Goal: Task Accomplishment & Management: Use online tool/utility

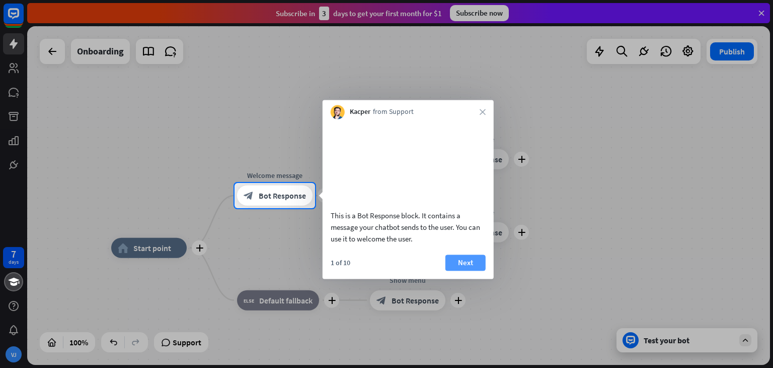
click at [459, 270] on button "Next" at bounding box center [466, 262] width 40 height 16
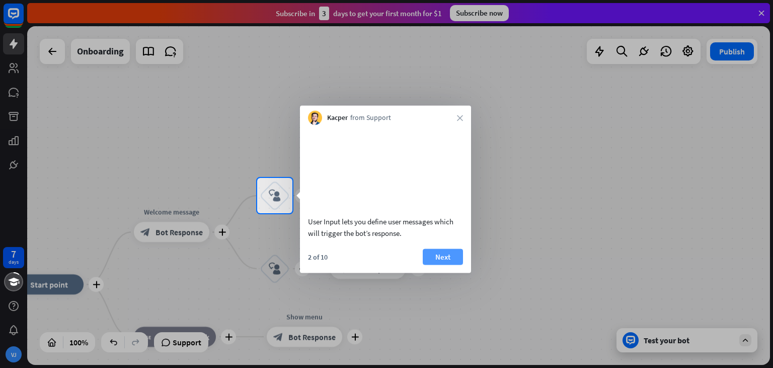
click at [451, 264] on button "Next" at bounding box center [443, 256] width 40 height 16
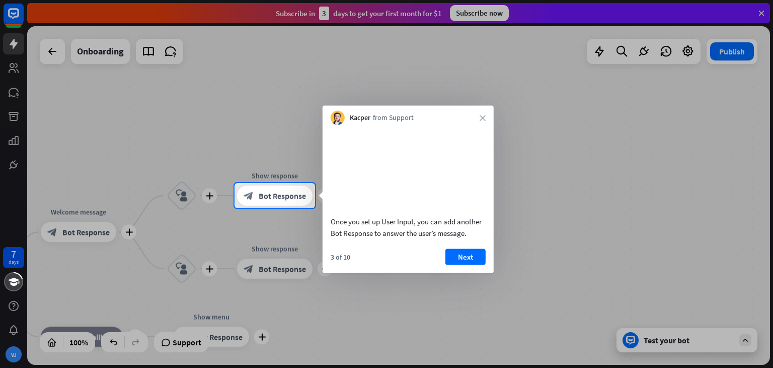
click at [451, 264] on button "Next" at bounding box center [466, 256] width 40 height 16
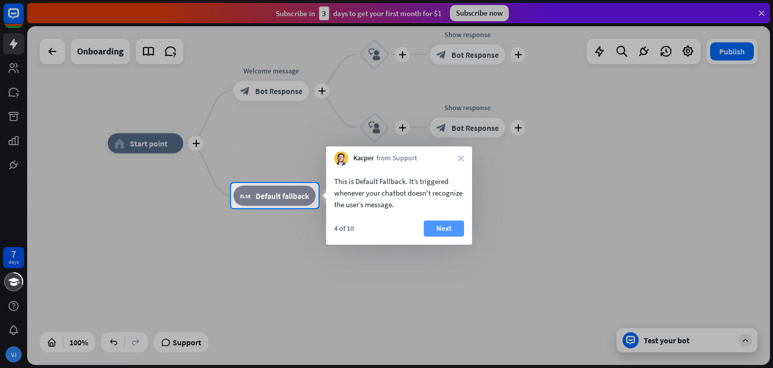
click at [450, 230] on button "Next" at bounding box center [444, 228] width 40 height 16
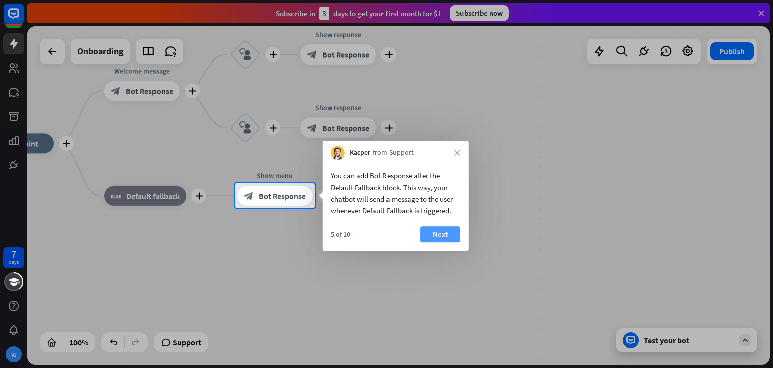
click at [442, 231] on button "Next" at bounding box center [440, 234] width 40 height 16
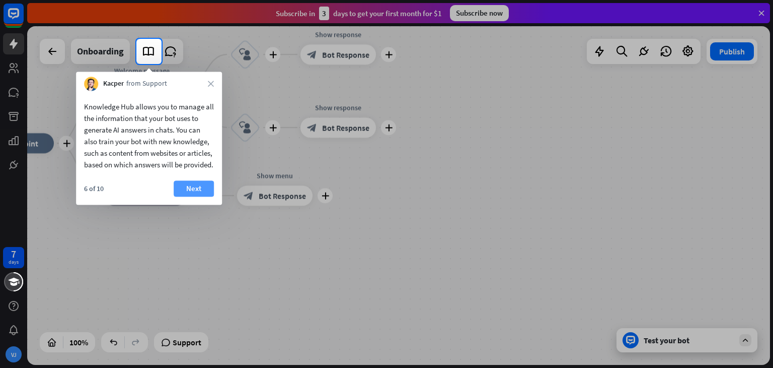
click at [189, 196] on button "Next" at bounding box center [194, 188] width 40 height 16
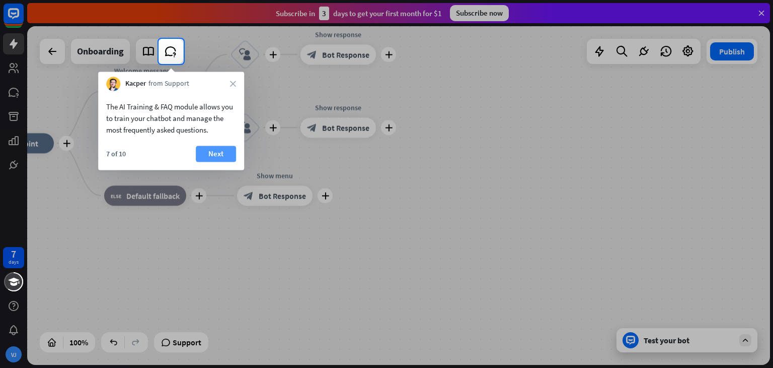
click at [211, 148] on button "Next" at bounding box center [216, 154] width 40 height 16
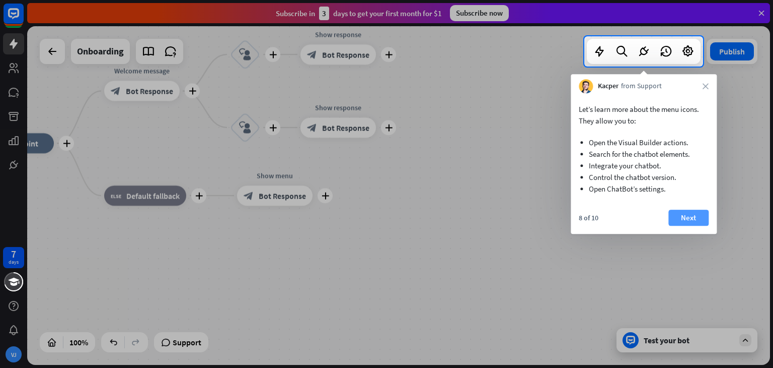
click at [693, 217] on button "Next" at bounding box center [689, 217] width 40 height 16
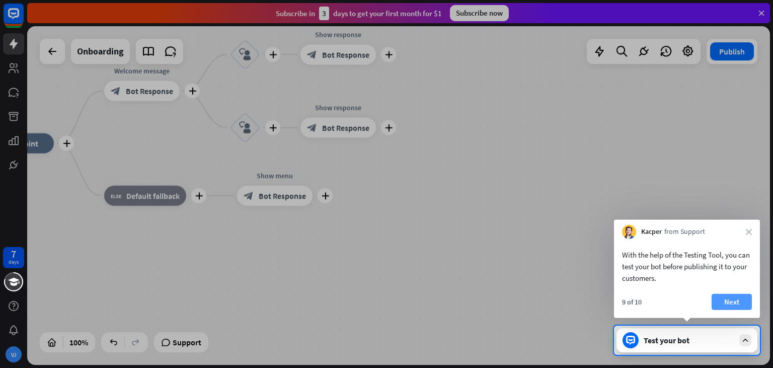
click at [743, 304] on button "Next" at bounding box center [732, 302] width 40 height 16
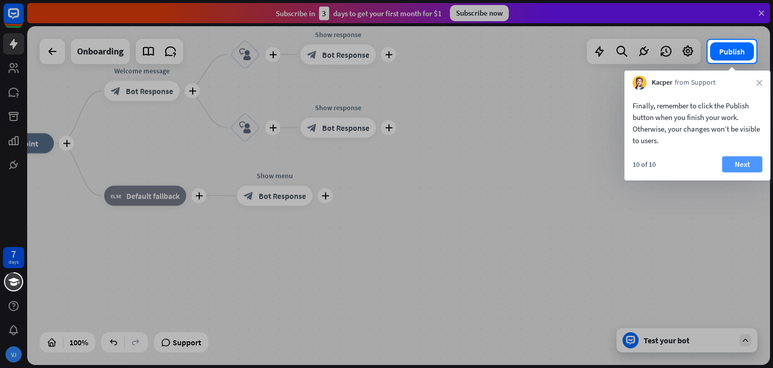
click at [735, 160] on button "Next" at bounding box center [743, 164] width 40 height 16
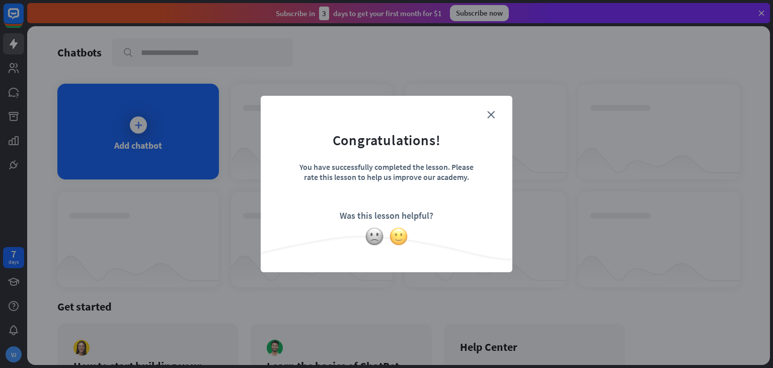
click at [401, 234] on img at bounding box center [398, 236] width 19 height 19
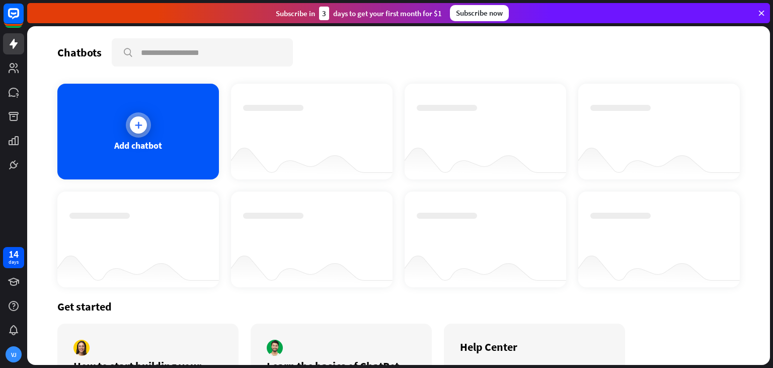
click at [173, 133] on div "Add chatbot" at bounding box center [138, 132] width 162 height 96
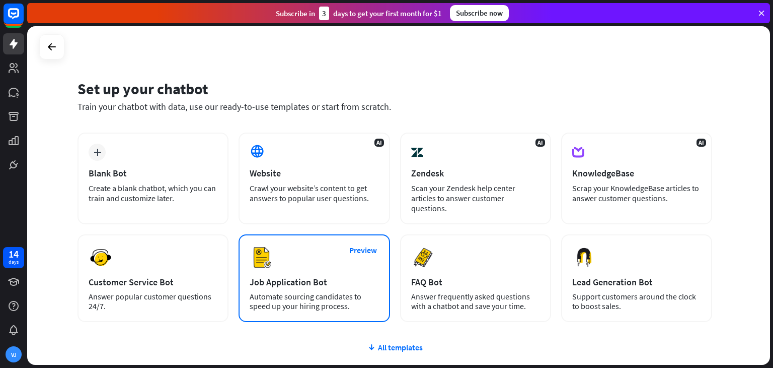
click at [258, 245] on img at bounding box center [262, 257] width 24 height 24
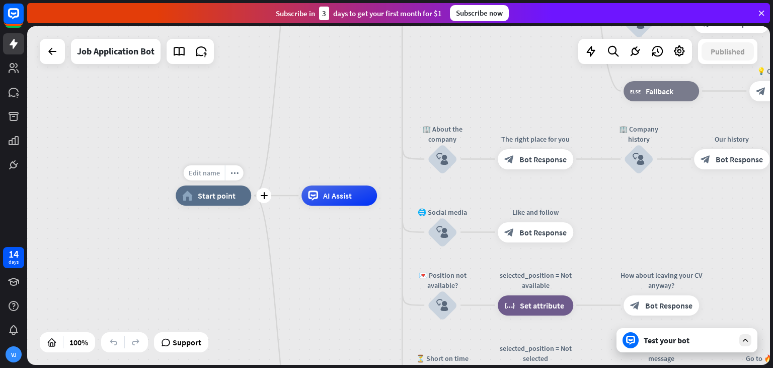
click at [200, 172] on span "Edit name" at bounding box center [204, 172] width 31 height 9
type input "****"
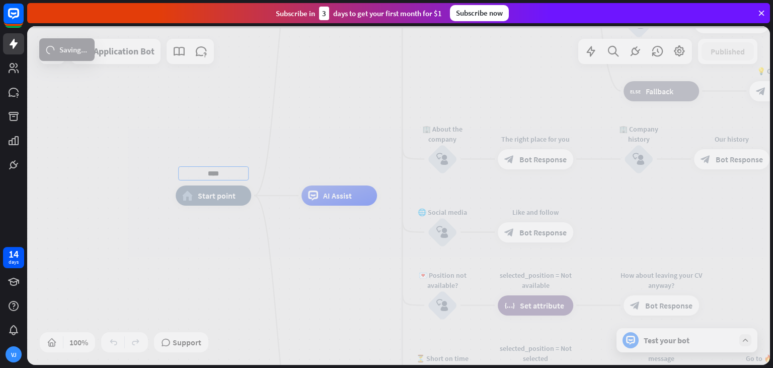
click at [326, 198] on div "**** home_2 Start point Welcome message block_bot_response Bot Response ✨ Main …" at bounding box center [398, 195] width 743 height 338
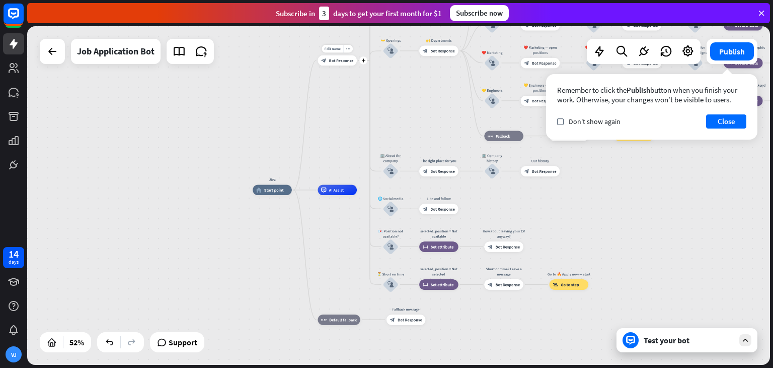
click at [338, 59] on span "Bot Response" at bounding box center [341, 60] width 25 height 5
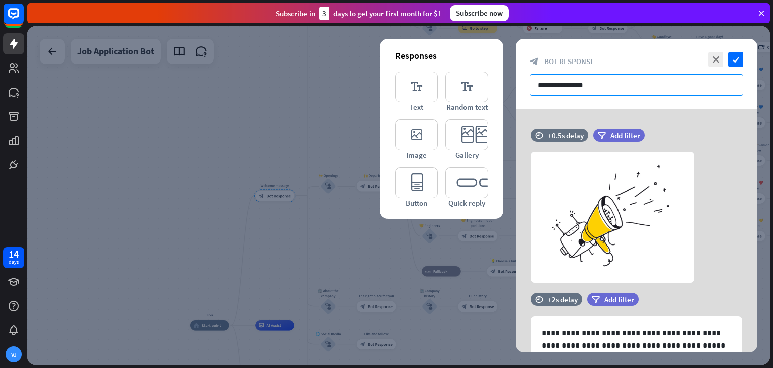
click at [554, 86] on input "**********" at bounding box center [636, 85] width 213 height 22
click at [603, 82] on input "**********" at bounding box center [636, 85] width 213 height 22
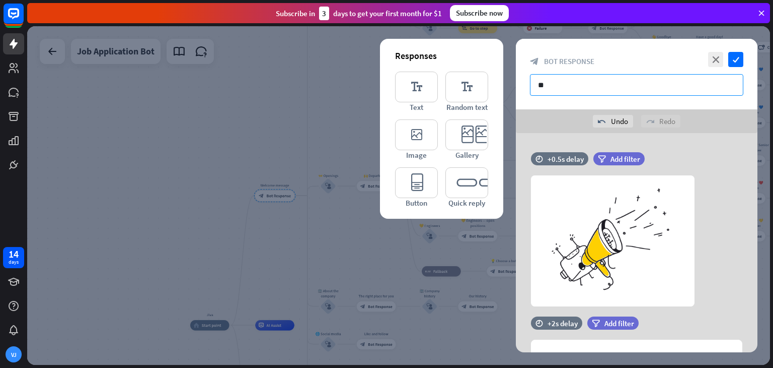
type input "*"
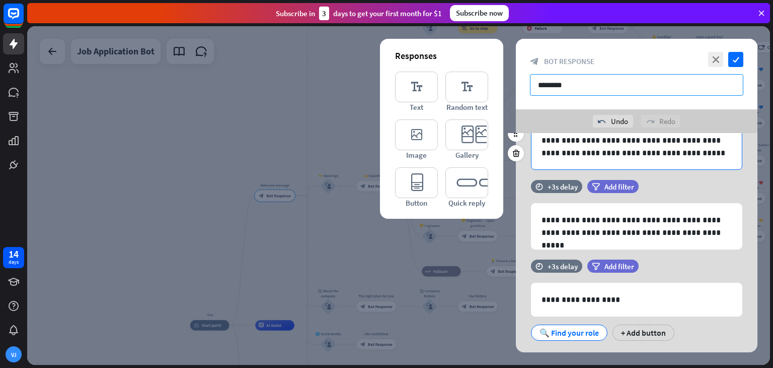
scroll to position [213, 0]
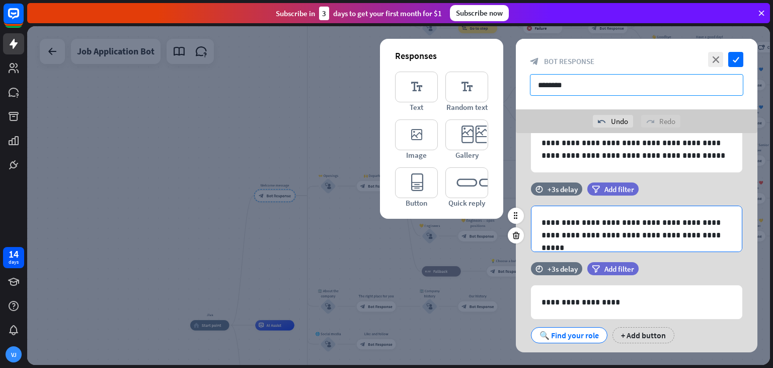
type input "*******"
click at [606, 233] on p "**********" at bounding box center [637, 228] width 190 height 25
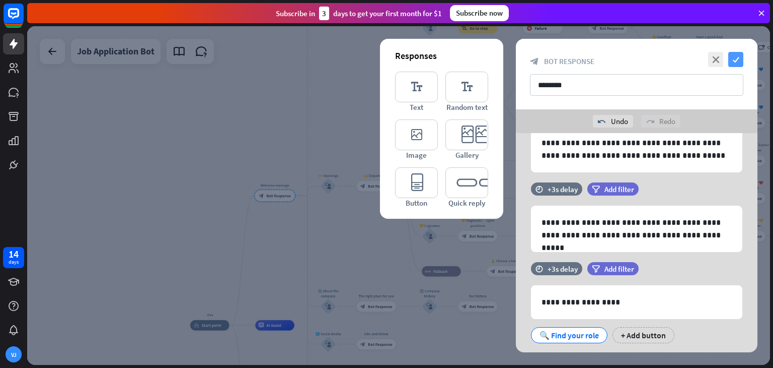
click at [739, 59] on icon "check" at bounding box center [736, 59] width 15 height 15
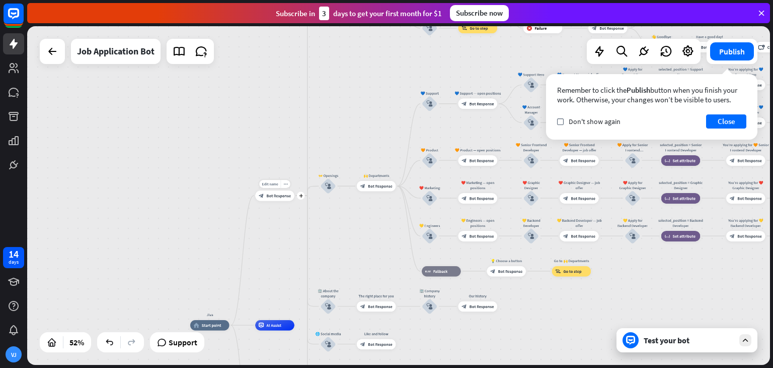
click at [278, 201] on div "Edit name more_horiz plus block_bot_response Bot Response" at bounding box center [274, 195] width 39 height 11
click at [269, 196] on span "Bot Response" at bounding box center [278, 195] width 25 height 5
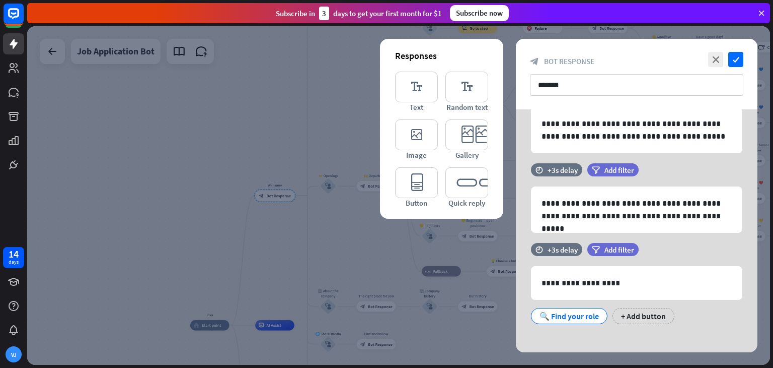
scroll to position [215, 0]
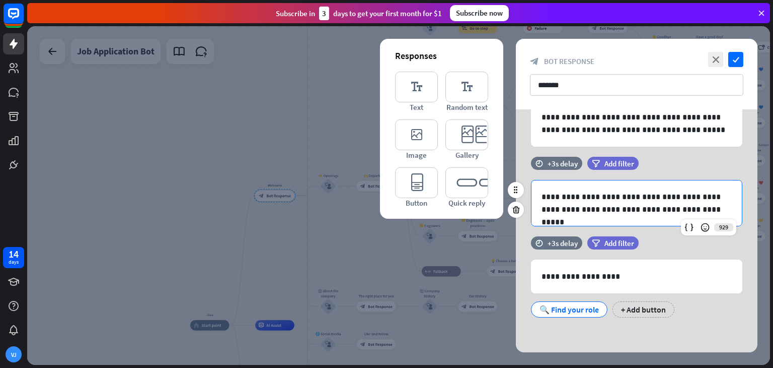
click at [638, 208] on p "**********" at bounding box center [637, 202] width 190 height 25
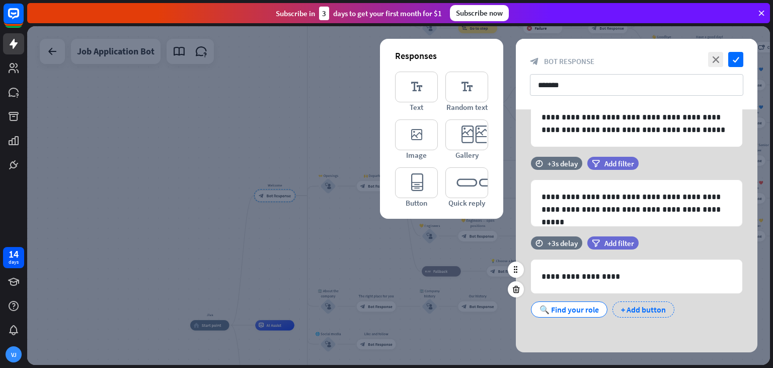
click at [645, 309] on div "+ Add button" at bounding box center [644, 309] width 62 height 16
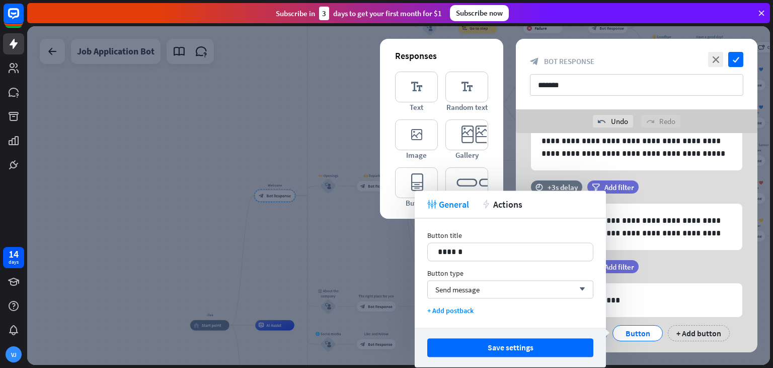
click at [662, 188] on div "filter Add filter" at bounding box center [639, 186] width 102 height 13
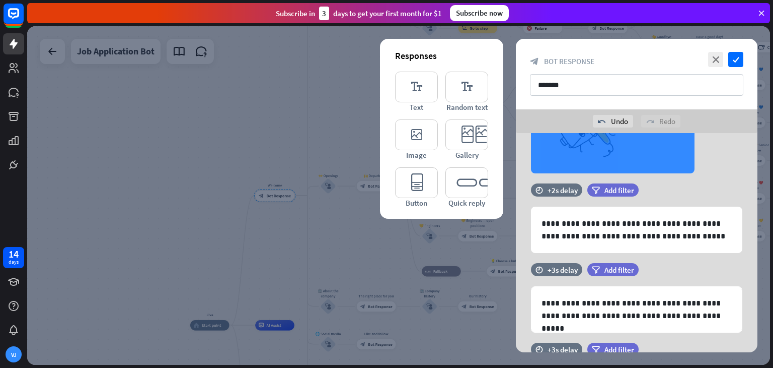
scroll to position [235, 0]
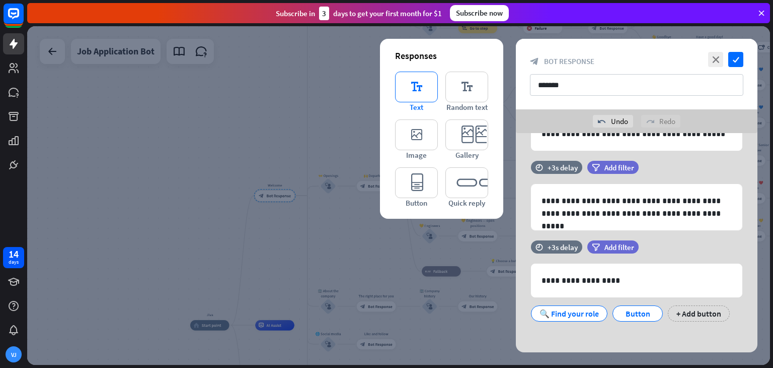
click at [409, 85] on icon "editor_text" at bounding box center [416, 86] width 43 height 31
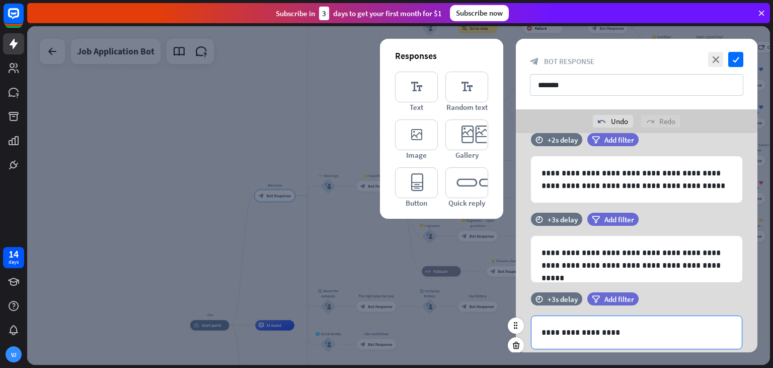
scroll to position [185, 0]
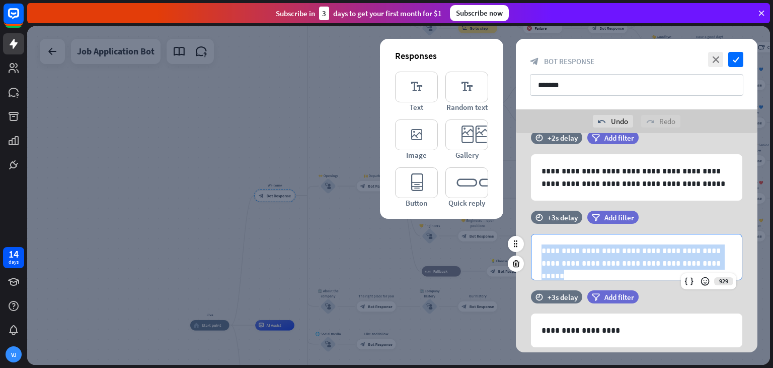
drag, startPoint x: 682, startPoint y: 264, endPoint x: 528, endPoint y: 242, distance: 155.7
click at [528, 242] on div "**********" at bounding box center [637, 257] width 242 height 46
copy p "**********"
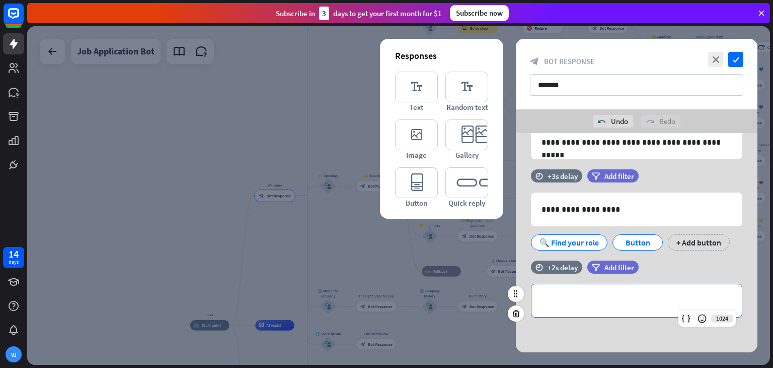
click at [553, 299] on p "**********" at bounding box center [637, 300] width 190 height 13
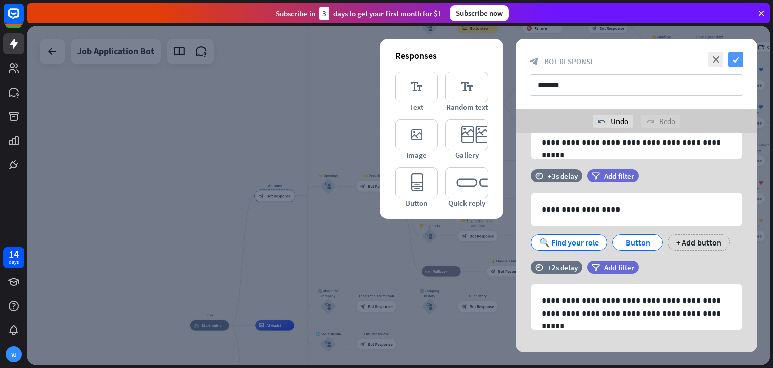
click at [735, 54] on icon "check" at bounding box center [736, 59] width 15 height 15
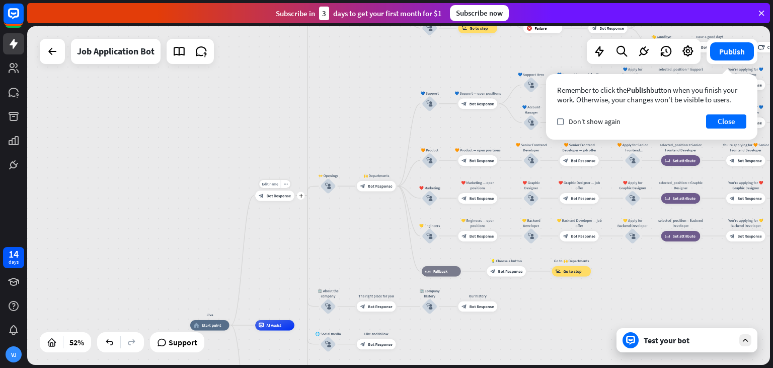
click at [272, 196] on span "Bot Response" at bounding box center [278, 195] width 25 height 5
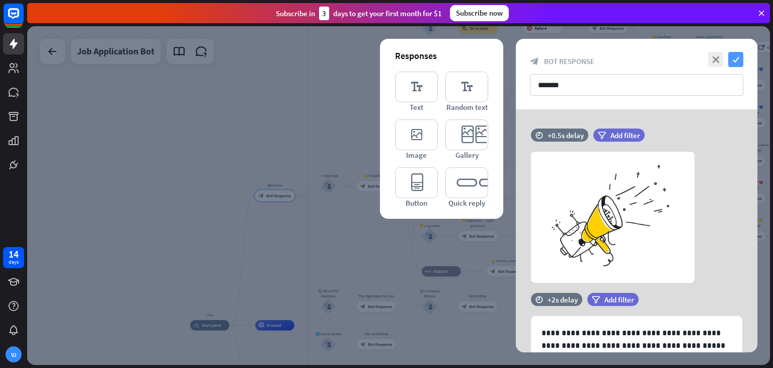
click at [736, 57] on icon "check" at bounding box center [736, 59] width 15 height 15
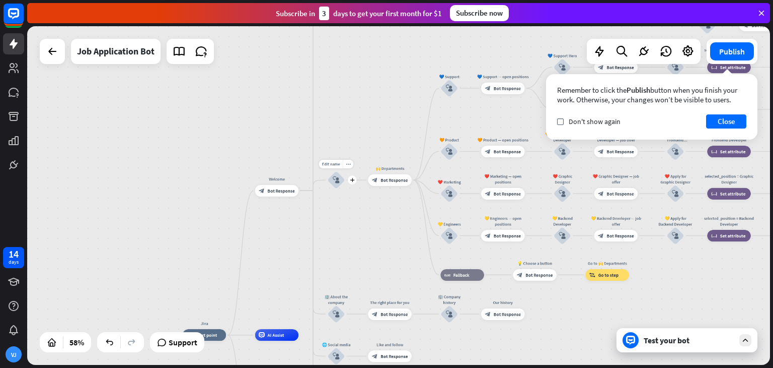
click at [335, 179] on icon "block_user_input" at bounding box center [336, 179] width 7 height 7
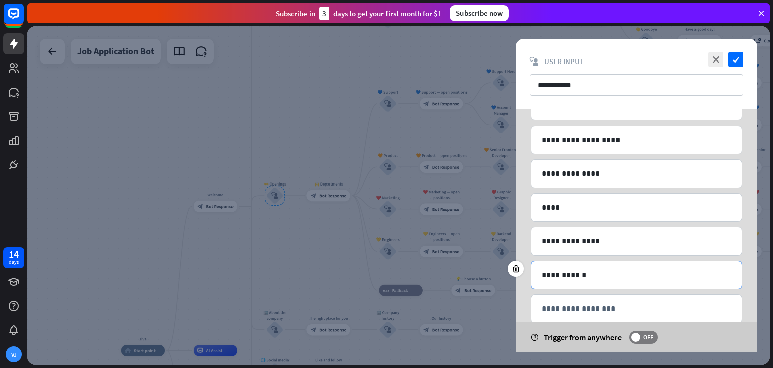
scroll to position [116, 0]
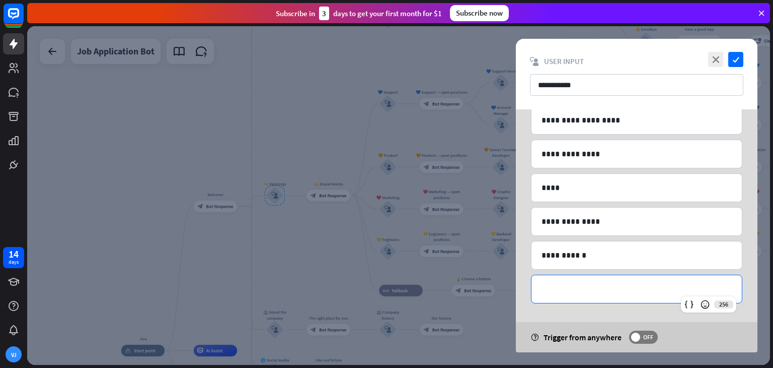
click at [550, 290] on p "**********" at bounding box center [637, 288] width 190 height 13
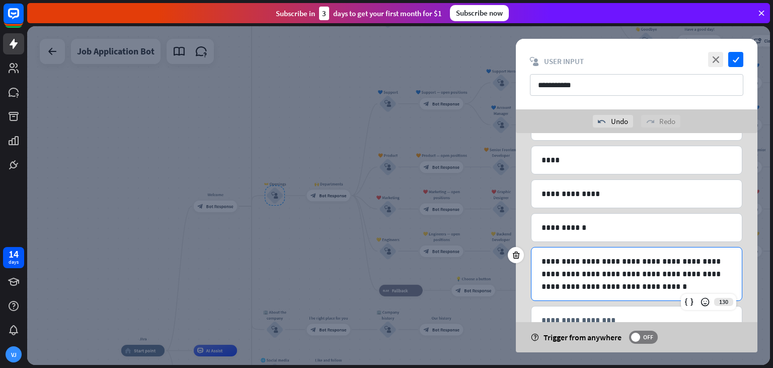
scroll to position [199, 0]
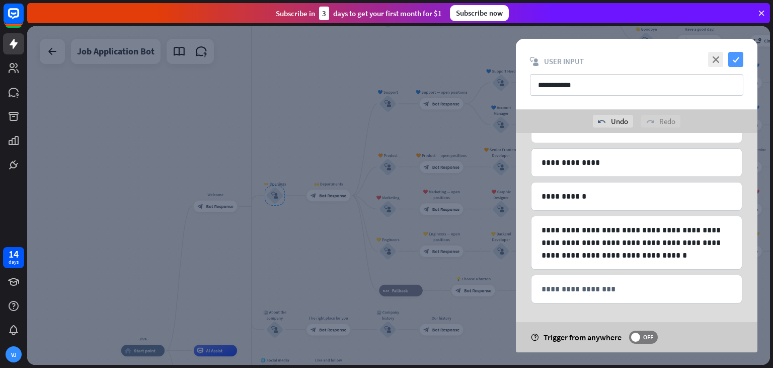
click at [735, 59] on icon "check" at bounding box center [736, 59] width 15 height 15
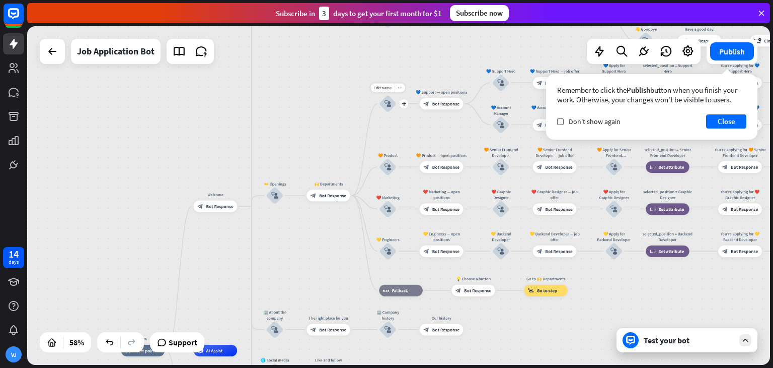
click at [387, 105] on icon "block_user_input" at bounding box center [388, 103] width 7 height 7
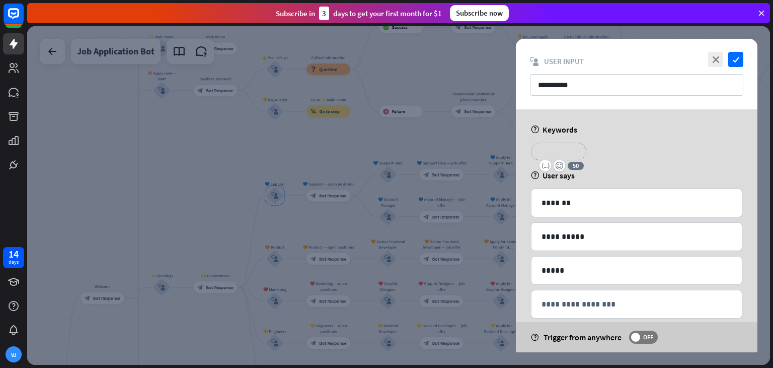
click at [556, 150] on p "**********" at bounding box center [559, 151] width 40 height 13
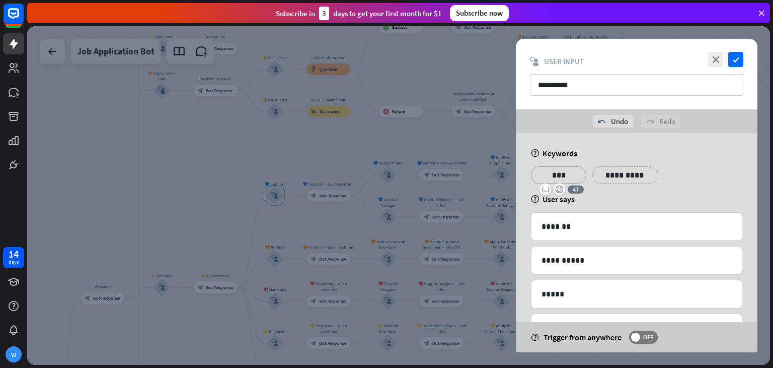
scroll to position [39, 0]
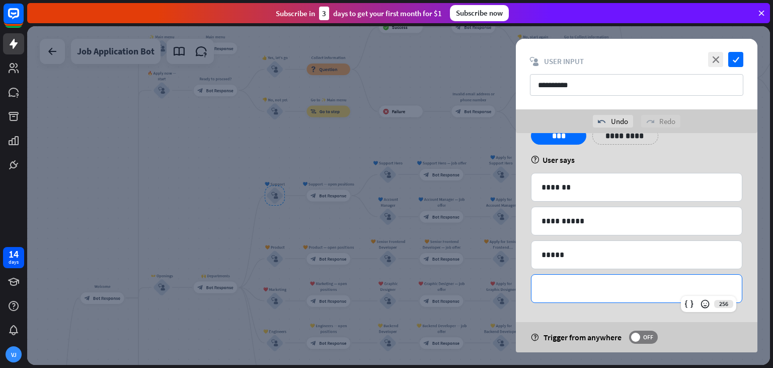
click at [568, 286] on p "**********" at bounding box center [637, 288] width 190 height 13
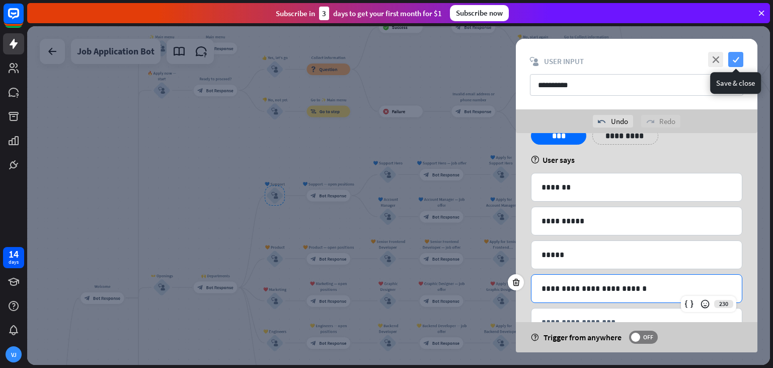
click at [735, 60] on icon "check" at bounding box center [736, 59] width 15 height 15
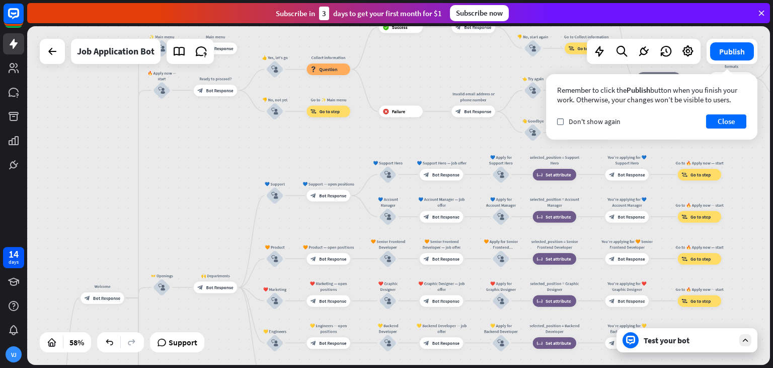
click at [663, 341] on div "Test your bot" at bounding box center [689, 340] width 91 height 10
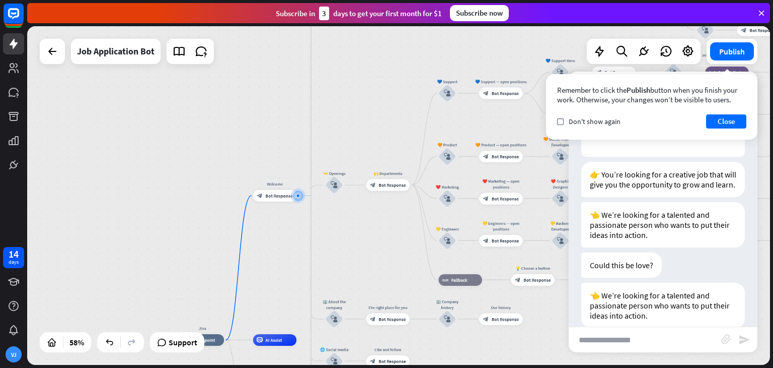
scroll to position [149, 0]
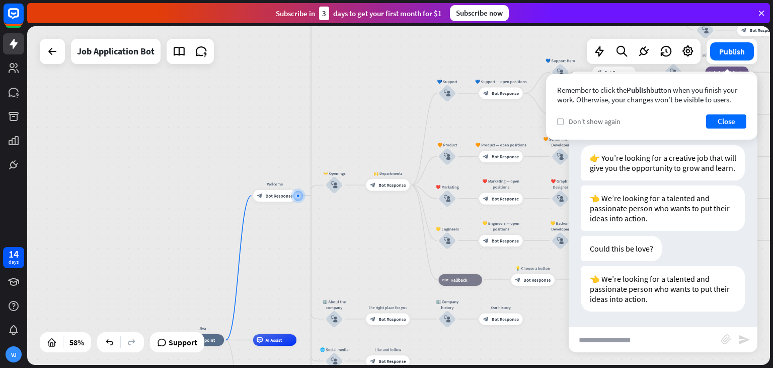
click at [557, 120] on label "check" at bounding box center [560, 121] width 7 height 7
click at [717, 126] on button "Close" at bounding box center [726, 121] width 40 height 14
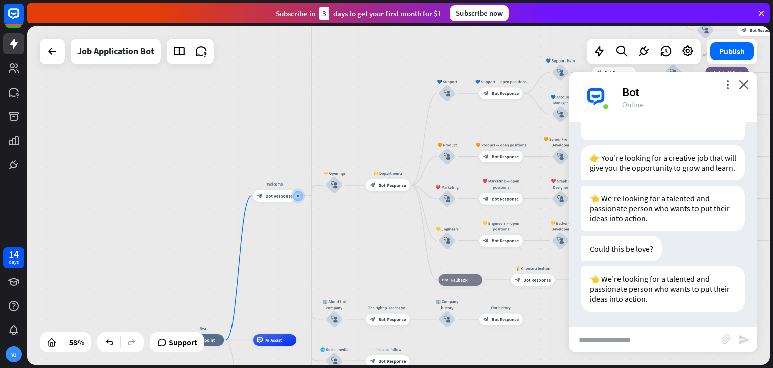
click at [620, 339] on input "text" at bounding box center [645, 339] width 153 height 25
type input "***"
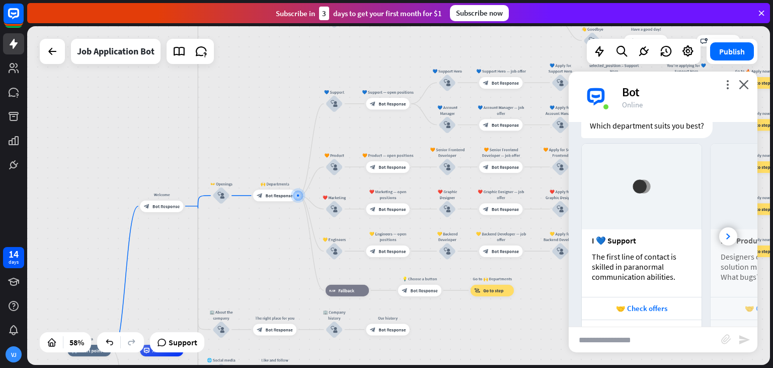
scroll to position [474, 0]
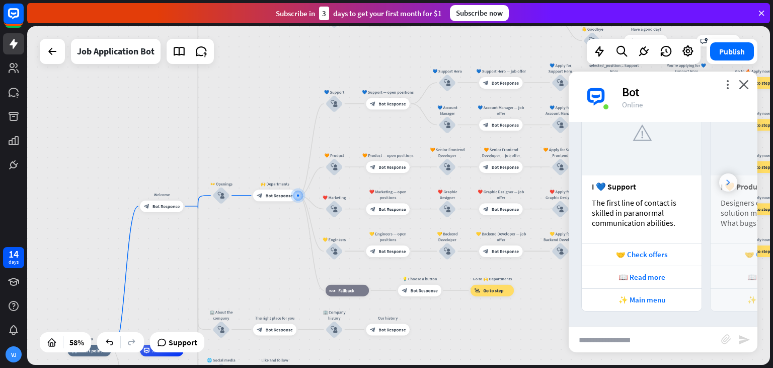
click at [719, 177] on div at bounding box center [728, 182] width 18 height 18
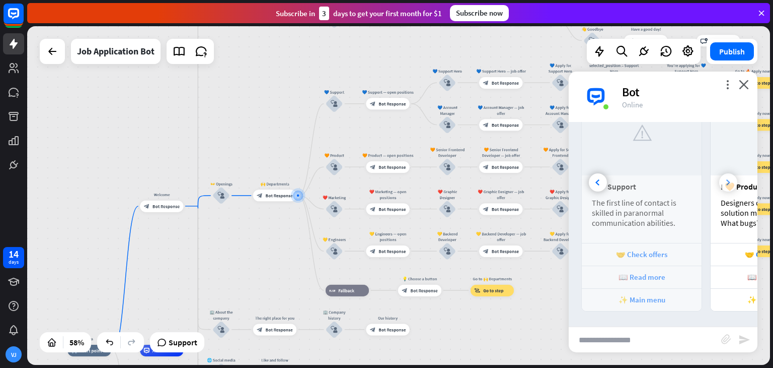
scroll to position [0, 111]
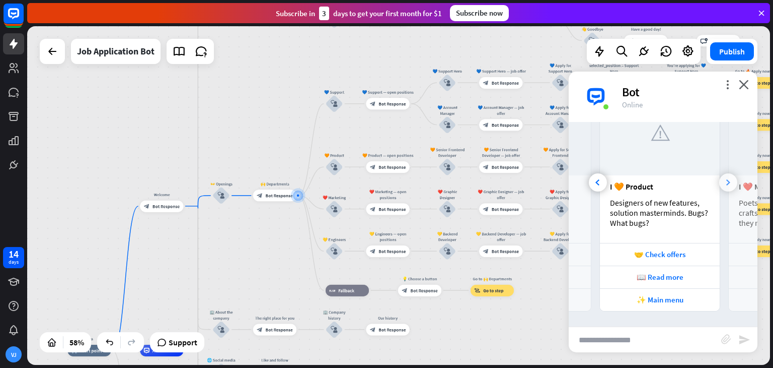
click at [719, 177] on div at bounding box center [728, 182] width 18 height 18
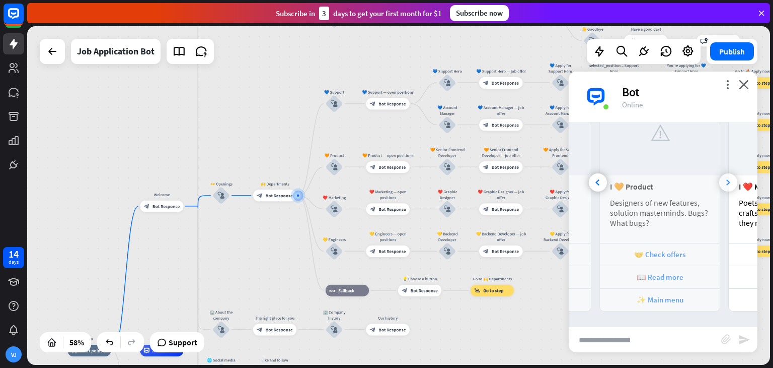
scroll to position [0, 240]
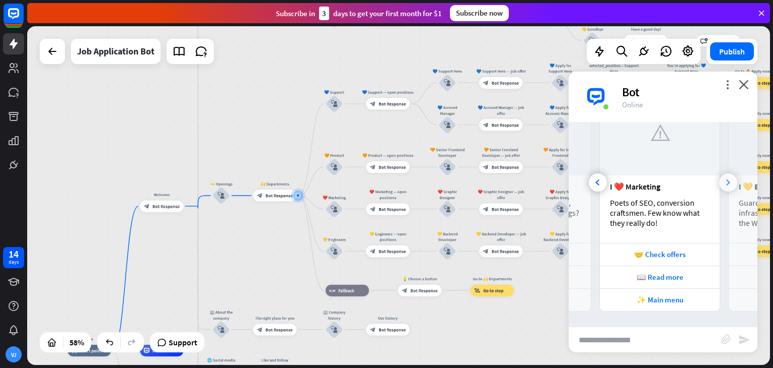
click at [719, 177] on div at bounding box center [728, 182] width 18 height 18
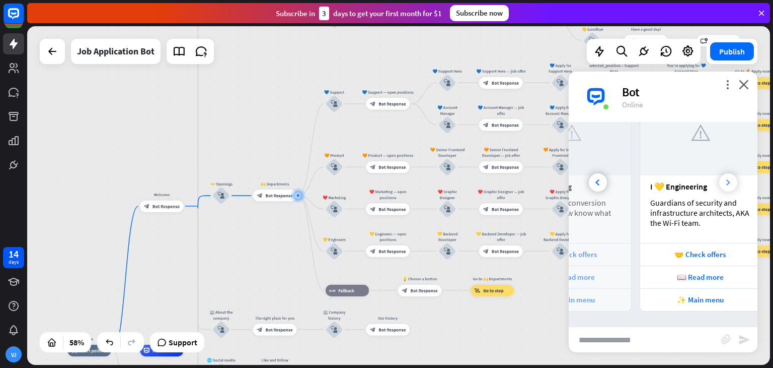
scroll to position [0, 351]
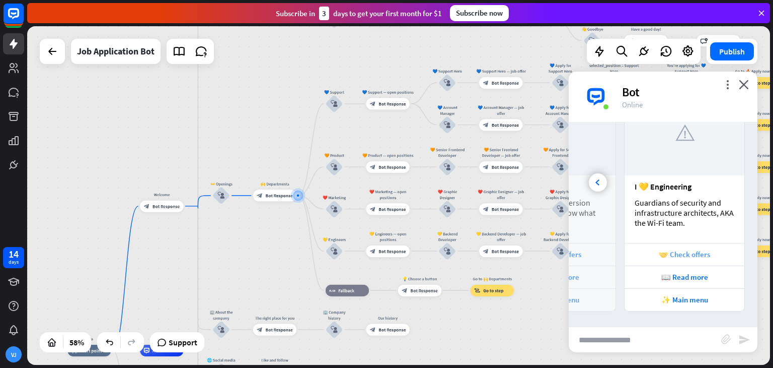
click at [690, 253] on div "🤝 Check offers" at bounding box center [685, 254] width 110 height 10
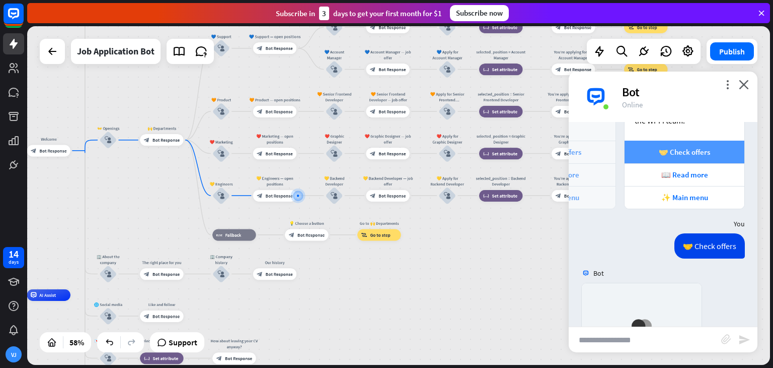
scroll to position [747, 0]
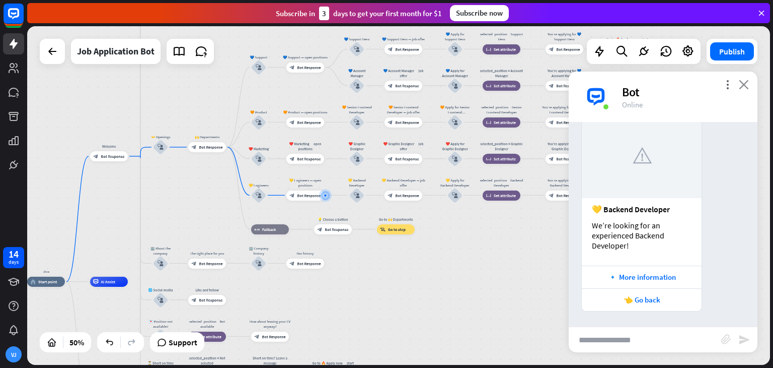
click at [747, 81] on icon "close" at bounding box center [744, 85] width 10 height 10
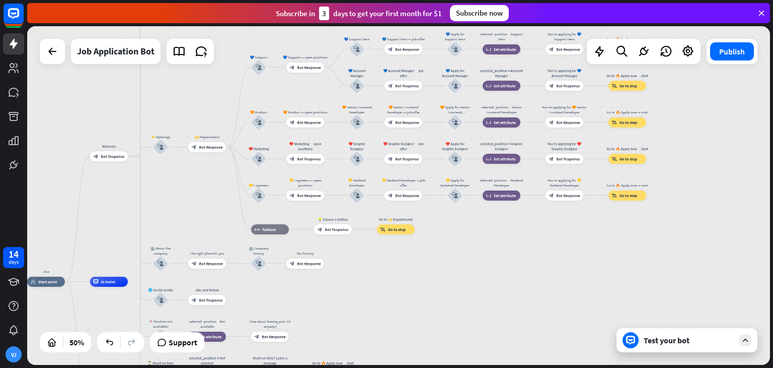
click at [708, 93] on div "Jiva home_2 Start point Welcome block_bot_response Bot Response ✨ Main menu blo…" at bounding box center [398, 195] width 743 height 338
click at [210, 150] on div "block_bot_response Bot Response" at bounding box center [207, 147] width 38 height 10
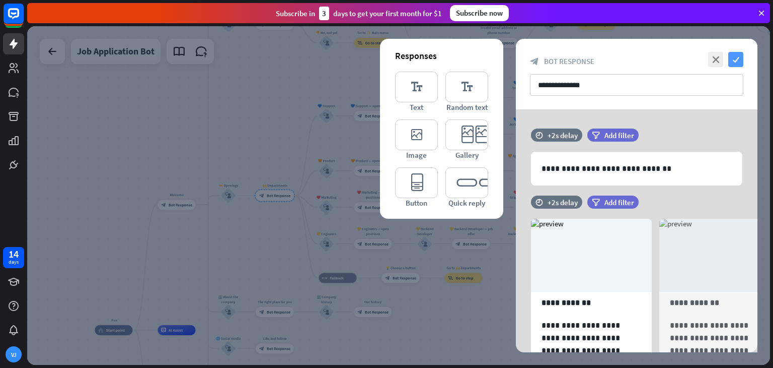
click at [737, 55] on icon "check" at bounding box center [736, 59] width 15 height 15
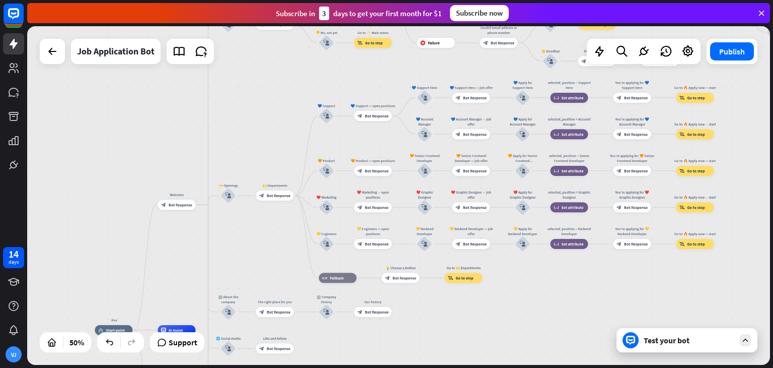
click at [655, 341] on div "Test your bot" at bounding box center [689, 340] width 91 height 10
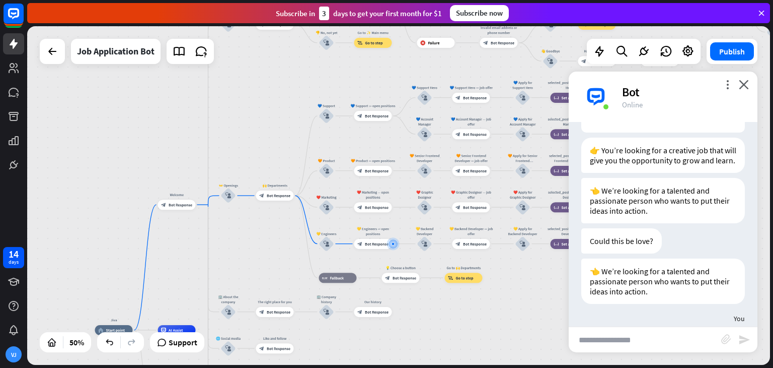
scroll to position [153, 0]
click at [743, 81] on icon "close" at bounding box center [744, 85] width 10 height 10
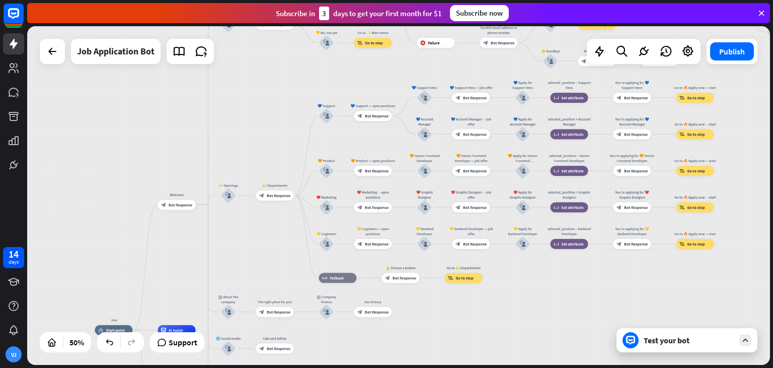
click at [694, 342] on div "Test your bot" at bounding box center [689, 340] width 91 height 10
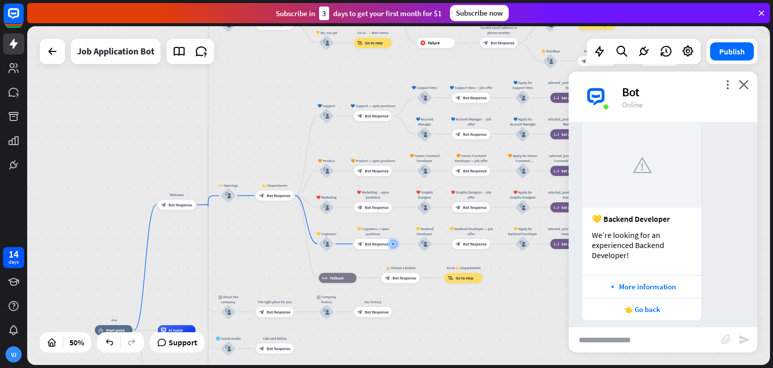
scroll to position [747, 0]
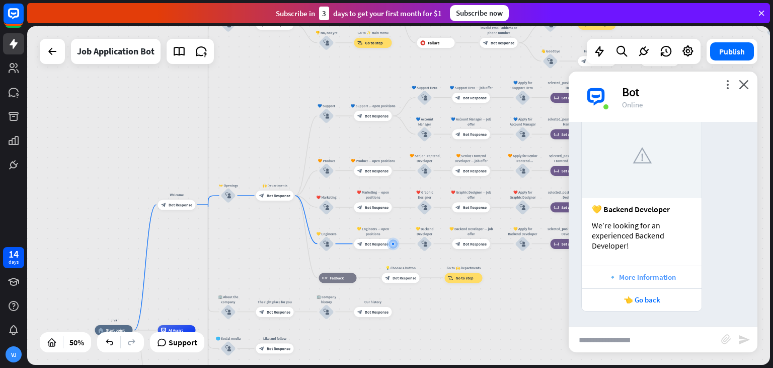
click at [642, 281] on div "🔹 More information" at bounding box center [642, 277] width 110 height 10
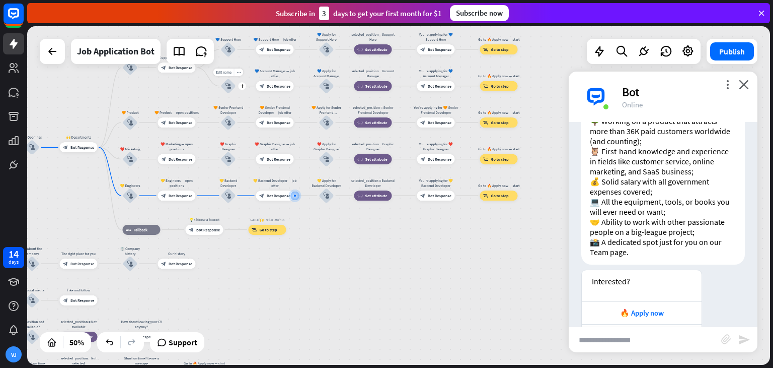
scroll to position [1240, 0]
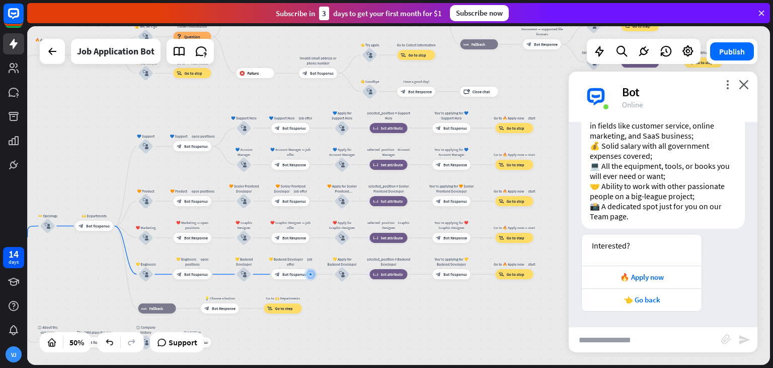
drag, startPoint x: 193, startPoint y: 91, endPoint x: 209, endPoint y: 171, distance: 81.6
click at [209, 171] on div "Jiva home_2 Start point Welcome block_bot_response Bot Response ✨ Main menu blo…" at bounding box center [398, 195] width 743 height 338
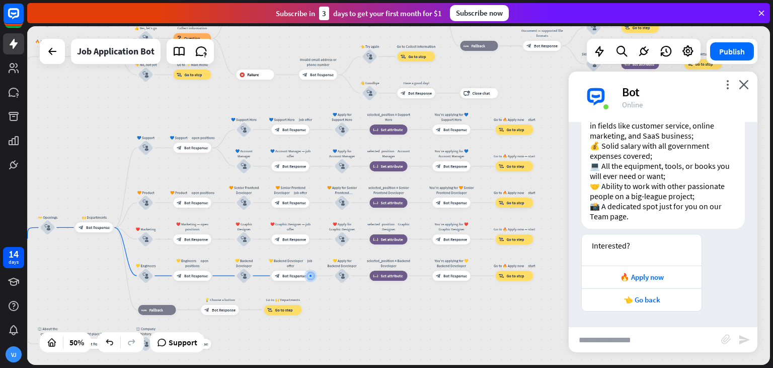
click at [129, 172] on div "Jiva home_2 Start point Welcome block_bot_response Bot Response ✨ Main menu blo…" at bounding box center [398, 195] width 743 height 338
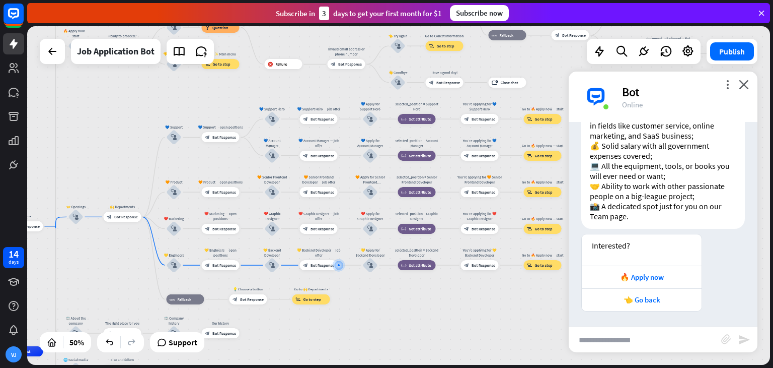
drag, startPoint x: 129, startPoint y: 172, endPoint x: 157, endPoint y: 161, distance: 30.1
click at [157, 161] on div "Jiva home_2 Start point Welcome block_bot_response Bot Response ✨ Main menu blo…" at bounding box center [398, 195] width 743 height 338
click at [746, 86] on icon "close" at bounding box center [744, 85] width 10 height 10
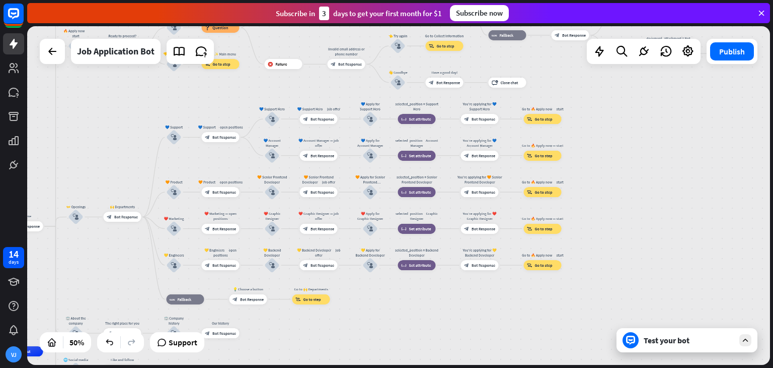
click at [131, 146] on div "Jiva home_2 Start point Welcome block_bot_response Bot Response ✨ Main menu blo…" at bounding box center [398, 195] width 743 height 338
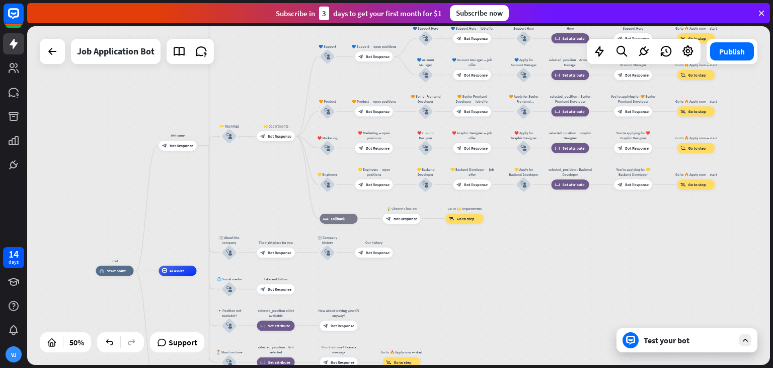
drag, startPoint x: 106, startPoint y: 170, endPoint x: 260, endPoint y: 89, distance: 173.4
click at [260, 89] on div "Jiva home_2 Start point Welcome block_bot_response Bot Response ✨ Main menu blo…" at bounding box center [398, 195] width 743 height 338
click at [213, 181] on div "Jiva home_2 Start point Welcome block_bot_response Bot Response ✨ Main menu blo…" at bounding box center [398, 195] width 743 height 338
click at [688, 49] on icon at bounding box center [688, 51] width 13 height 13
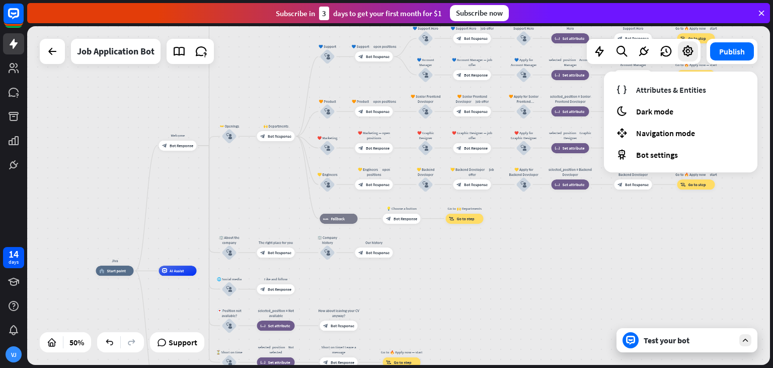
click at [568, 265] on div "Jiva home_2 Start point Welcome block_bot_response Bot Response ✨ Main menu blo…" at bounding box center [398, 195] width 743 height 338
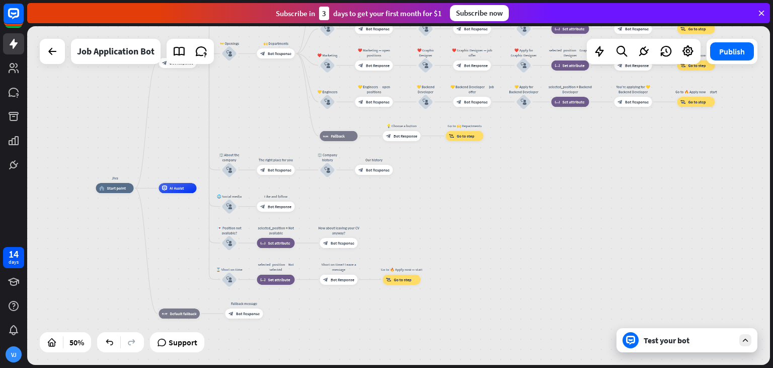
drag, startPoint x: 186, startPoint y: 210, endPoint x: 186, endPoint y: 129, distance: 81.6
click at [186, 129] on div "Jiva home_2 Start point Welcome block_bot_response Bot Response ✨ Main menu blo…" at bounding box center [398, 195] width 743 height 338
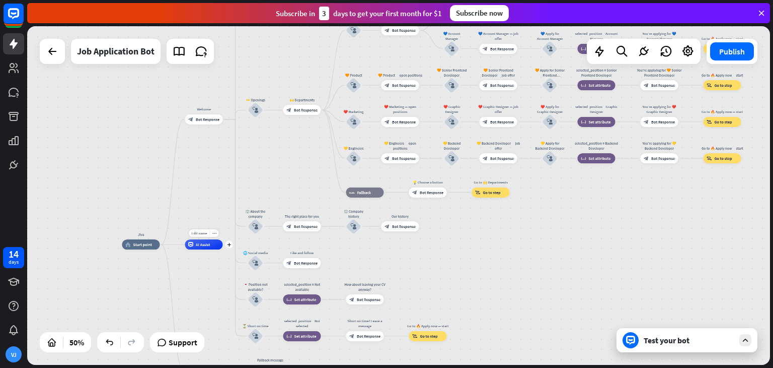
drag, startPoint x: 201, startPoint y: 175, endPoint x: 227, endPoint y: 230, distance: 61.3
click at [223, 239] on div "Edit name more_horiz plus AI Assist" at bounding box center [204, 244] width 38 height 10
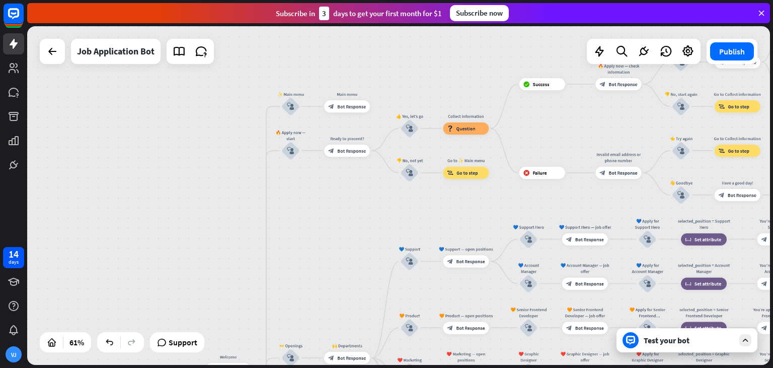
drag, startPoint x: 272, startPoint y: 78, endPoint x: 303, endPoint y: 323, distance: 246.6
click at [303, 323] on div "Jiva home_2 Start point Welcome block_bot_response Bot Response ✨ Main menu blo…" at bounding box center [398, 195] width 743 height 338
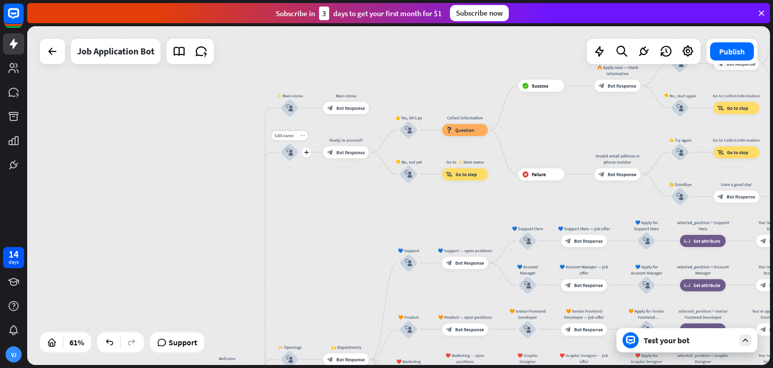
click at [302, 134] on icon "more_horiz" at bounding box center [302, 135] width 5 height 5
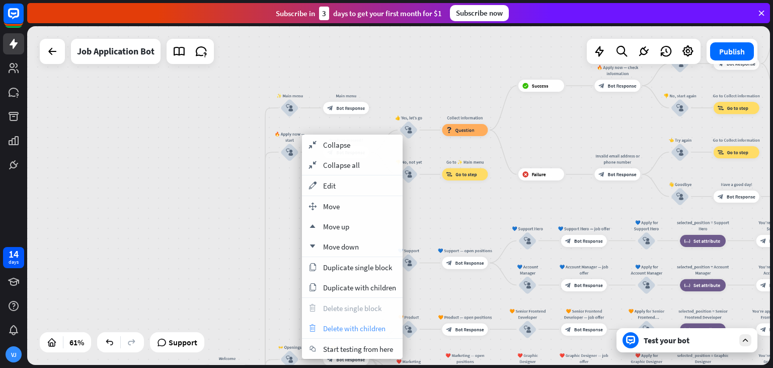
click at [332, 325] on span "Delete with children" at bounding box center [354, 328] width 62 height 10
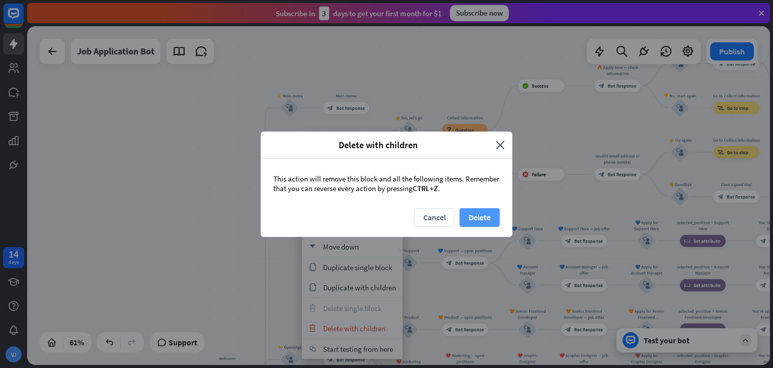
click at [481, 211] on button "Delete" at bounding box center [480, 217] width 40 height 19
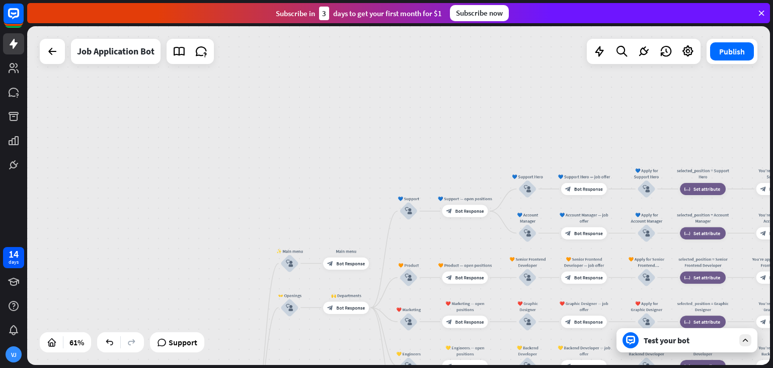
click at [330, 174] on div "Jiva home_2 Start point Welcome block_bot_response Bot Response ✨ Main menu blo…" at bounding box center [398, 195] width 743 height 338
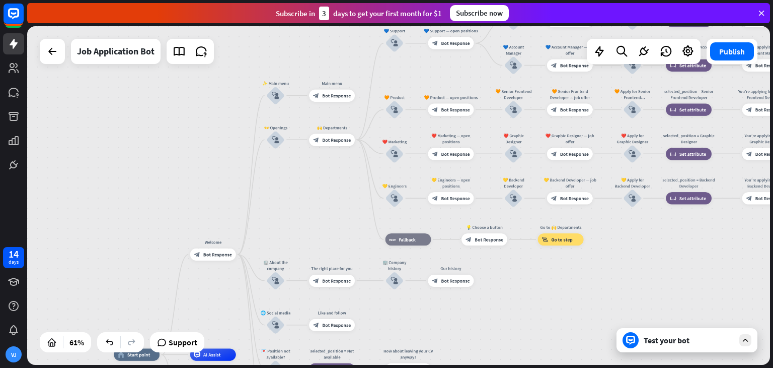
drag, startPoint x: 267, startPoint y: 178, endPoint x: 253, endPoint y: 10, distance: 168.8
click at [253, 10] on div "close Product Help First steps Get started with ChatBot Help Center Follow step…" at bounding box center [400, 184] width 746 height 368
click at [288, 77] on icon "more_horiz" at bounding box center [288, 78] width 5 height 5
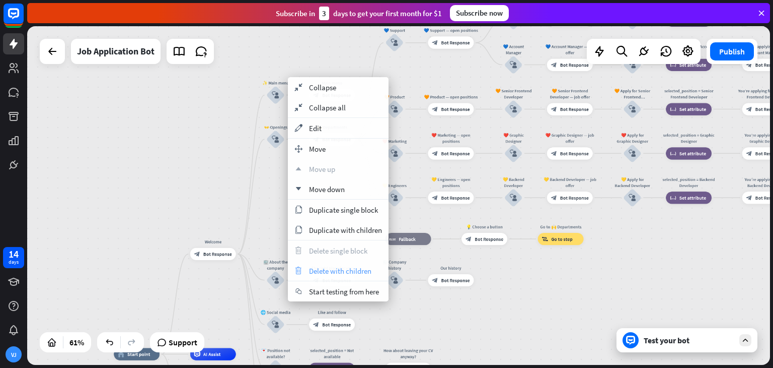
click at [317, 268] on span "Delete with children" at bounding box center [340, 271] width 62 height 10
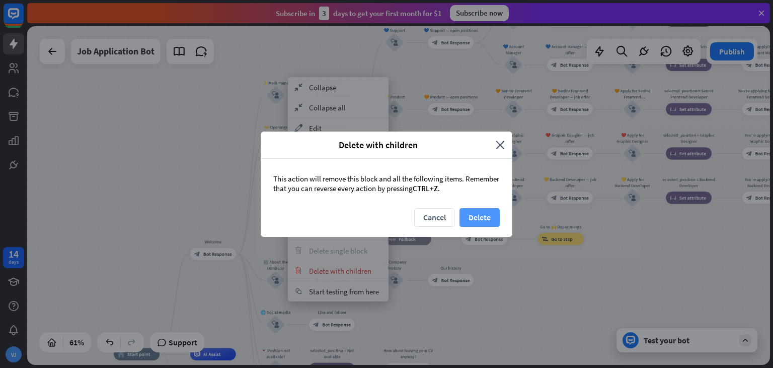
click at [477, 214] on button "Delete" at bounding box center [480, 217] width 40 height 19
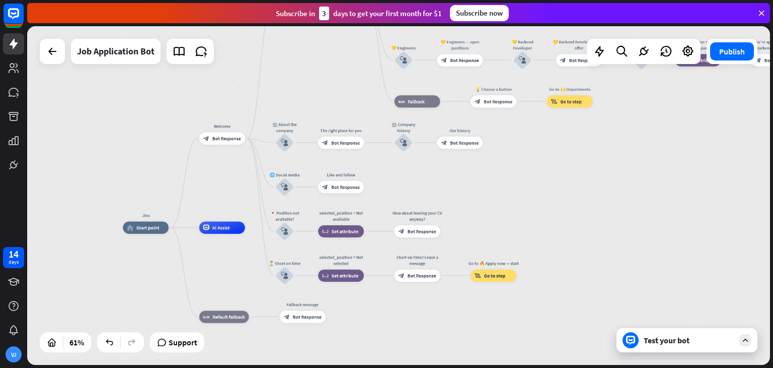
drag, startPoint x: 290, startPoint y: 179, endPoint x: 299, endPoint y: 53, distance: 126.7
click at [299, 53] on div "Jiva home_2 Start point Welcome block_bot_response Bot Response 👐 Openings bloc…" at bounding box center [398, 195] width 743 height 338
click at [298, 127] on icon "more_horiz" at bounding box center [297, 125] width 5 height 5
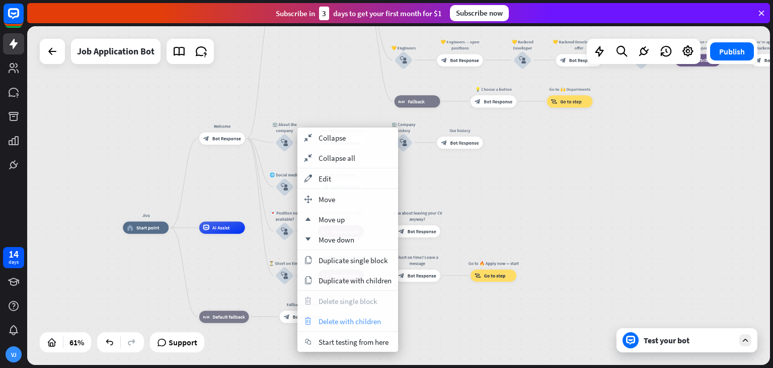
click at [335, 321] on span "Delete with children" at bounding box center [350, 321] width 62 height 10
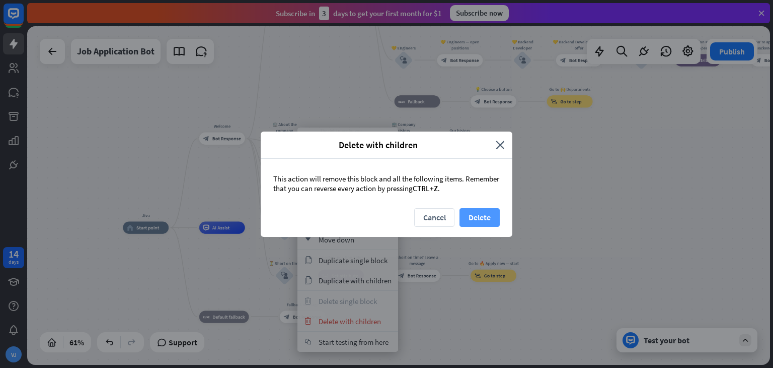
click at [475, 215] on button "Delete" at bounding box center [480, 217] width 40 height 19
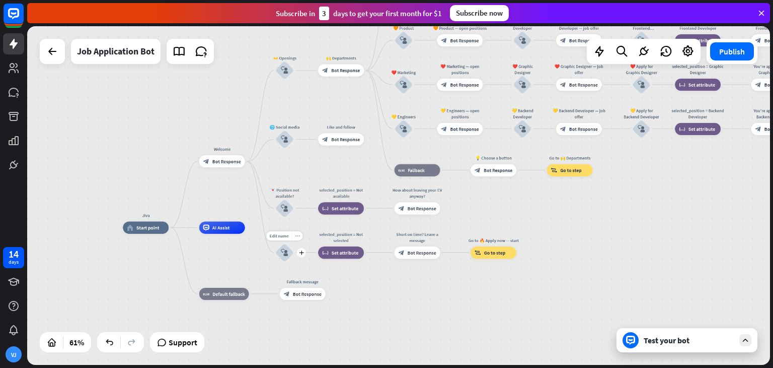
click at [298, 235] on icon "more_horiz" at bounding box center [297, 235] width 5 height 5
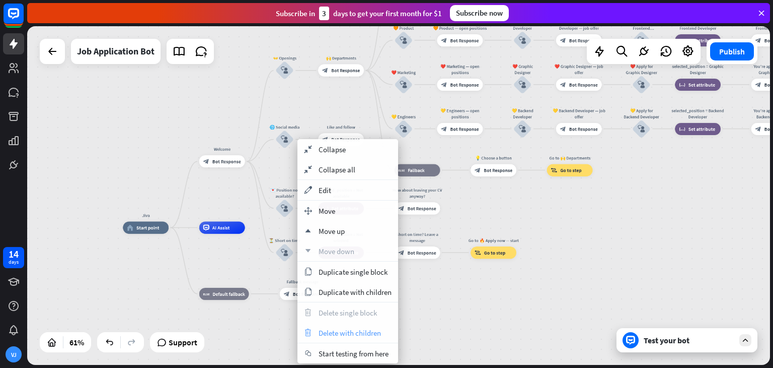
click at [338, 333] on span "Delete with children" at bounding box center [350, 333] width 62 height 10
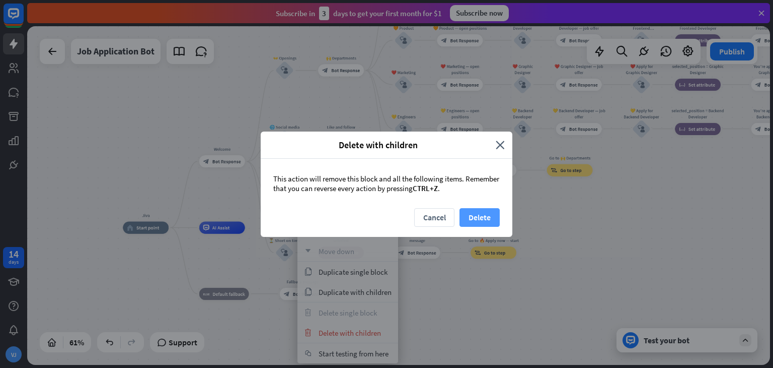
click at [473, 218] on button "Delete" at bounding box center [480, 217] width 40 height 19
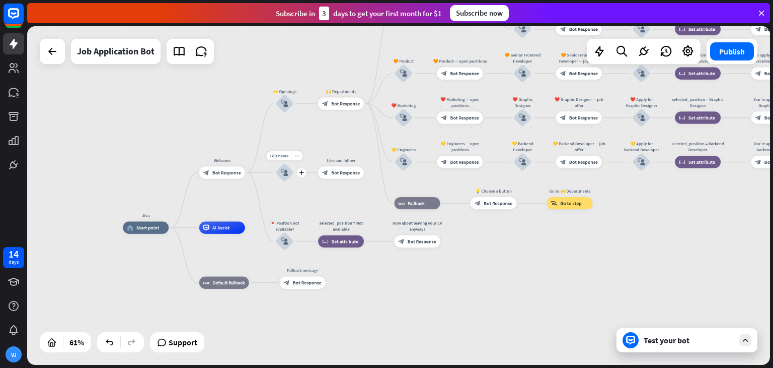
click at [299, 155] on icon "more_horiz" at bounding box center [297, 155] width 5 height 5
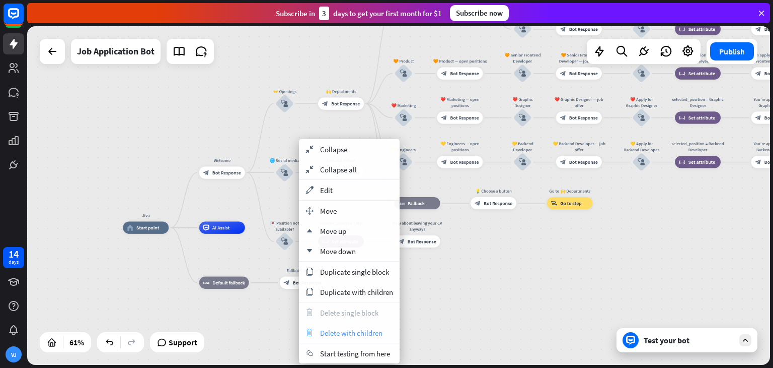
click at [330, 328] on span "Delete with children" at bounding box center [351, 333] width 62 height 10
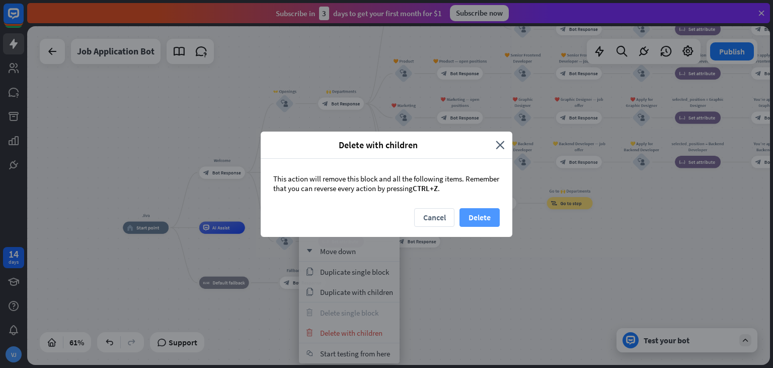
click at [478, 216] on button "Delete" at bounding box center [480, 217] width 40 height 19
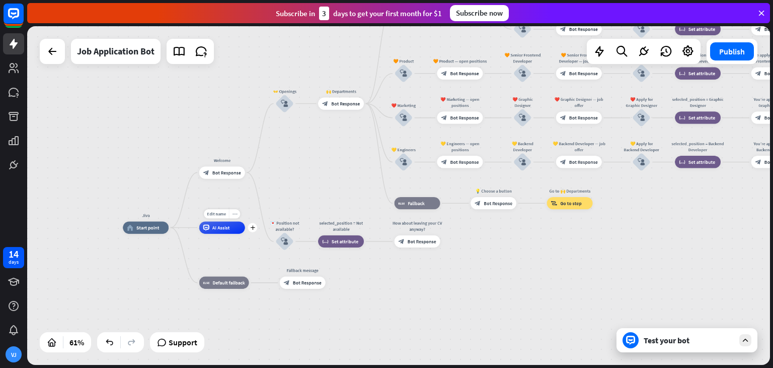
click at [234, 213] on icon "more_horiz" at bounding box center [235, 213] width 5 height 5
click at [259, 254] on div "Jiva home_2 Start point Welcome block_bot_response Bot Response 👐 Openings bloc…" at bounding box center [348, 330] width 450 height 205
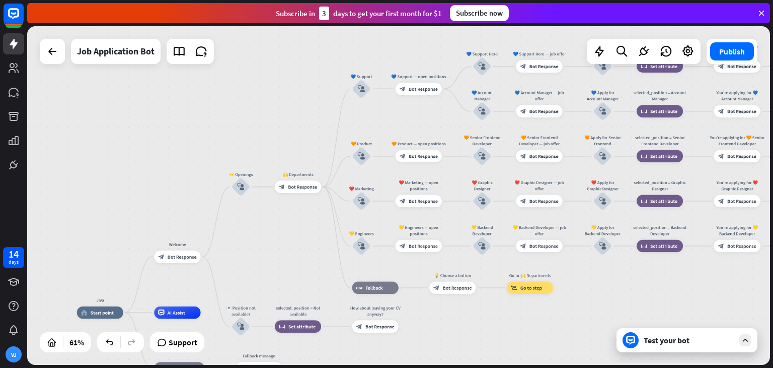
drag, startPoint x: 346, startPoint y: 161, endPoint x: 303, endPoint y: 247, distance: 95.9
click at [303, 247] on div "Jiva home_2 Start point Welcome block_bot_response Bot Response 👐 Openings bloc…" at bounding box center [398, 195] width 743 height 338
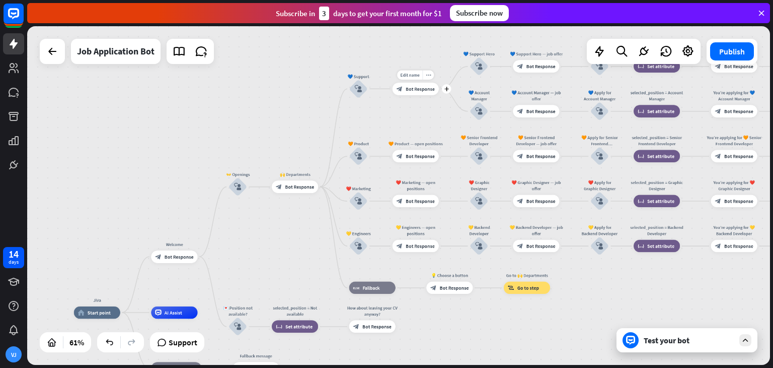
click at [411, 88] on span "Bot Response" at bounding box center [420, 89] width 29 height 6
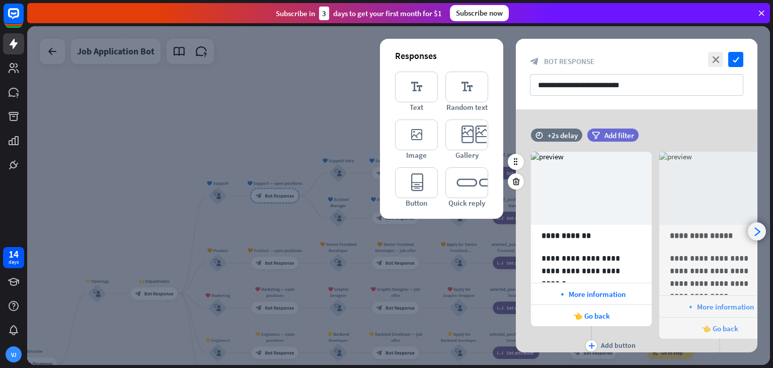
click at [761, 230] on icon "arrowhead_right" at bounding box center [758, 232] width 10 height 10
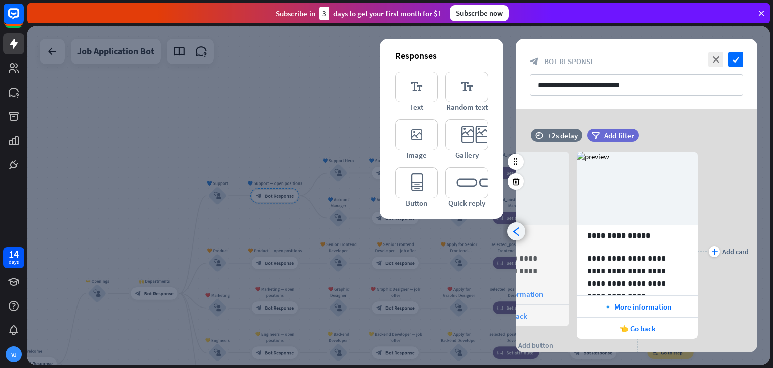
scroll to position [0, 83]
click at [557, 147] on icon at bounding box center [560, 151] width 10 height 9
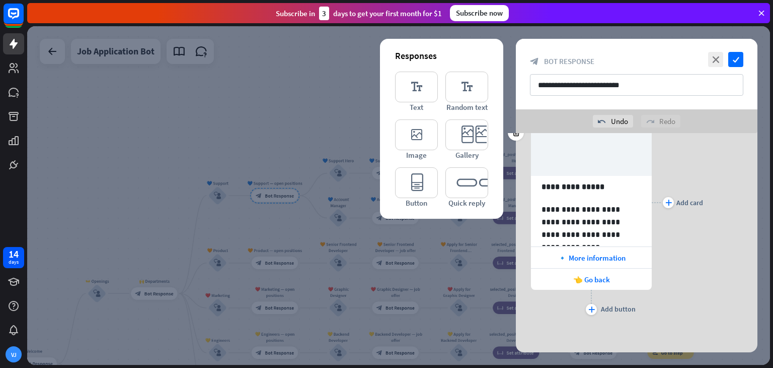
scroll to position [0, 0]
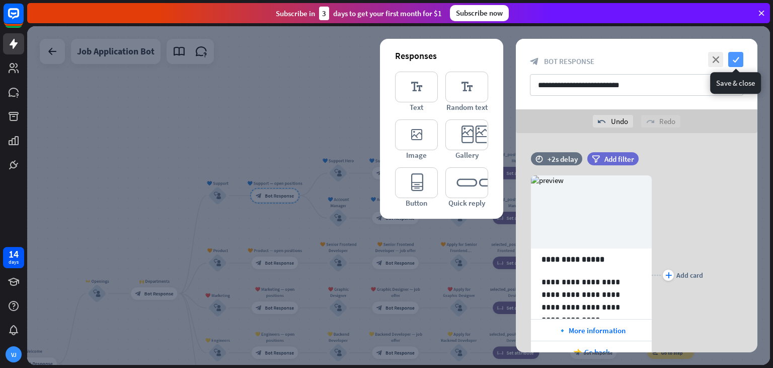
click at [736, 60] on icon "check" at bounding box center [736, 59] width 15 height 15
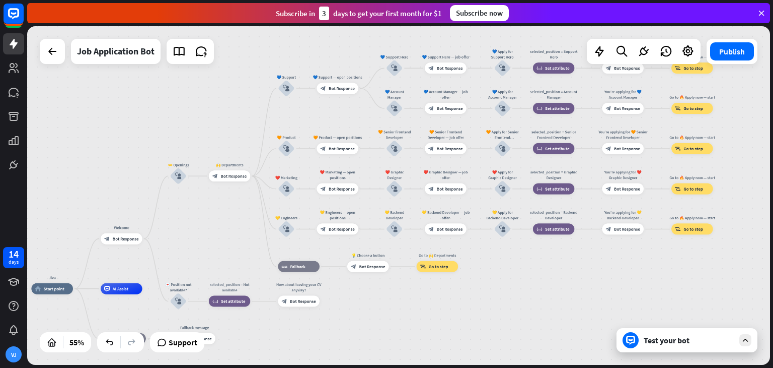
drag, startPoint x: 248, startPoint y: 221, endPoint x: 294, endPoint y: 118, distance: 112.7
click at [294, 118] on div "Jiva home_2 Start point Welcome block_bot_response Bot Response 👐 Openings bloc…" at bounding box center [398, 195] width 743 height 338
click at [737, 334] on div "Test your bot" at bounding box center [687, 340] width 141 height 24
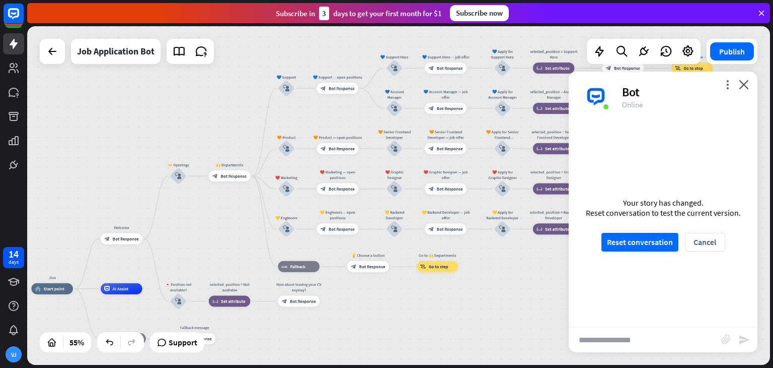
scroll to position [1241, 0]
click at [644, 242] on button "Reset conversation" at bounding box center [640, 242] width 77 height 19
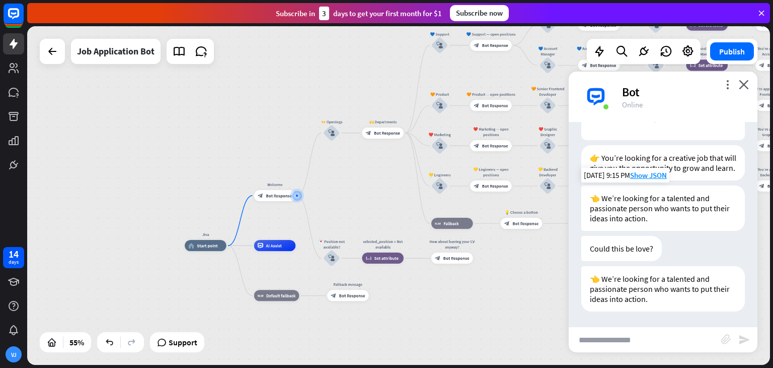
scroll to position [0, 0]
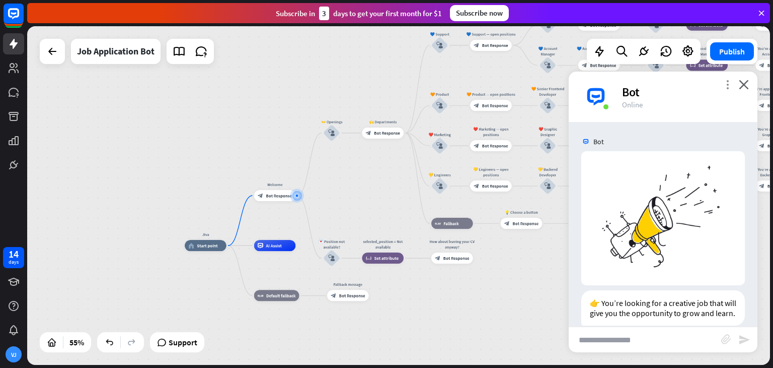
click at [727, 82] on icon "more_vert" at bounding box center [728, 85] width 10 height 10
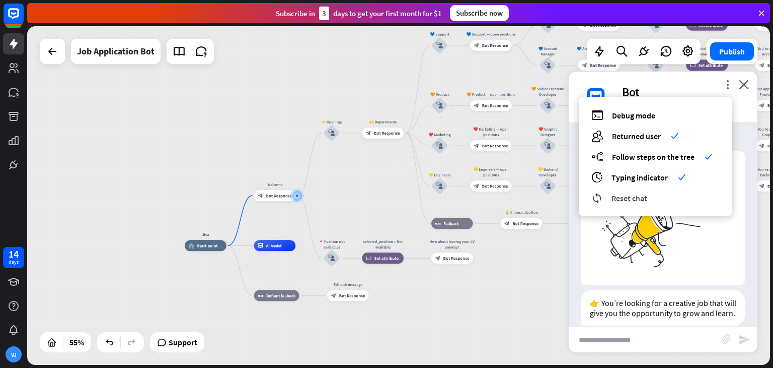
click at [629, 199] on span "Reset chat" at bounding box center [630, 198] width 36 height 10
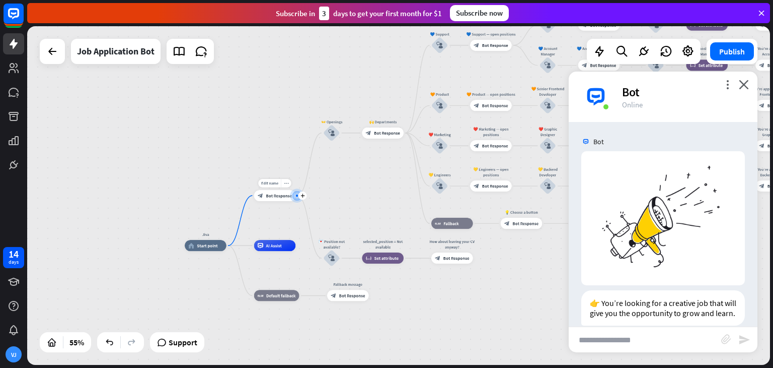
click at [274, 197] on span "Bot Response" at bounding box center [279, 196] width 26 height 6
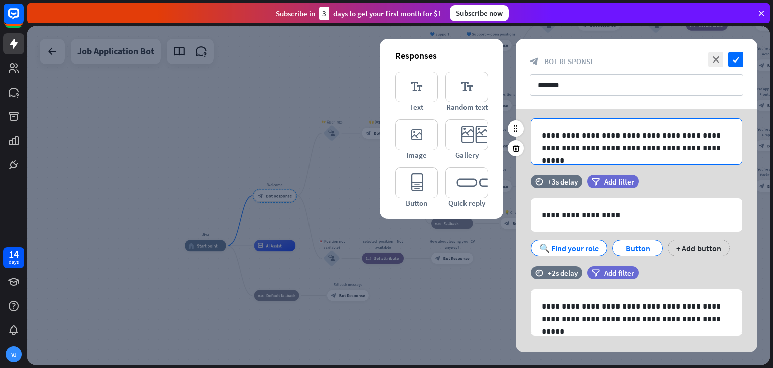
scroll to position [295, 0]
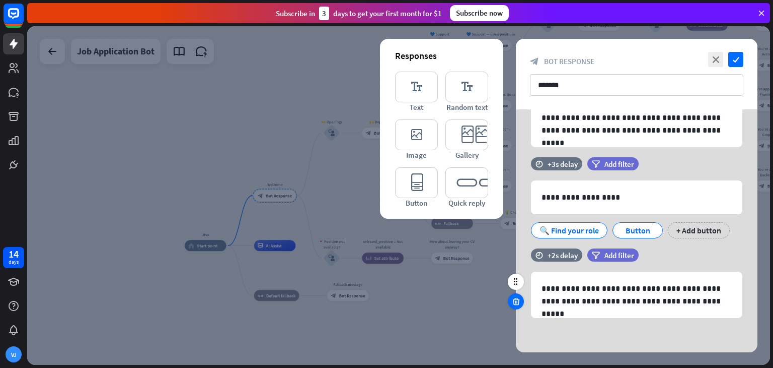
click at [512, 300] on icon at bounding box center [517, 301] width 10 height 9
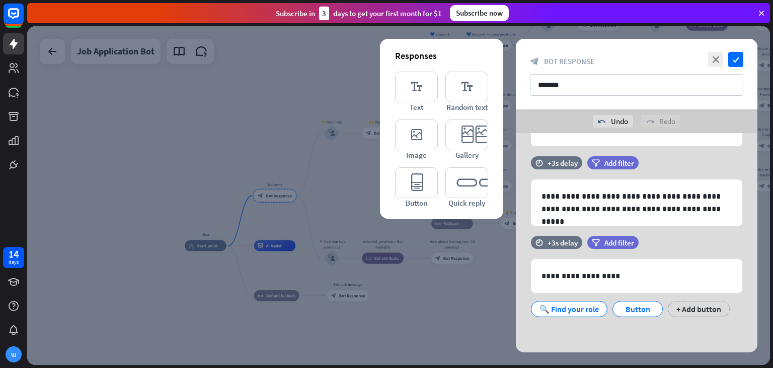
scroll to position [239, 0]
click at [514, 290] on icon at bounding box center [517, 288] width 10 height 9
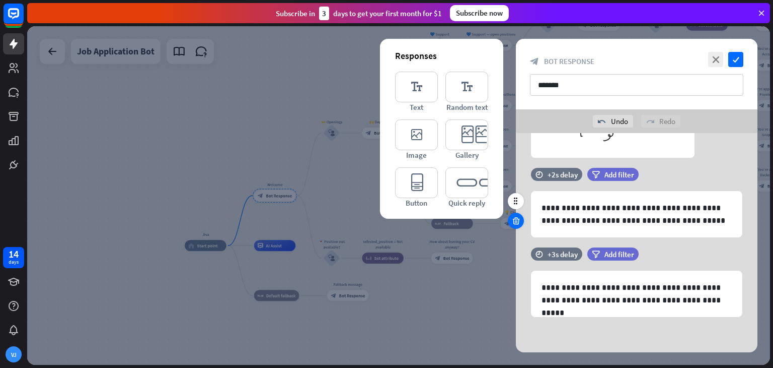
click at [516, 219] on icon at bounding box center [517, 220] width 10 height 9
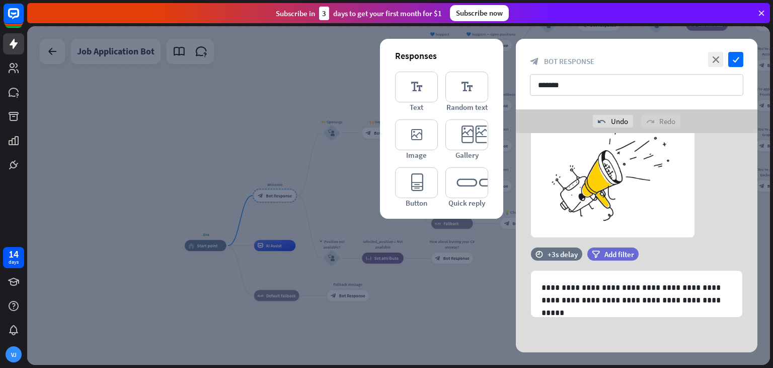
scroll to position [69, 0]
click at [518, 279] on icon at bounding box center [516, 280] width 9 height 9
click at [634, 335] on div "**********" at bounding box center [637, 208] width 242 height 288
click at [610, 254] on span "Add filter" at bounding box center [620, 254] width 30 height 10
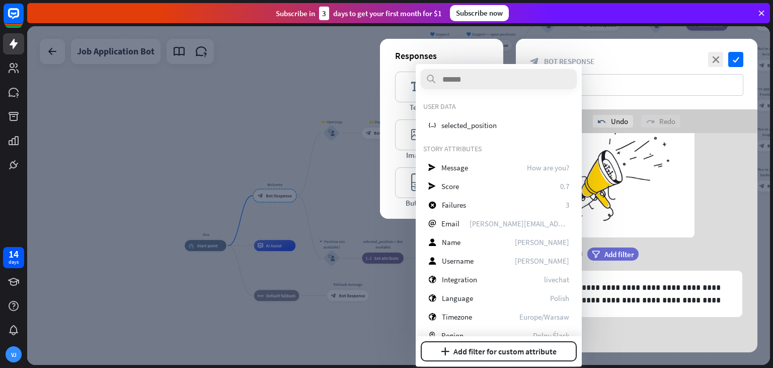
click at [724, 255] on div "time +3s delay filter Add filter" at bounding box center [637, 258] width 242 height 23
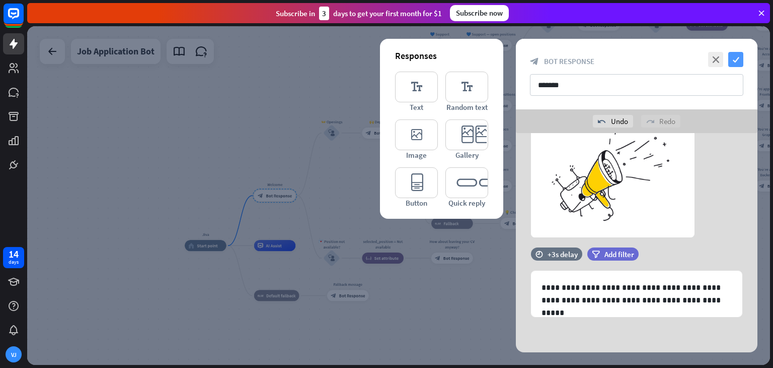
click at [734, 57] on icon "check" at bounding box center [736, 59] width 15 height 15
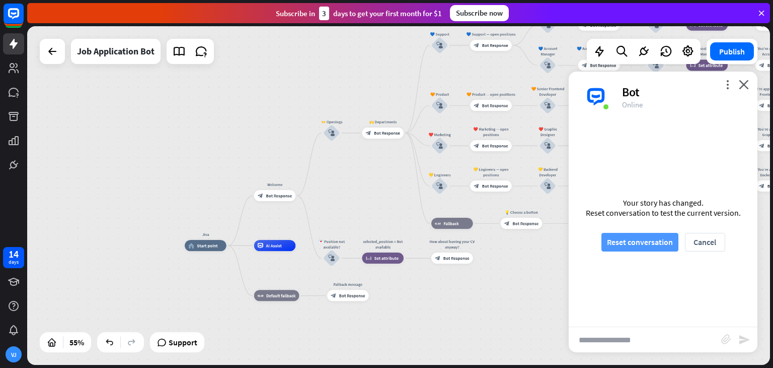
click at [632, 235] on button "Reset conversation" at bounding box center [640, 242] width 77 height 19
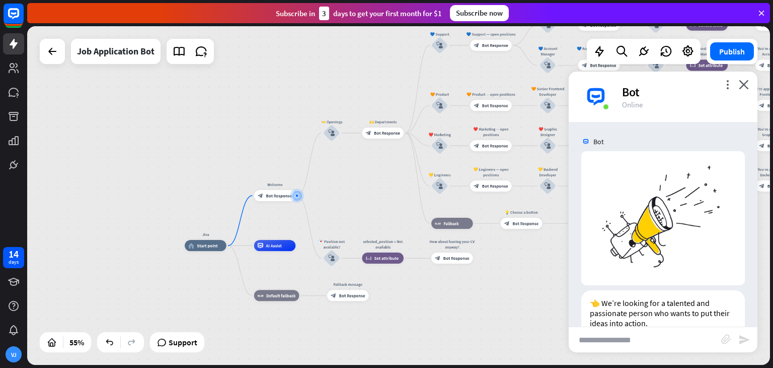
scroll to position [18, 0]
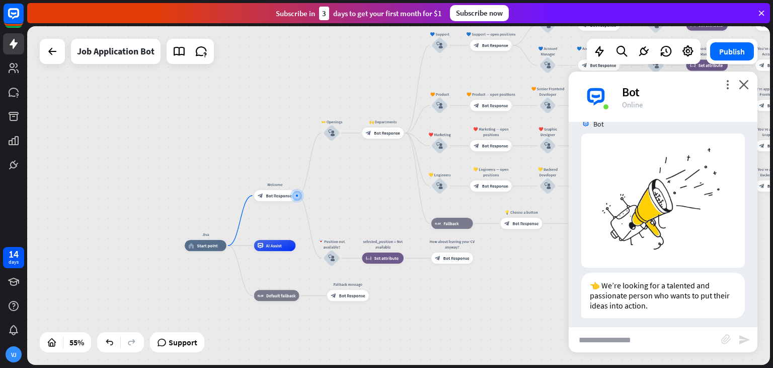
click at [616, 341] on input "text" at bounding box center [645, 339] width 153 height 25
type input "***"
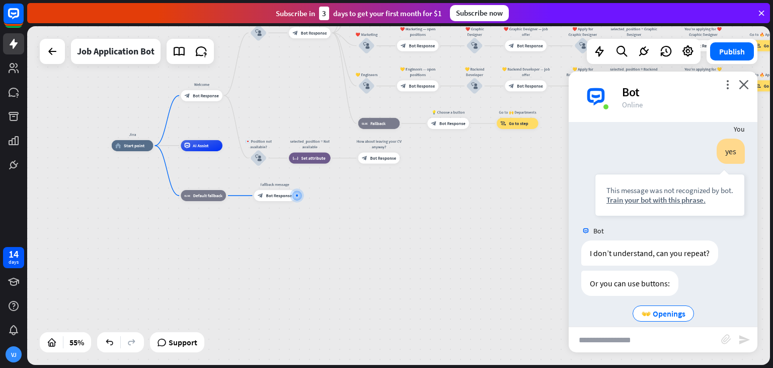
scroll to position [227, 0]
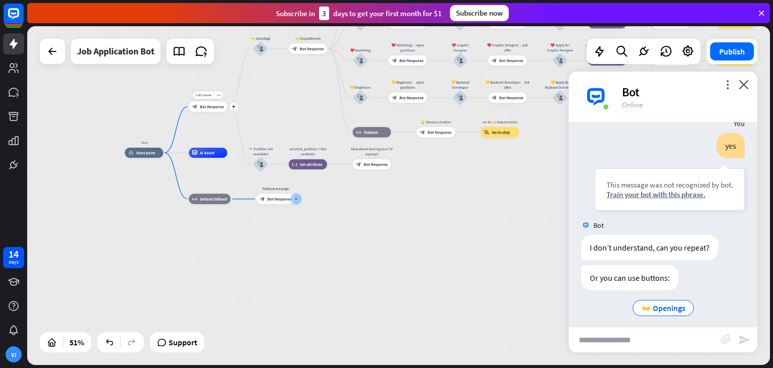
click at [202, 111] on div "Edit name more_horiz plus block_bot_response Bot Response" at bounding box center [208, 106] width 38 height 10
click at [261, 51] on icon "block_user_input" at bounding box center [261, 48] width 6 height 6
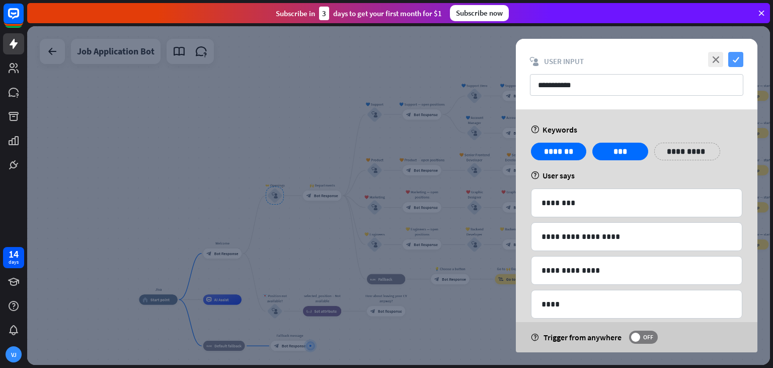
click at [736, 56] on icon "check" at bounding box center [736, 59] width 15 height 15
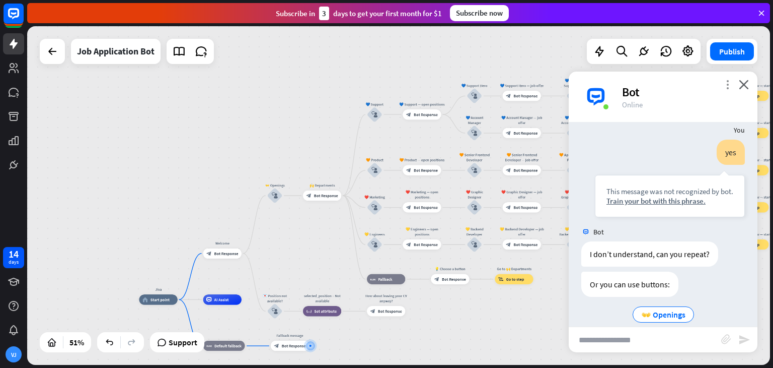
click at [726, 83] on icon "more_vert" at bounding box center [728, 85] width 10 height 10
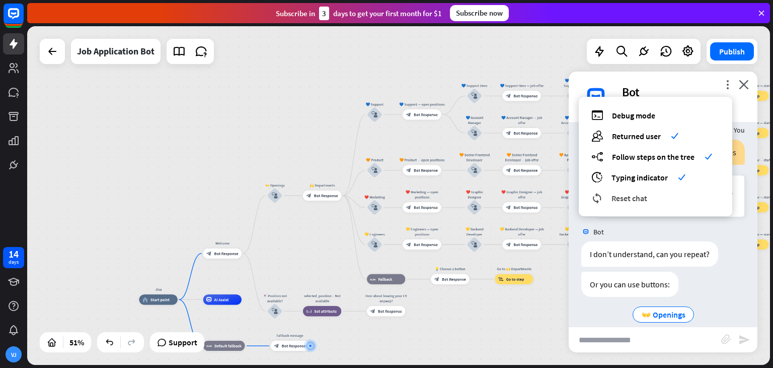
click at [628, 194] on span "Reset chat" at bounding box center [630, 198] width 36 height 10
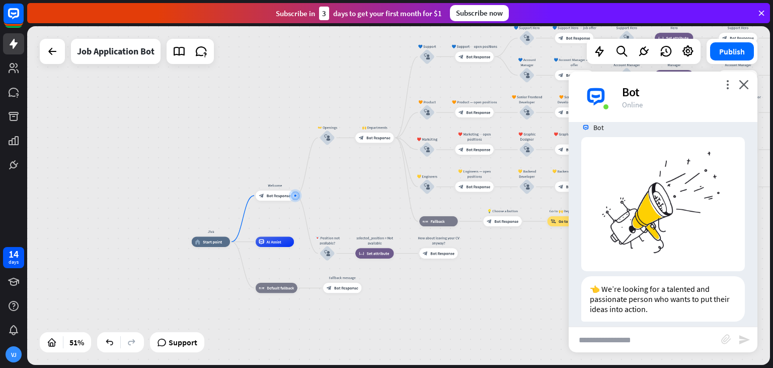
scroll to position [18, 0]
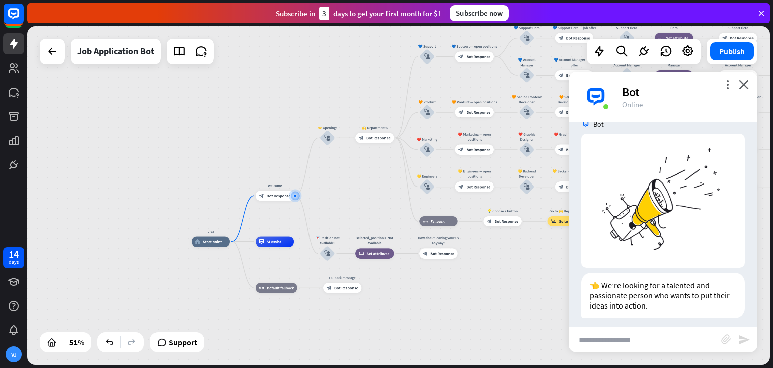
click at [679, 341] on input "text" at bounding box center [645, 339] width 153 height 25
type input "***"
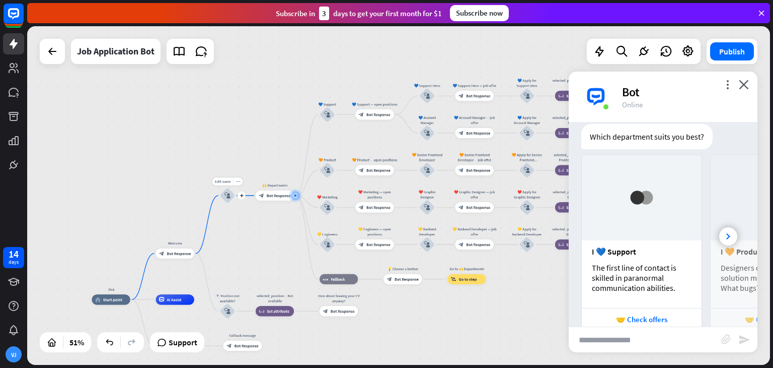
scroll to position [320, 0]
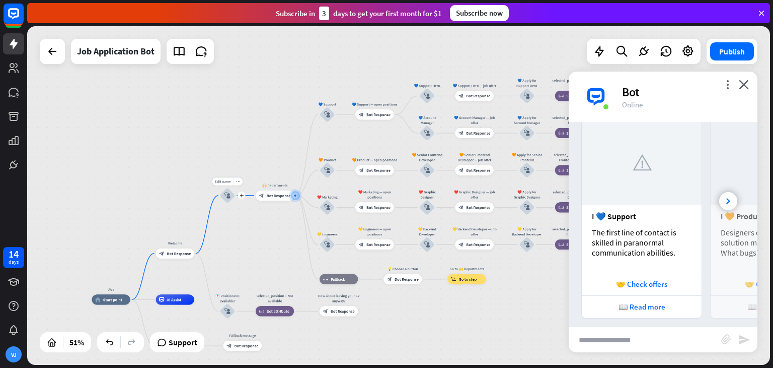
click at [228, 196] on icon "block_user_input" at bounding box center [228, 195] width 6 height 6
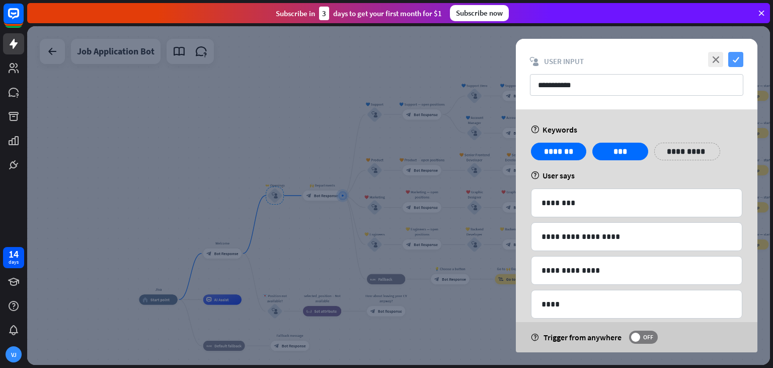
click at [735, 57] on icon "check" at bounding box center [736, 59] width 15 height 15
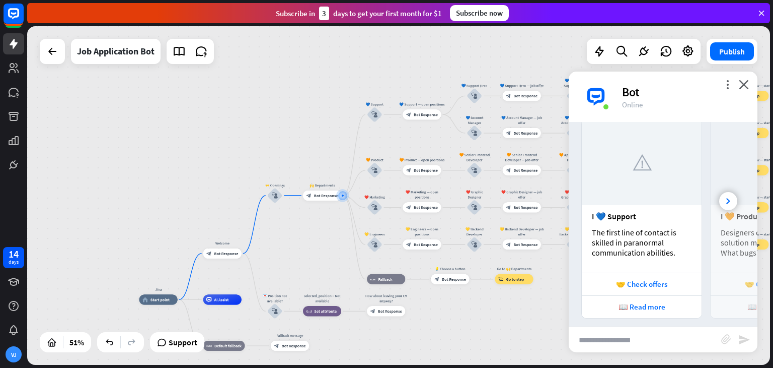
scroll to position [314, 0]
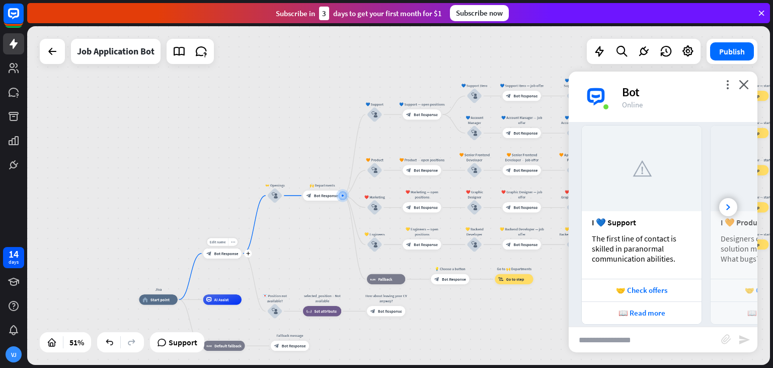
click at [223, 251] on span "Bot Response" at bounding box center [226, 253] width 24 height 5
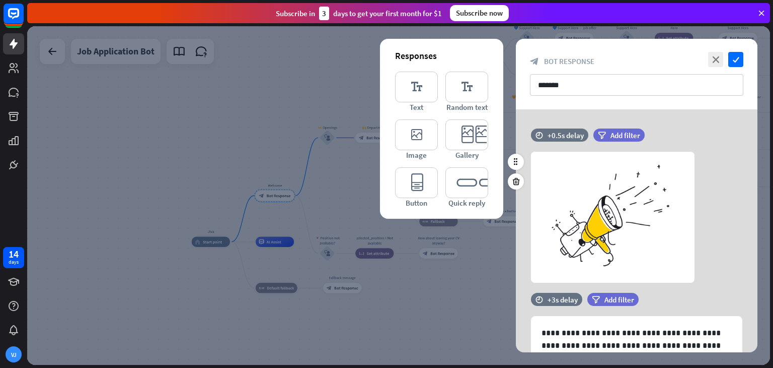
scroll to position [45, 0]
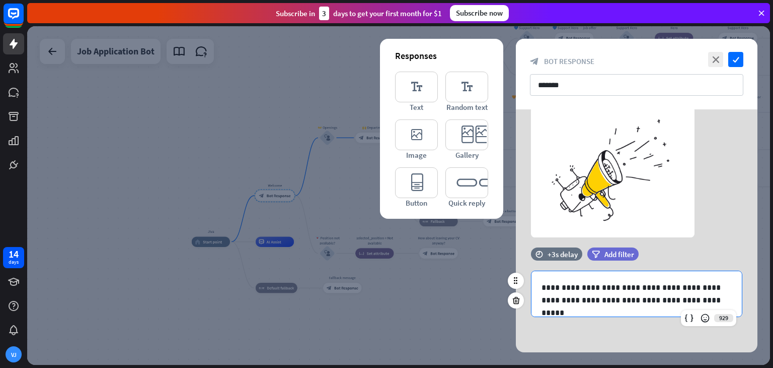
click at [684, 302] on p "**********" at bounding box center [637, 293] width 190 height 25
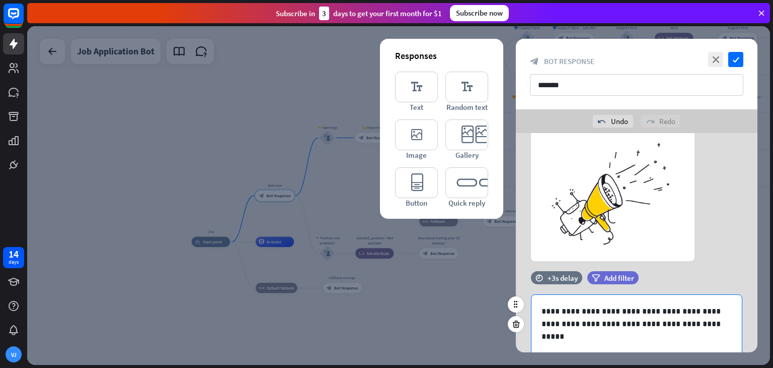
scroll to position [49, 0]
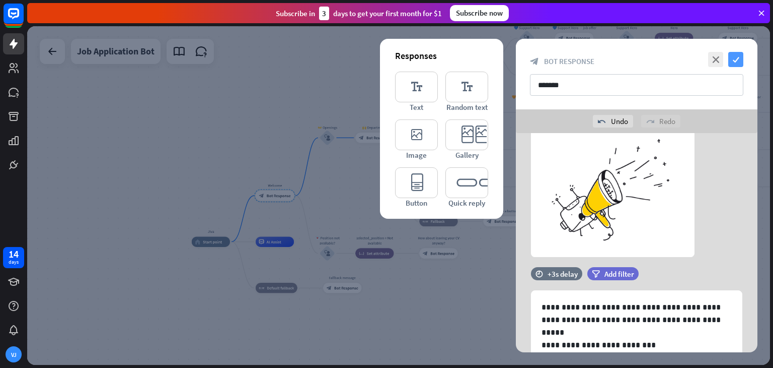
click at [733, 59] on icon "check" at bounding box center [736, 59] width 15 height 15
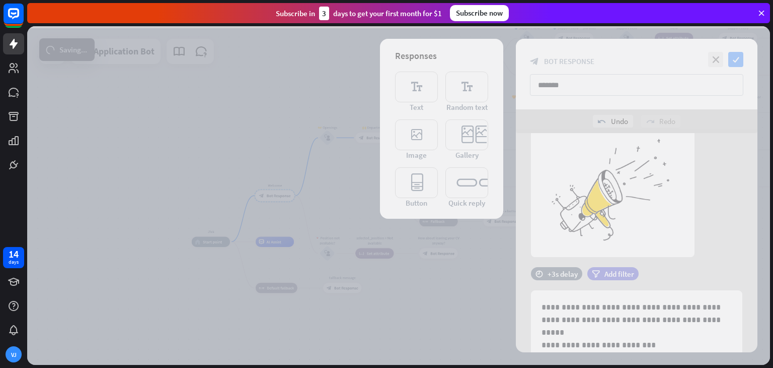
scroll to position [308, 0]
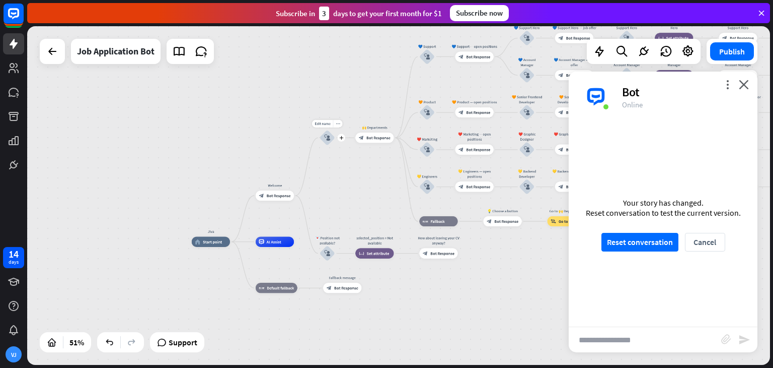
click at [326, 139] on icon "block_user_input" at bounding box center [327, 137] width 6 height 6
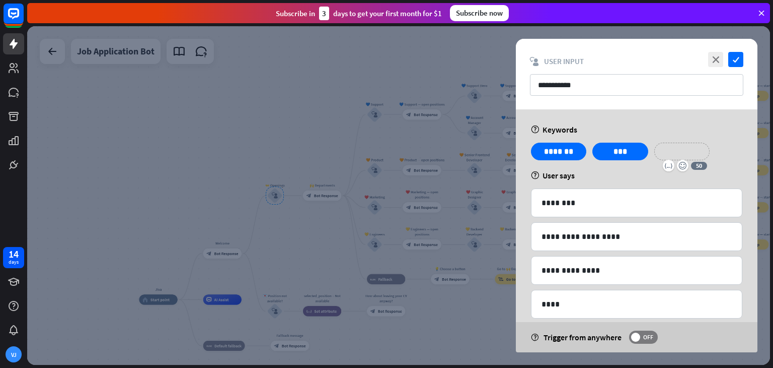
click at [683, 153] on p "**********" at bounding box center [682, 151] width 40 height 13
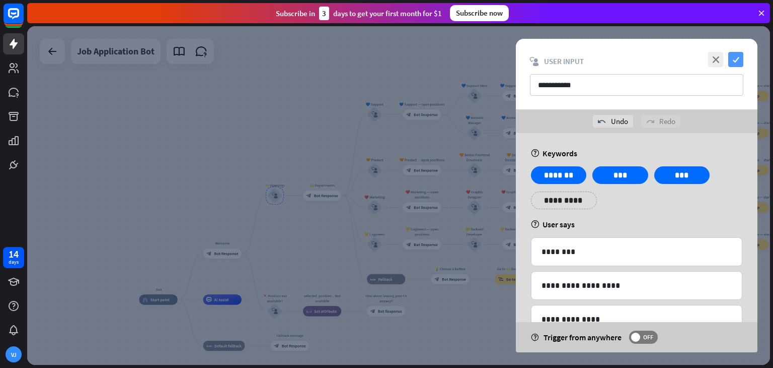
click at [732, 58] on icon "check" at bounding box center [736, 59] width 15 height 15
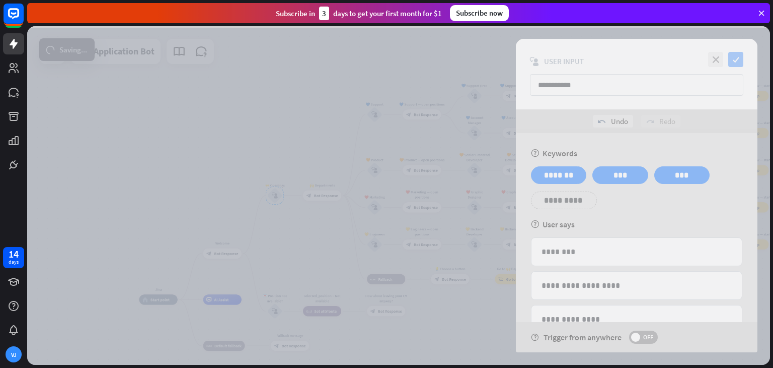
scroll to position [302, 0]
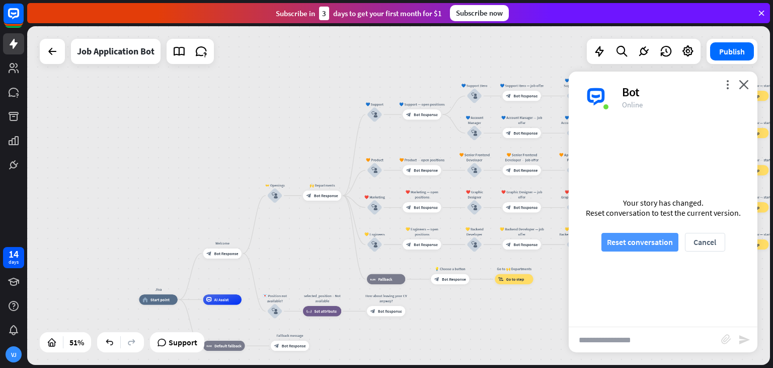
click at [636, 242] on button "Reset conversation" at bounding box center [640, 242] width 77 height 19
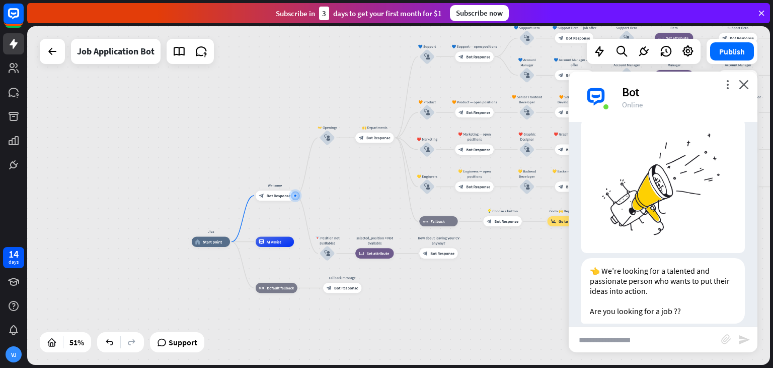
scroll to position [38, 0]
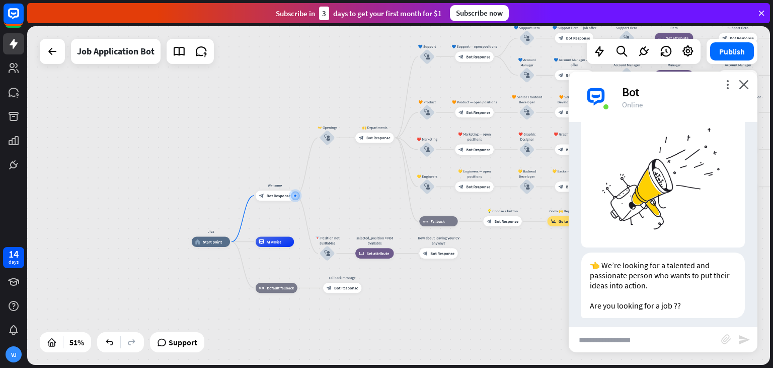
click at [607, 341] on input "text" at bounding box center [645, 339] width 153 height 25
type input "***"
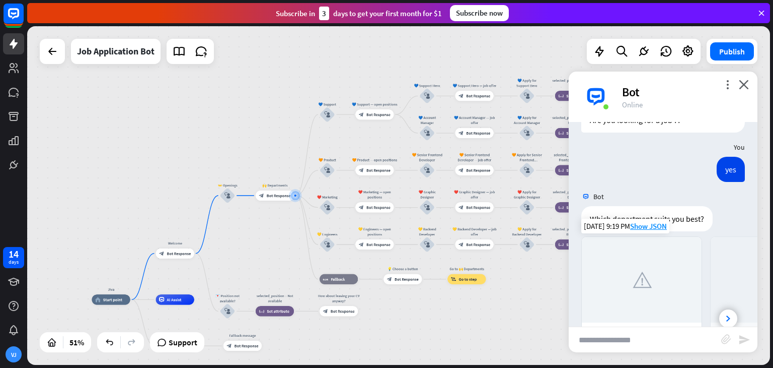
scroll to position [222, 0]
click at [272, 195] on span "Bot Response" at bounding box center [279, 195] width 24 height 5
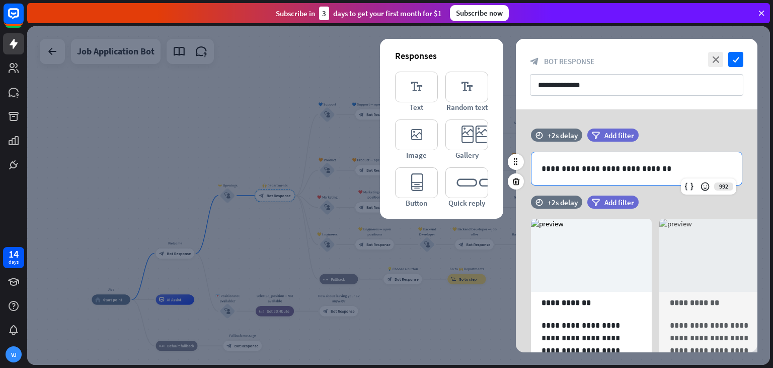
click at [541, 164] on div "**********" at bounding box center [637, 168] width 210 height 33
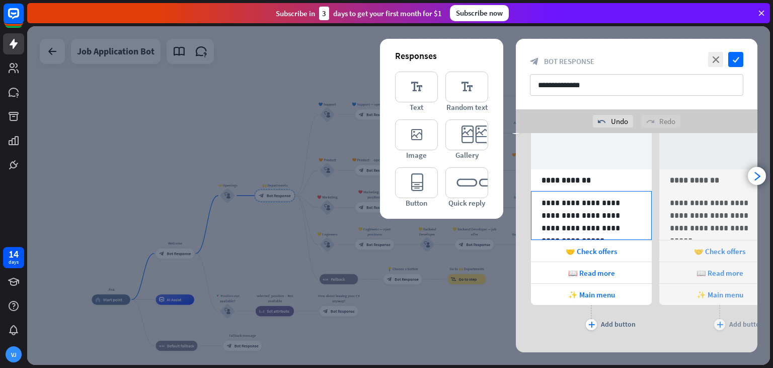
scroll to position [173, 0]
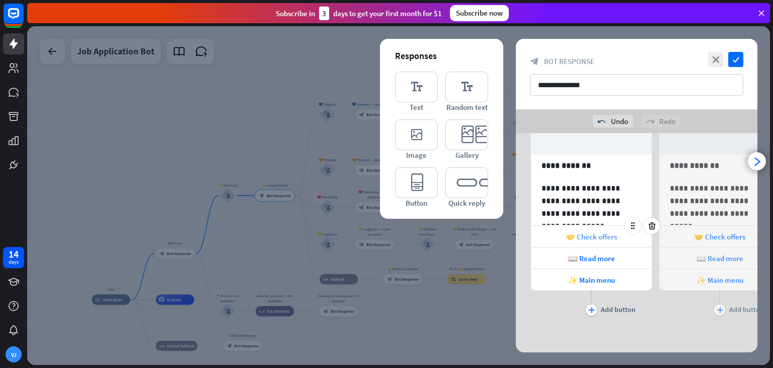
click at [589, 232] on span "🤝 Check offers" at bounding box center [591, 237] width 51 height 10
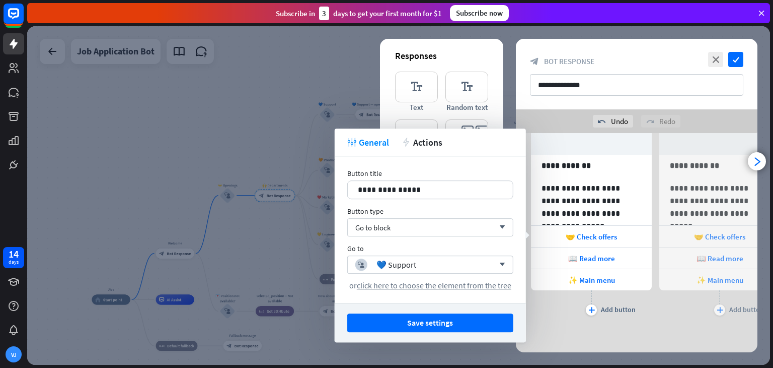
click at [559, 307] on div "plus Add button" at bounding box center [591, 302] width 121 height 25
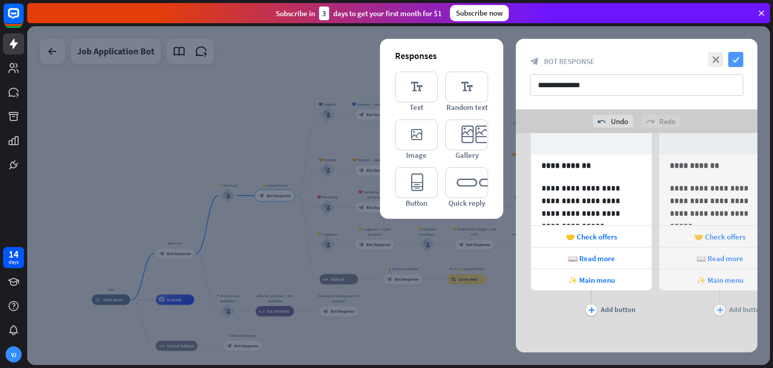
click at [737, 57] on icon "check" at bounding box center [736, 59] width 15 height 15
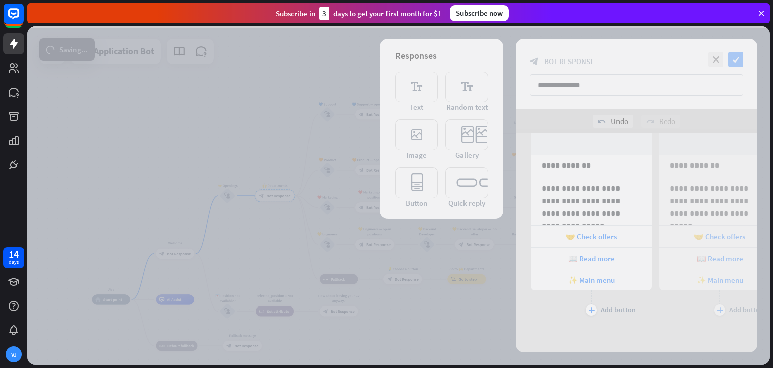
scroll to position [216, 0]
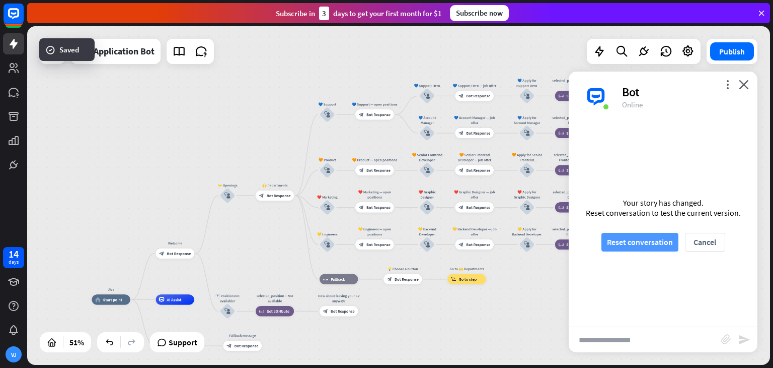
click at [631, 240] on button "Reset conversation" at bounding box center [640, 242] width 77 height 19
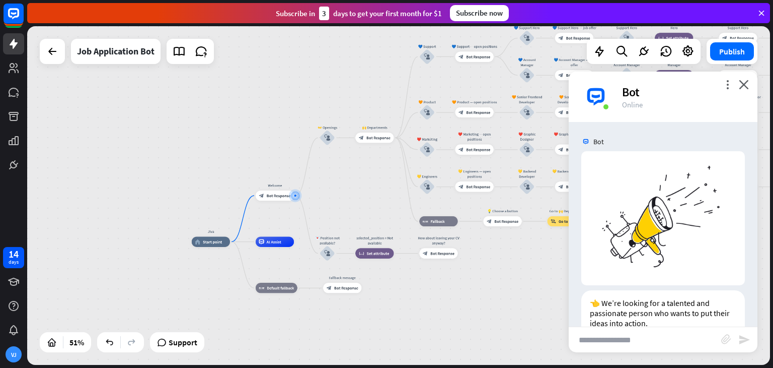
scroll to position [38, 0]
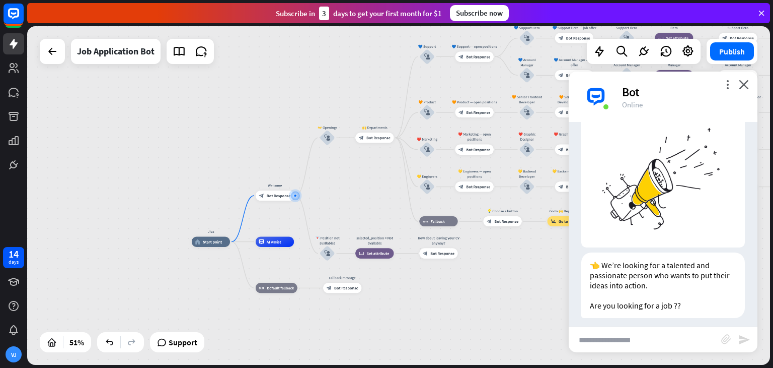
click at [638, 338] on input "text" at bounding box center [645, 339] width 153 height 25
type input "***"
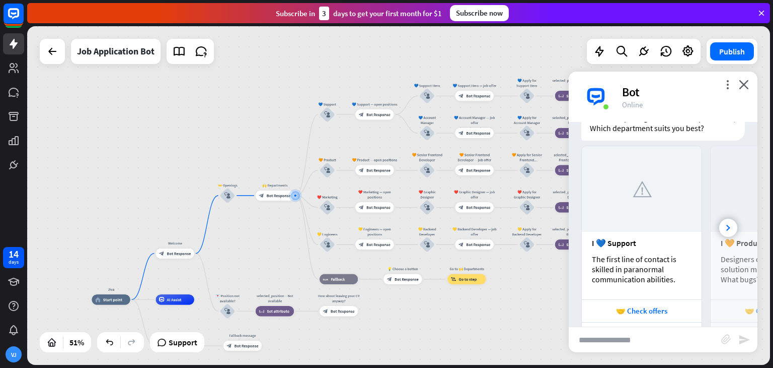
scroll to position [360, 0]
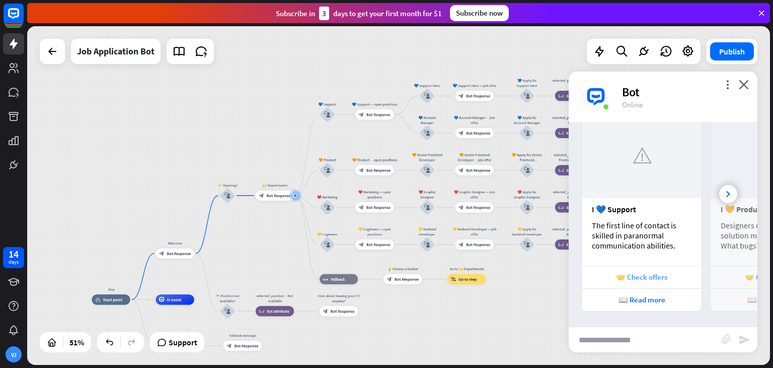
click at [644, 275] on div "🤝 Check offers" at bounding box center [642, 277] width 110 height 10
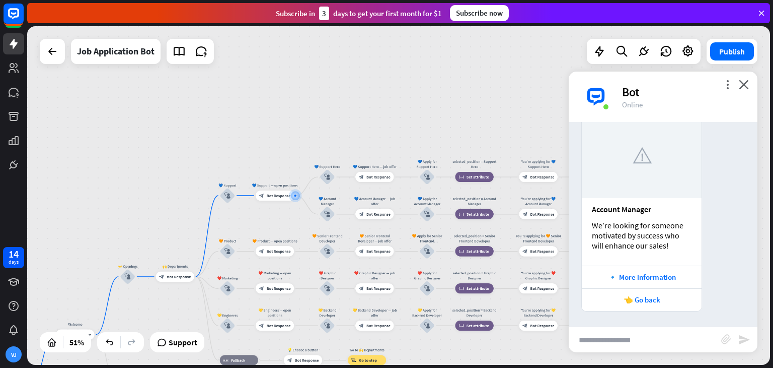
scroll to position [633, 0]
click at [275, 196] on span "Bot Response" at bounding box center [279, 195] width 24 height 5
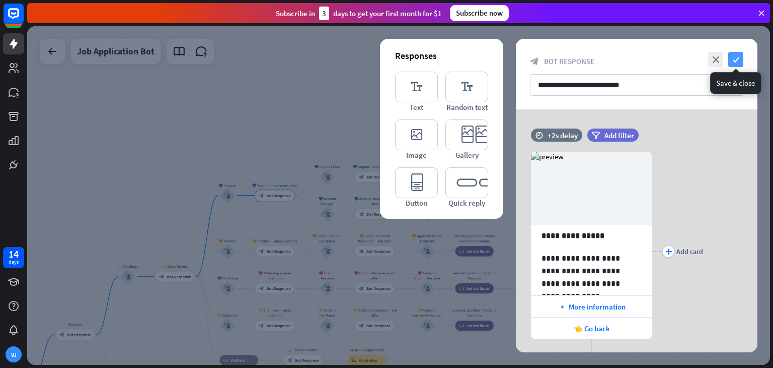
click at [736, 55] on icon "check" at bounding box center [736, 59] width 15 height 15
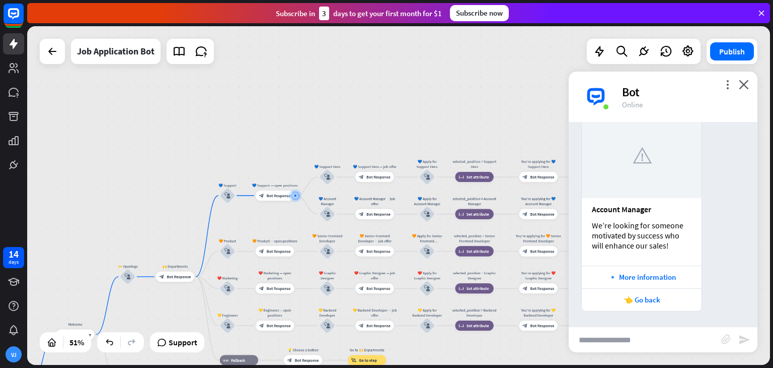
scroll to position [634, 0]
click at [230, 193] on icon "block_user_input" at bounding box center [228, 195] width 6 height 6
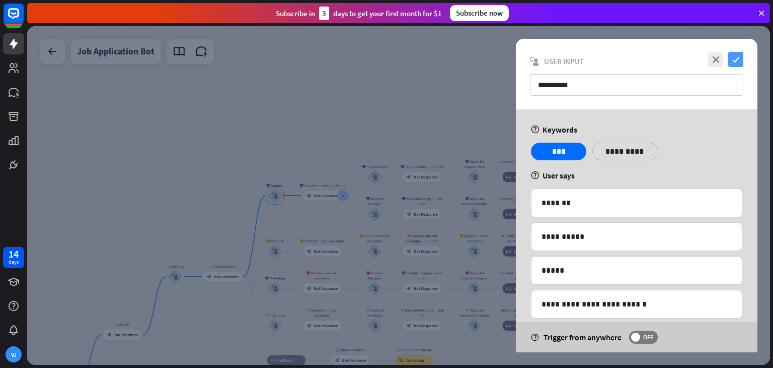
click at [739, 61] on icon "check" at bounding box center [736, 59] width 15 height 15
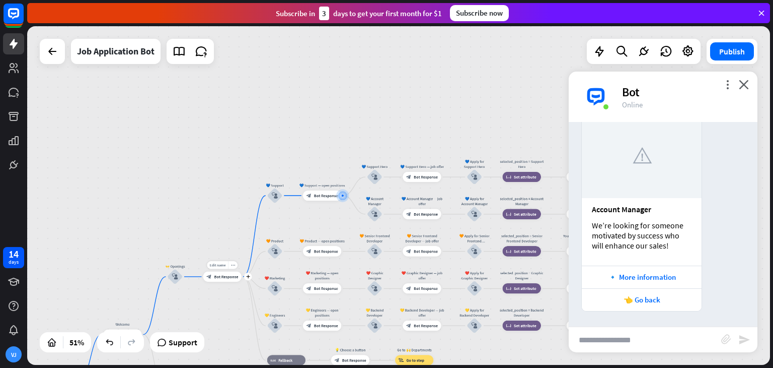
click at [223, 277] on span "Bot Response" at bounding box center [226, 276] width 24 height 5
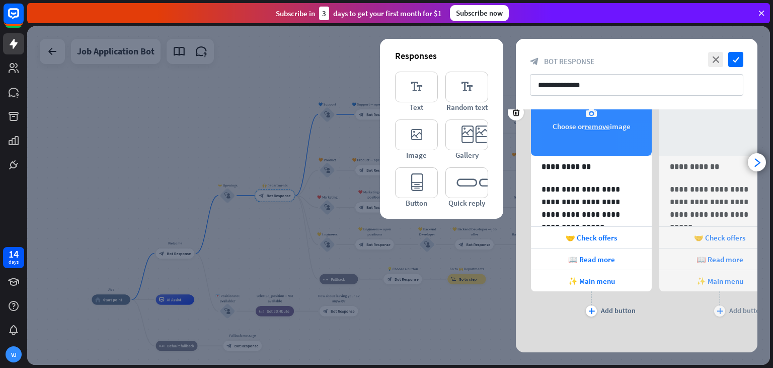
scroll to position [149, 0]
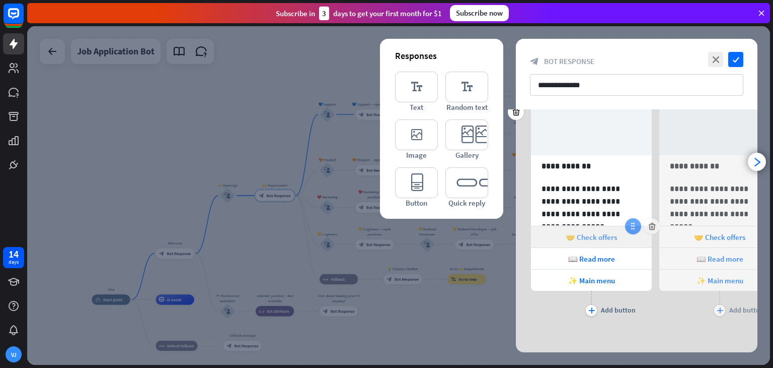
click at [632, 227] on icon at bounding box center [633, 226] width 9 height 9
click at [636, 227] on icon at bounding box center [633, 226] width 9 height 9
click at [636, 236] on div "🤝 Check offers" at bounding box center [591, 236] width 121 height 21
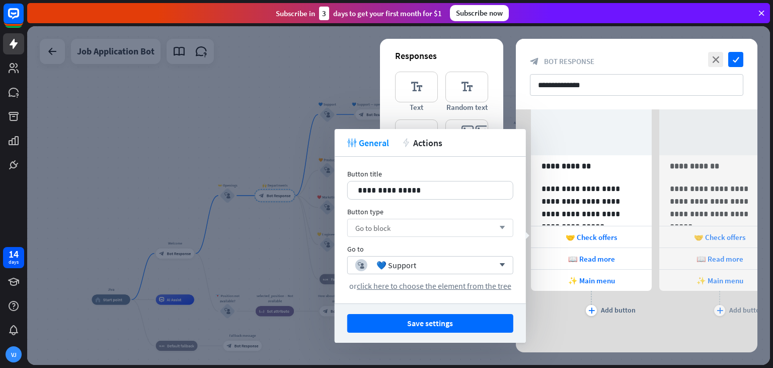
click at [398, 228] on div "Go to block arrow_down" at bounding box center [430, 228] width 166 height 18
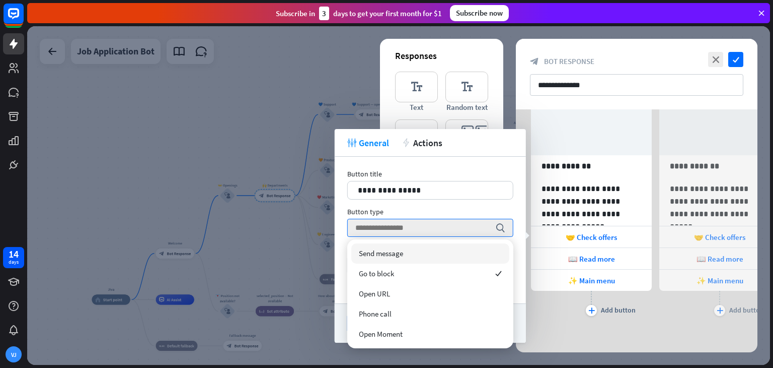
click at [389, 254] on span "Send message" at bounding box center [381, 253] width 44 height 10
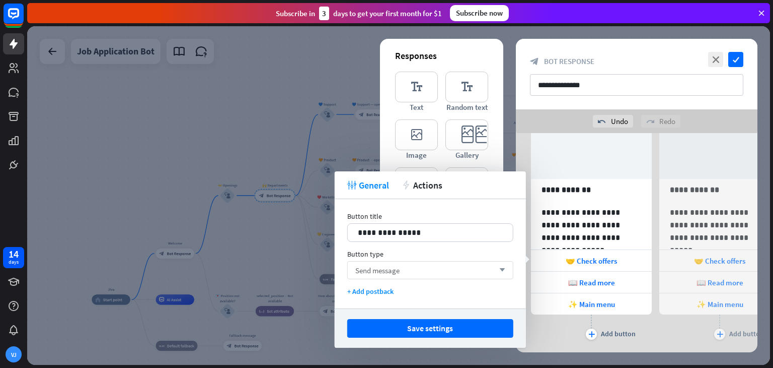
click at [384, 273] on span "Send message" at bounding box center [377, 270] width 44 height 10
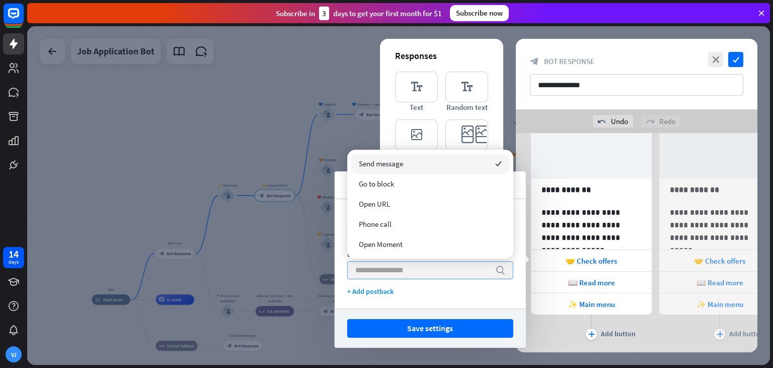
click at [384, 273] on input "search" at bounding box center [422, 269] width 135 height 17
click at [390, 162] on span "Send message" at bounding box center [381, 164] width 44 height 10
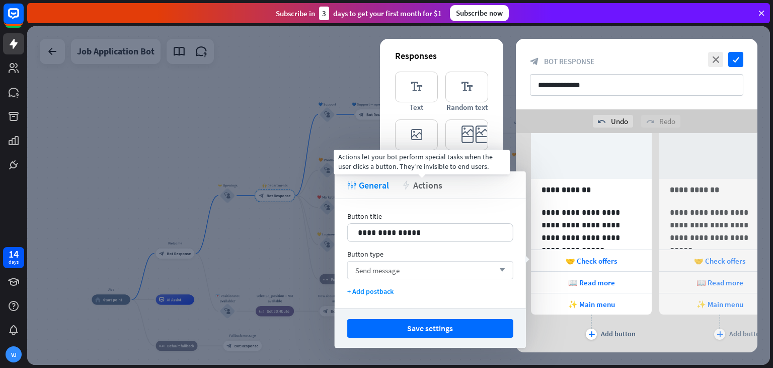
click at [415, 184] on span "Actions" at bounding box center [427, 185] width 29 height 12
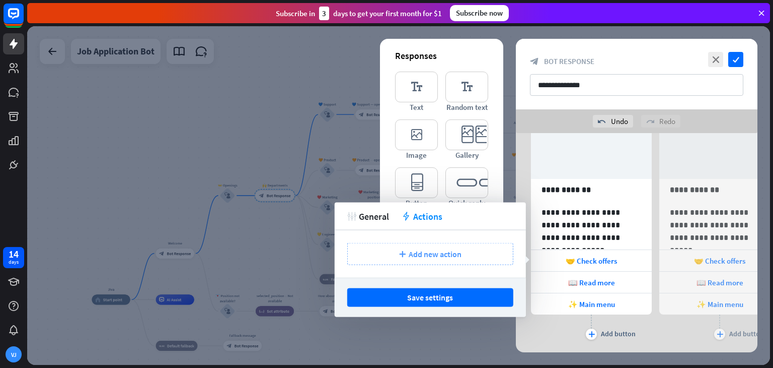
click at [413, 258] on span "Add new action" at bounding box center [435, 254] width 53 height 10
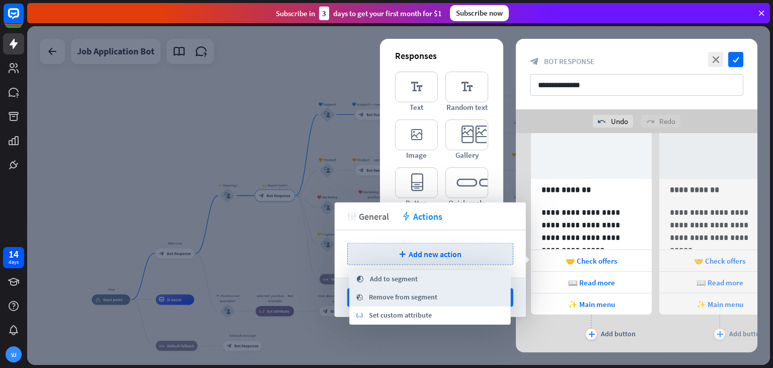
click at [370, 214] on span "General" at bounding box center [374, 216] width 30 height 12
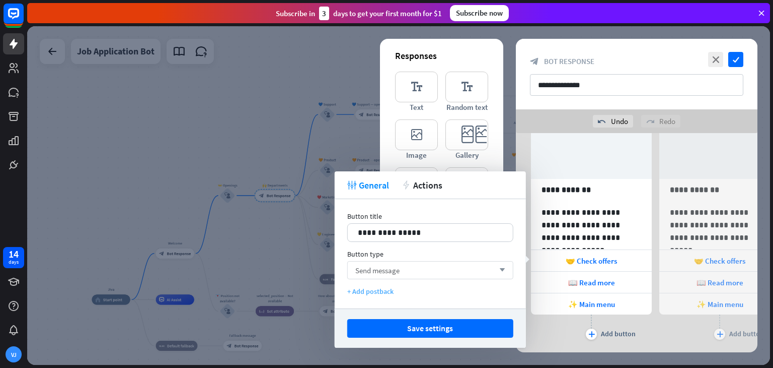
click at [364, 290] on div "+ Add postback" at bounding box center [430, 290] width 166 height 9
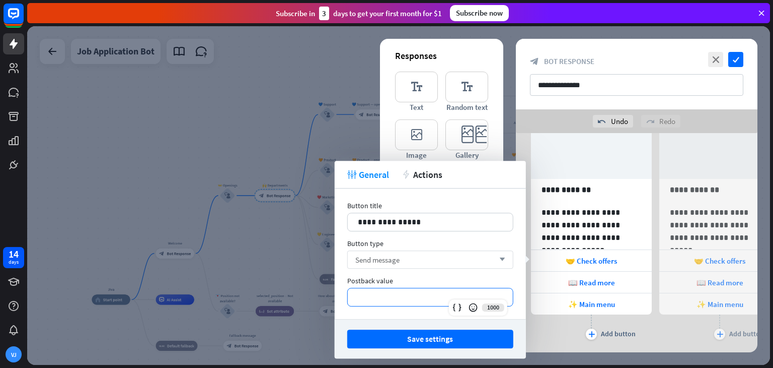
click at [403, 297] on p "**********" at bounding box center [430, 297] width 145 height 13
click at [383, 298] on p "**********" at bounding box center [430, 297] width 145 height 13
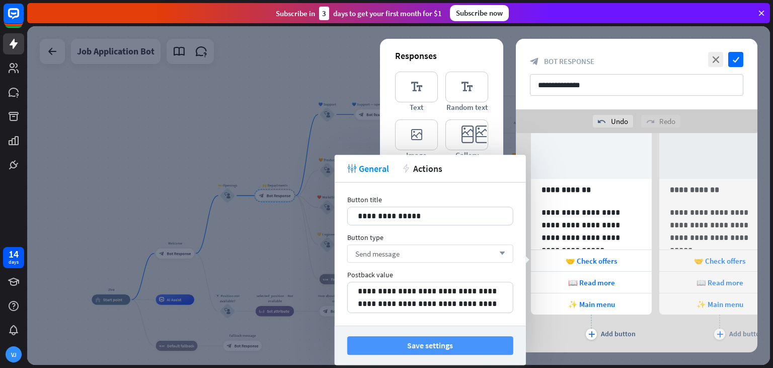
click at [375, 340] on button "Save settings" at bounding box center [430, 345] width 166 height 19
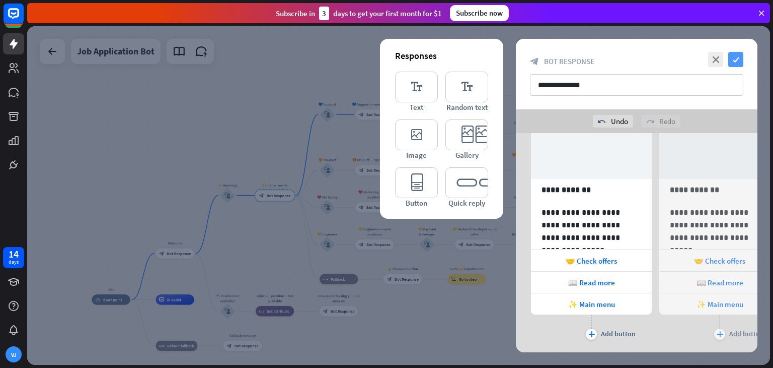
click at [737, 55] on icon "check" at bounding box center [736, 59] width 15 height 15
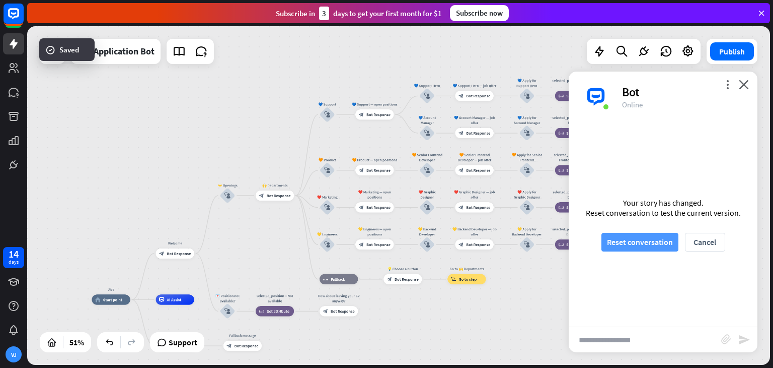
click at [638, 240] on button "Reset conversation" at bounding box center [640, 242] width 77 height 19
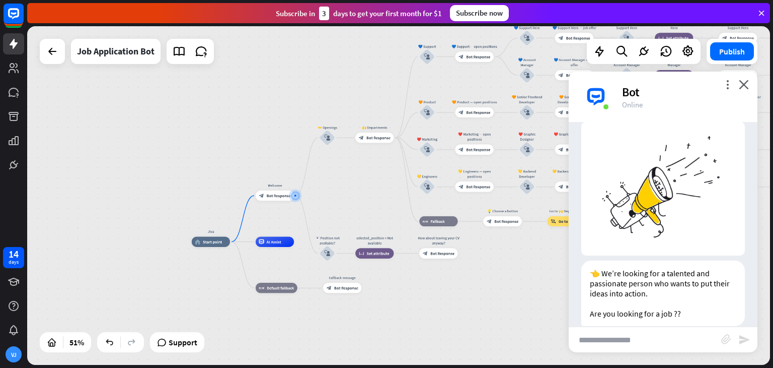
scroll to position [38, 0]
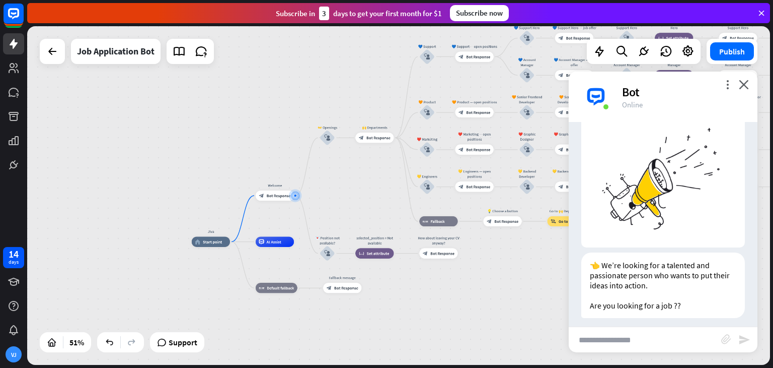
click at [603, 333] on input "text" at bounding box center [645, 339] width 153 height 25
type input "***"
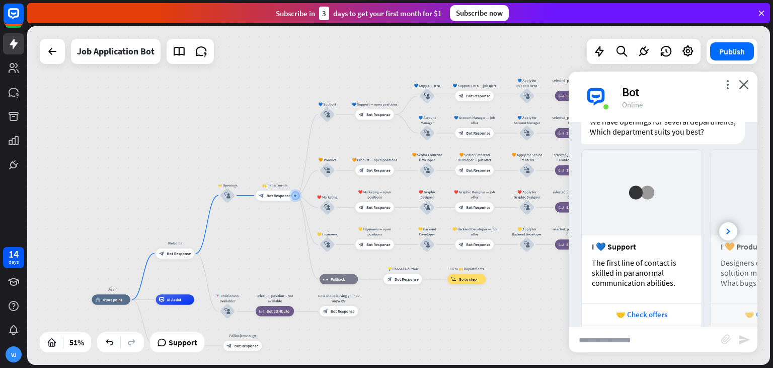
scroll to position [360, 0]
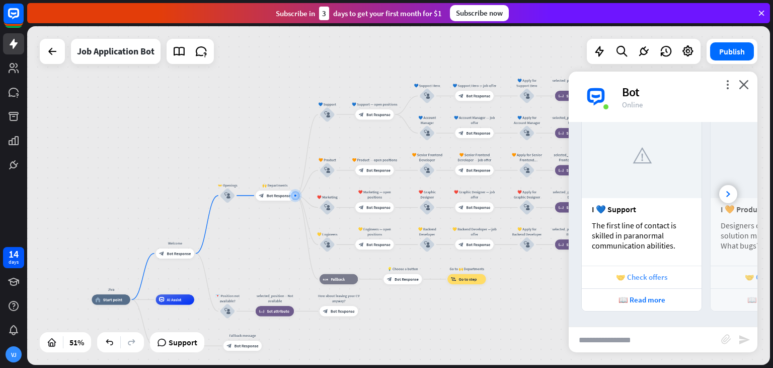
click at [616, 276] on div "🤝 Check offers" at bounding box center [642, 277] width 110 height 10
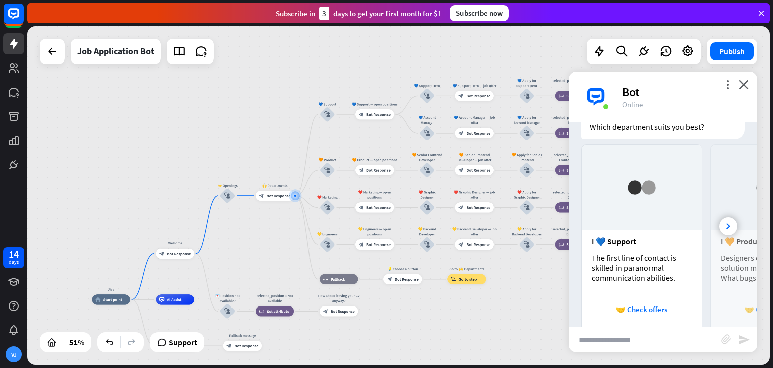
scroll to position [684, 0]
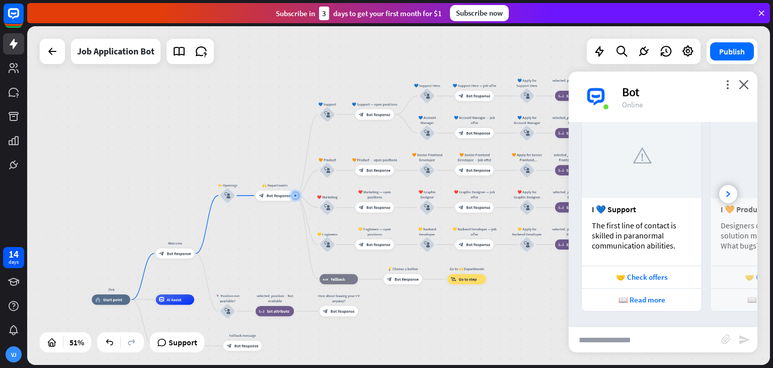
click at [611, 223] on div "The first line of contact is skilled in paranormal communication abilities." at bounding box center [642, 235] width 100 height 30
click at [606, 277] on div "🤝 Check offers" at bounding box center [642, 277] width 110 height 10
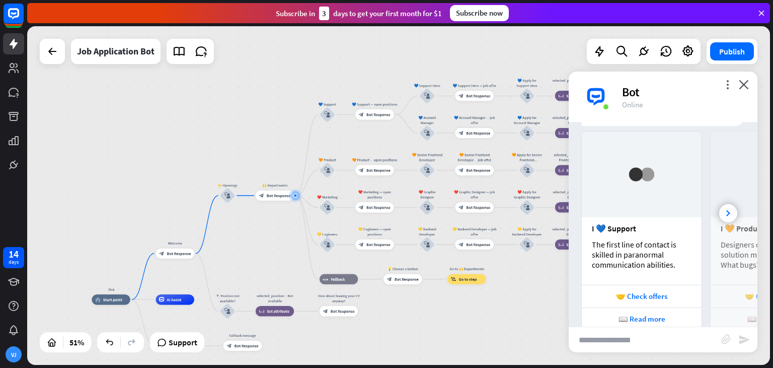
scroll to position [1007, 0]
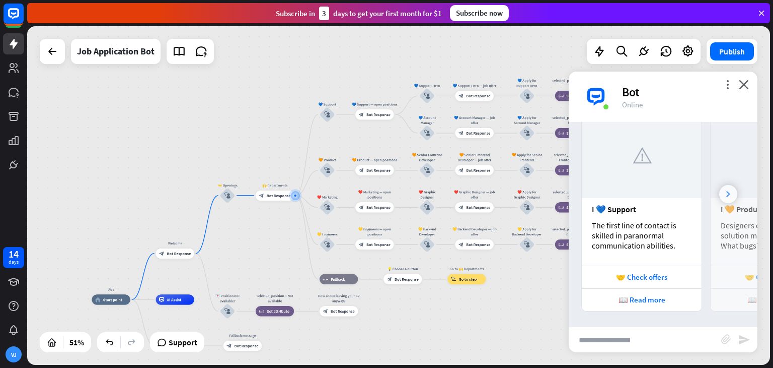
click at [727, 192] on icon at bounding box center [729, 194] width 4 height 6
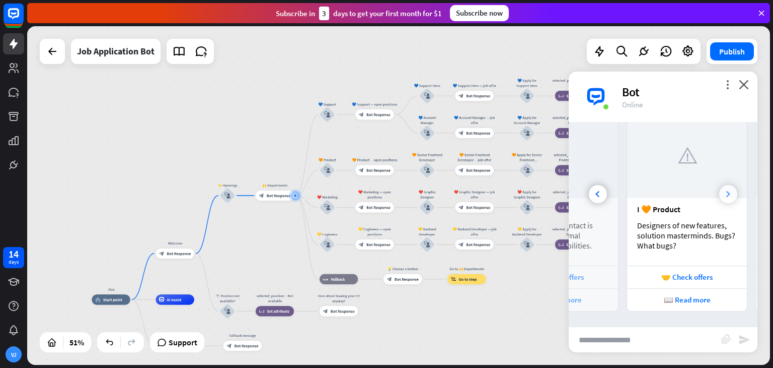
scroll to position [0, 111]
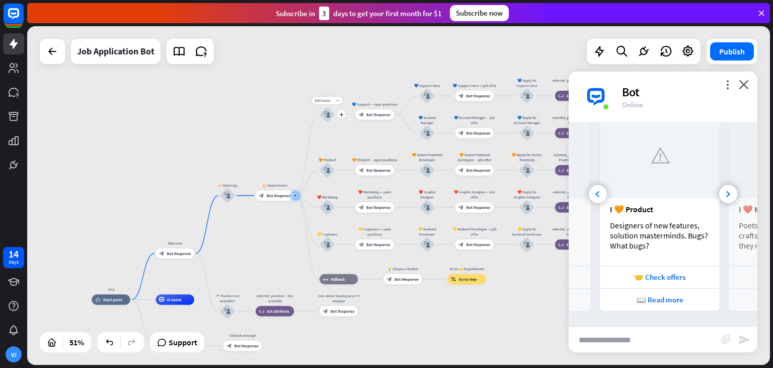
click at [327, 112] on icon "block_user_input" at bounding box center [327, 114] width 6 height 6
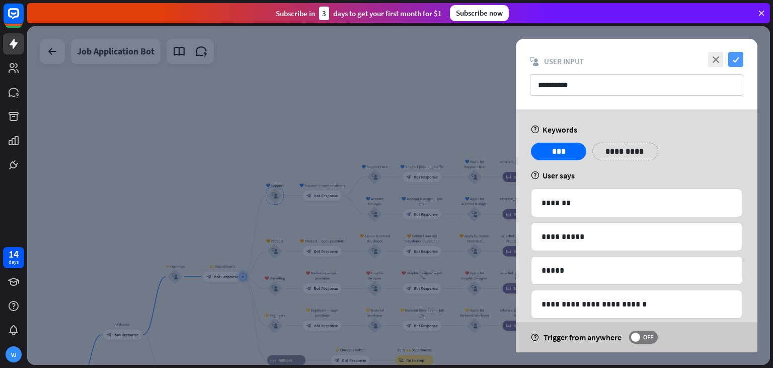
click at [733, 55] on icon "check" at bounding box center [736, 59] width 15 height 15
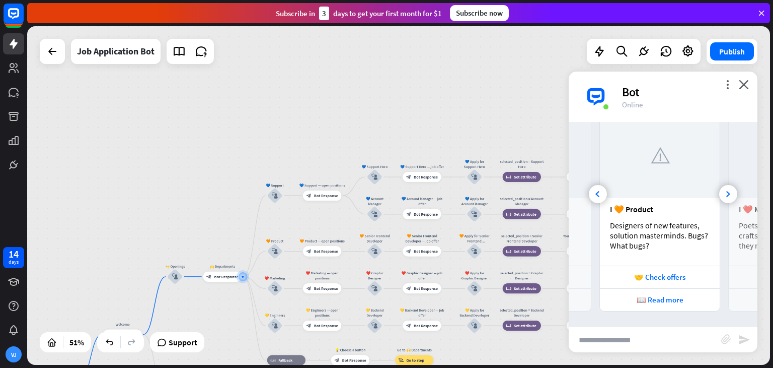
scroll to position [1007, 0]
click at [597, 342] on input "text" at bounding box center [645, 339] width 153 height 25
type input "***"
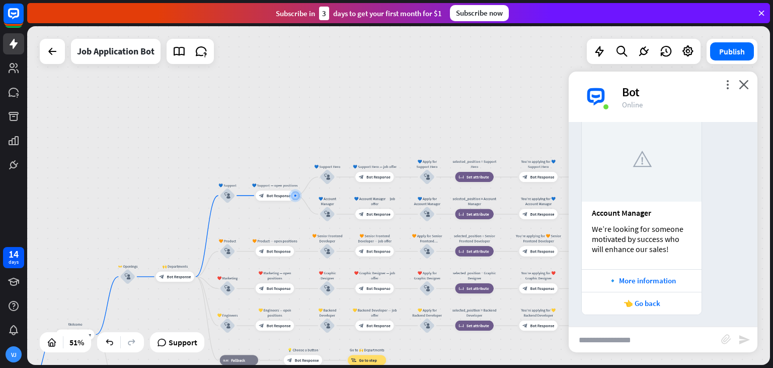
scroll to position [1279, 0]
click at [273, 199] on div "block_bot_response Bot Response" at bounding box center [275, 195] width 38 height 10
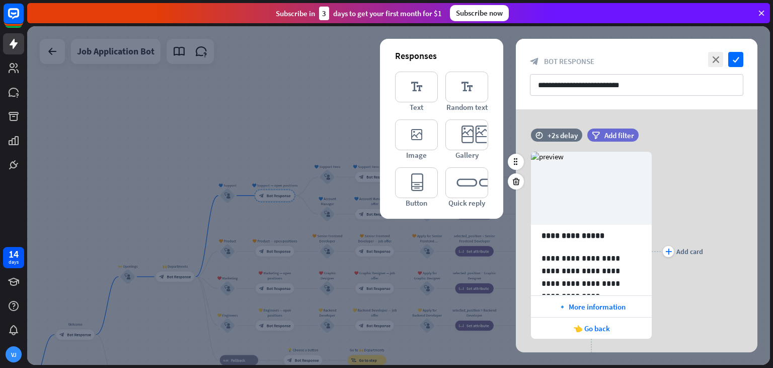
scroll to position [49, 0]
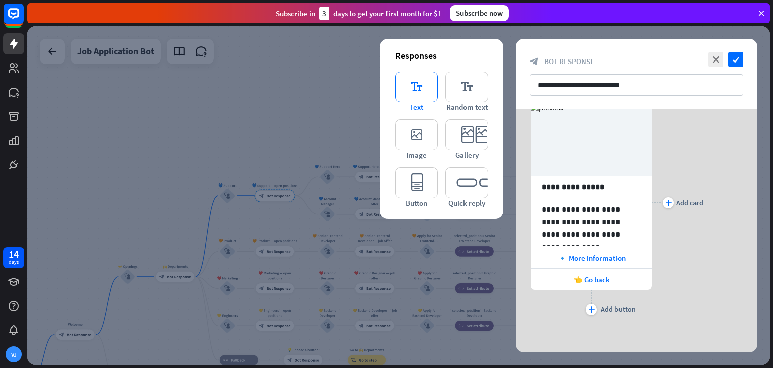
click at [417, 82] on icon "editor_text" at bounding box center [416, 86] width 43 height 31
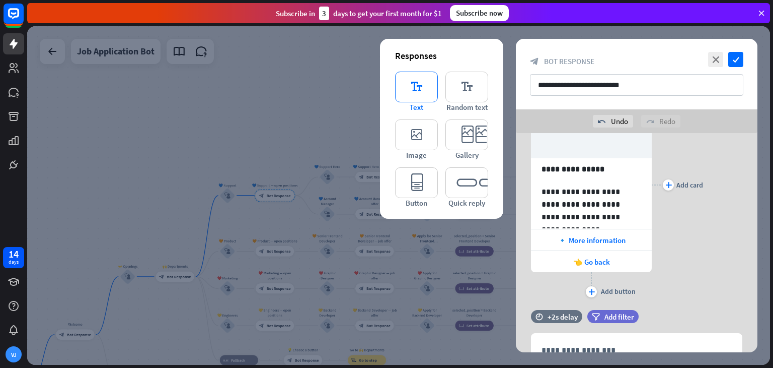
scroll to position [139, 0]
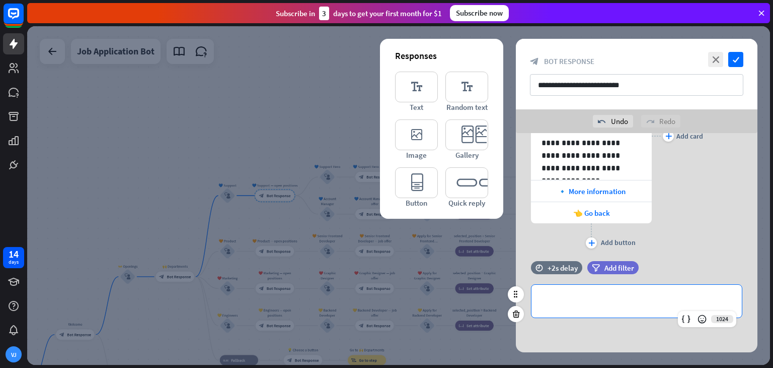
click at [556, 299] on p "**********" at bounding box center [637, 301] width 190 height 13
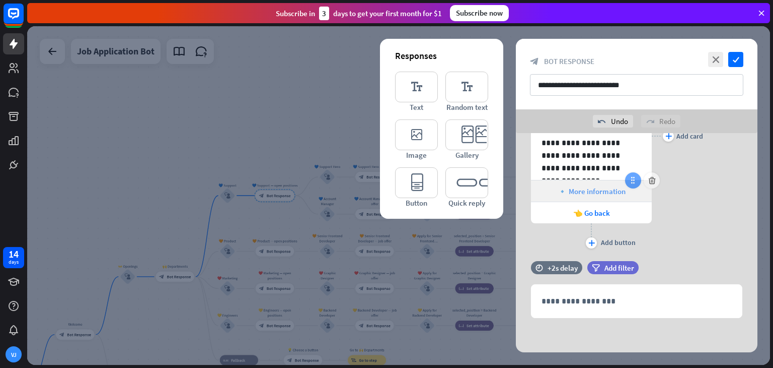
click at [631, 185] on div at bounding box center [633, 180] width 16 height 16
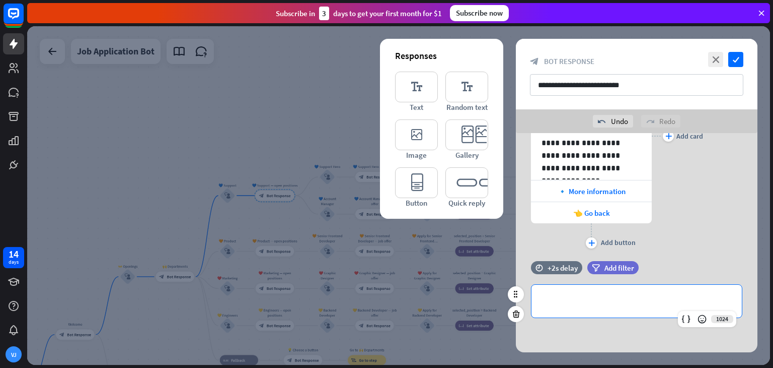
click at [579, 307] on div "**********" at bounding box center [637, 300] width 210 height 33
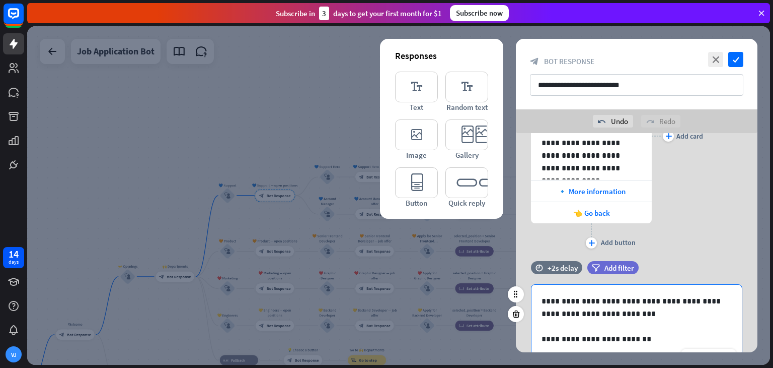
scroll to position [177, 0]
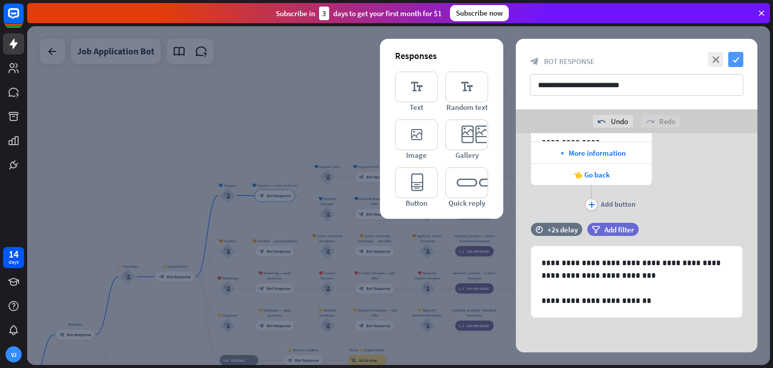
click at [739, 58] on icon "check" at bounding box center [736, 59] width 15 height 15
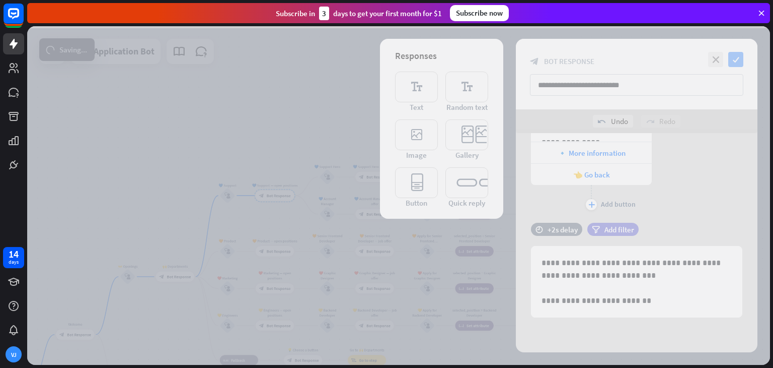
scroll to position [1280, 0]
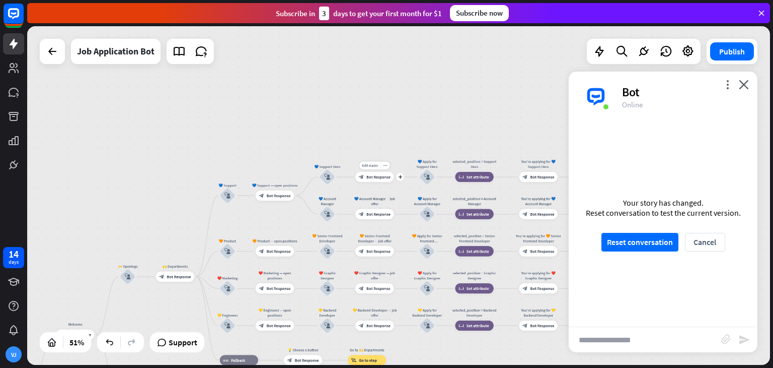
click at [372, 176] on span "Bot Response" at bounding box center [379, 176] width 24 height 5
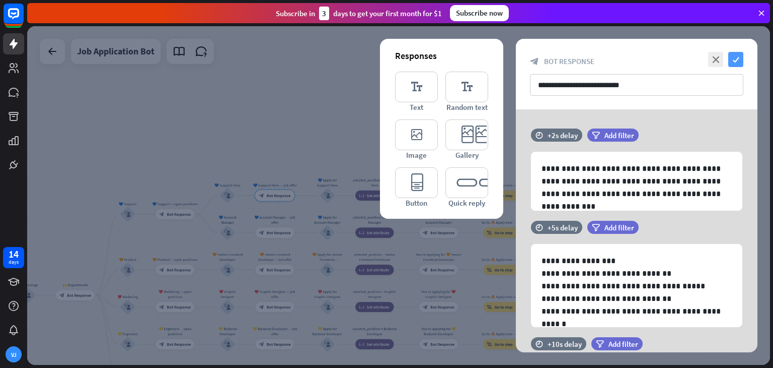
click at [737, 60] on icon "check" at bounding box center [736, 59] width 15 height 15
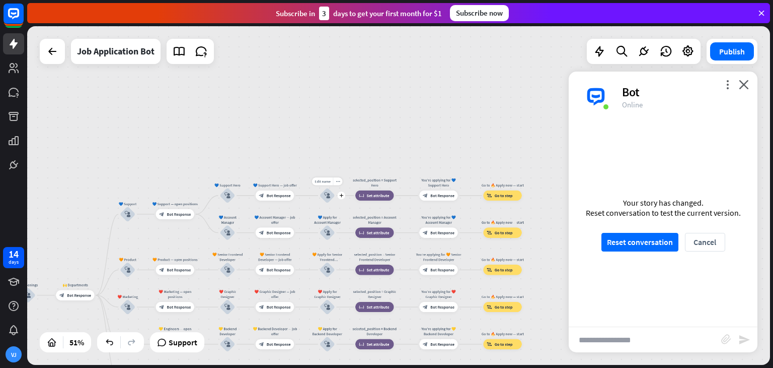
click at [332, 195] on div "block_user_input" at bounding box center [328, 196] width 16 height 16
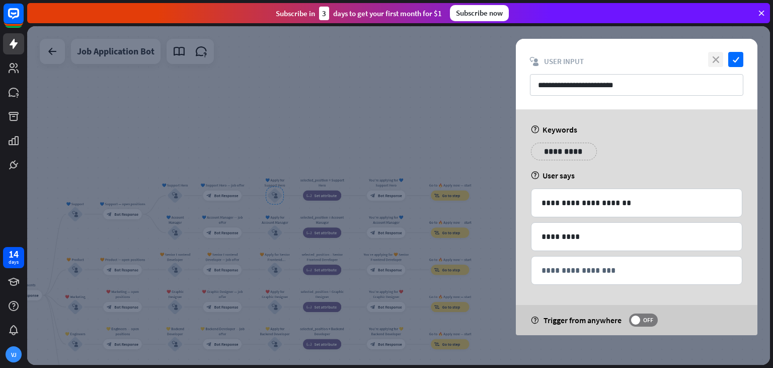
click at [718, 58] on icon "close" at bounding box center [715, 59] width 15 height 15
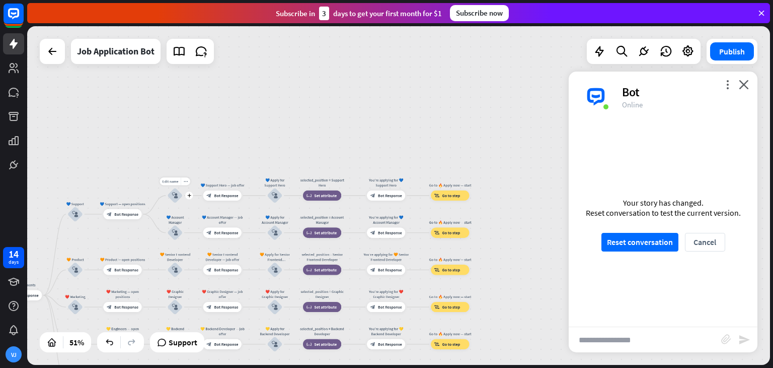
click at [171, 196] on div "block_user_input" at bounding box center [175, 196] width 16 height 16
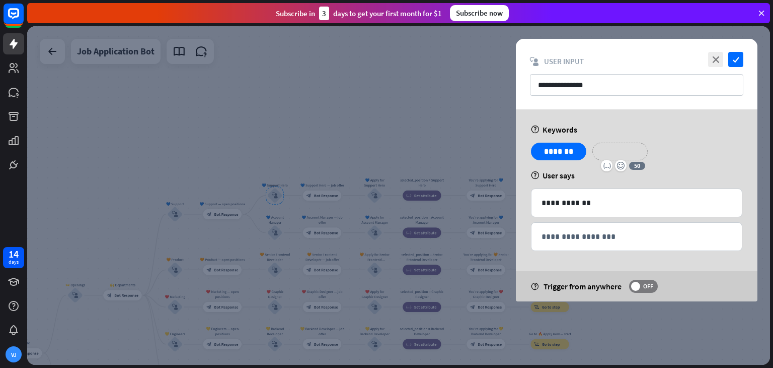
click at [612, 152] on p "**********" at bounding box center [620, 151] width 40 height 13
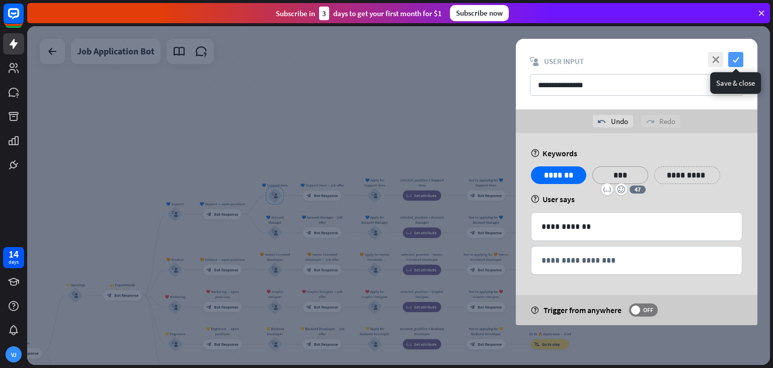
click at [733, 59] on icon "check" at bounding box center [736, 59] width 15 height 15
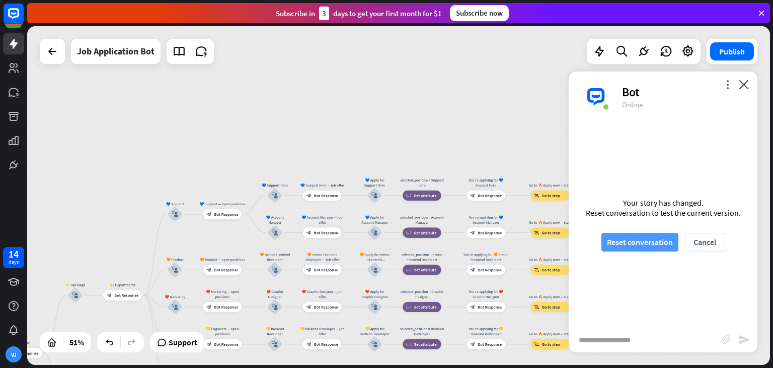
click at [628, 241] on button "Reset conversation" at bounding box center [640, 242] width 77 height 19
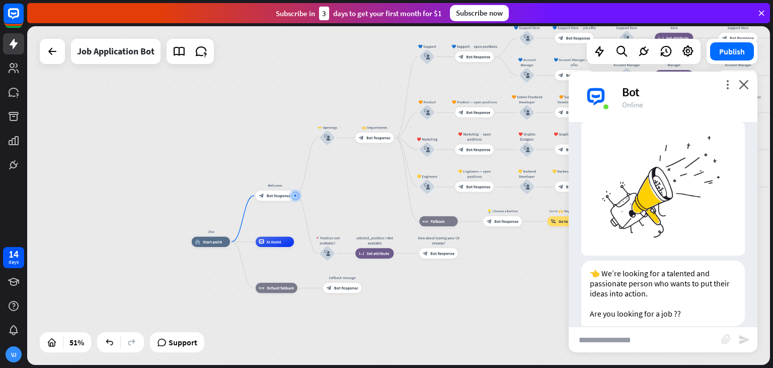
scroll to position [38, 0]
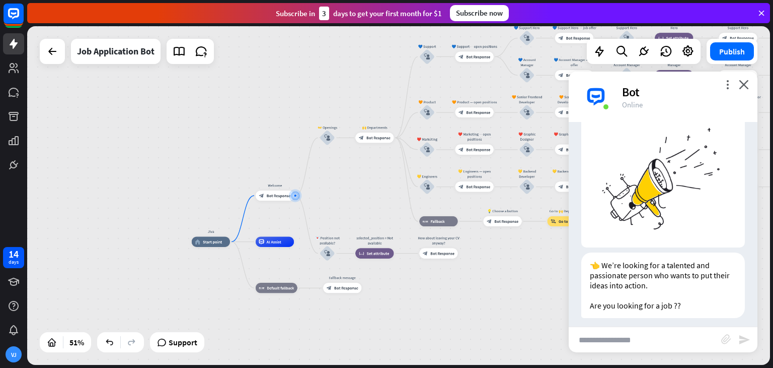
click at [637, 345] on input "text" at bounding box center [645, 339] width 153 height 25
type input "***"
click at [744, 339] on icon "send" at bounding box center [745, 339] width 12 height 12
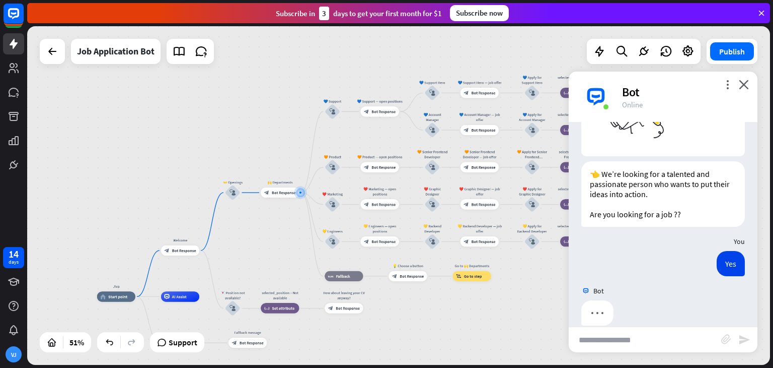
scroll to position [136, 0]
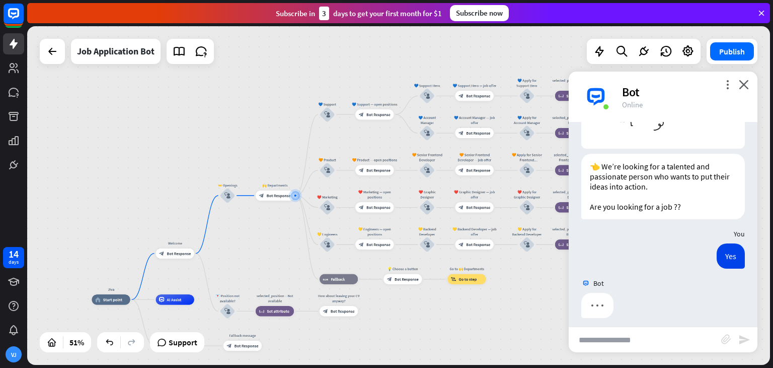
click at [609, 338] on input "text" at bounding box center [645, 339] width 153 height 25
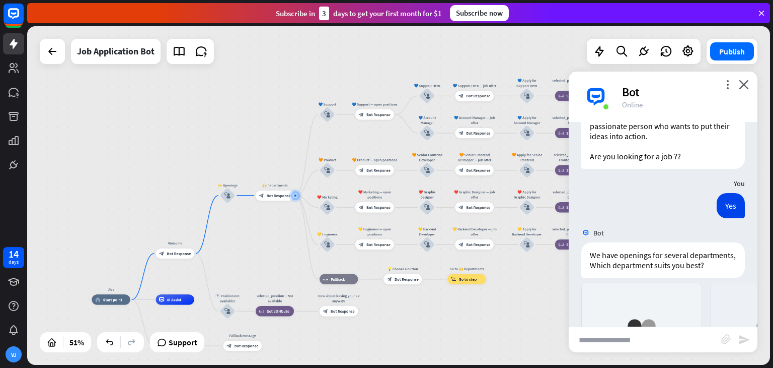
scroll to position [360, 0]
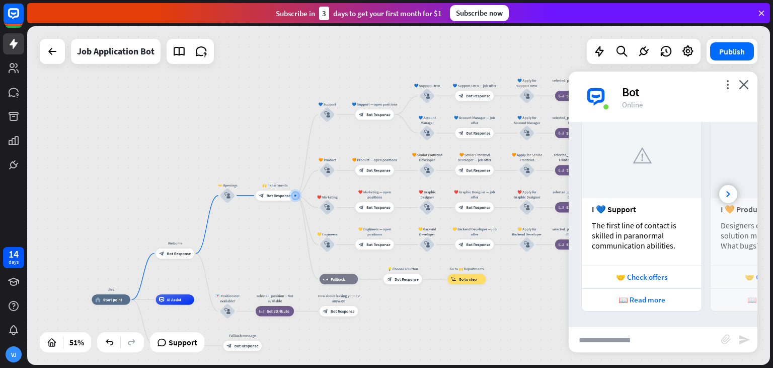
paste input "***"
type input "***"
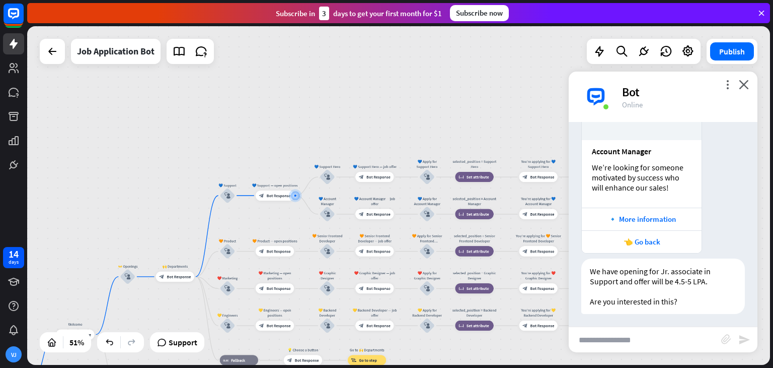
scroll to position [694, 0]
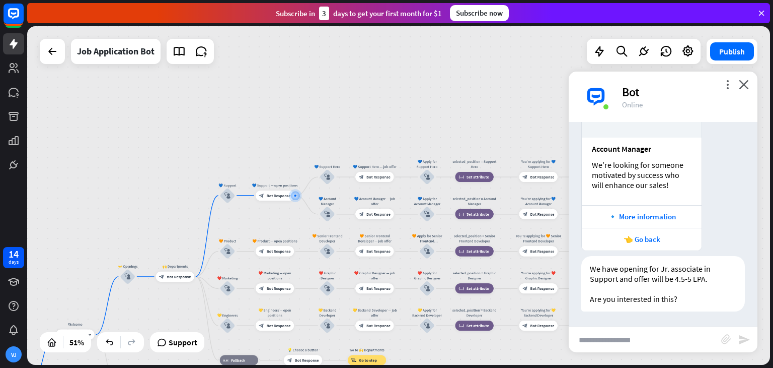
paste input "***"
type input "***"
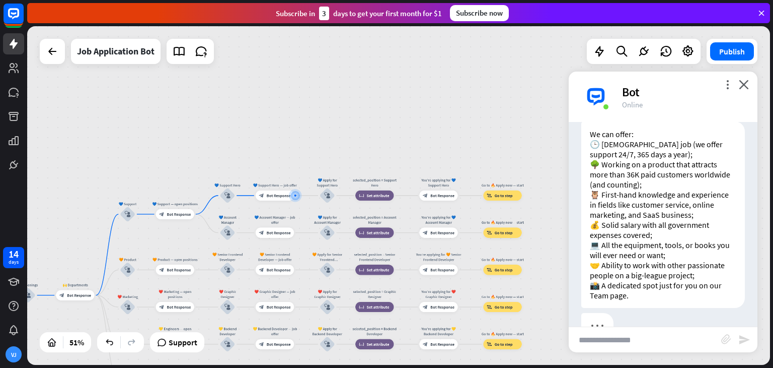
scroll to position [1206, 0]
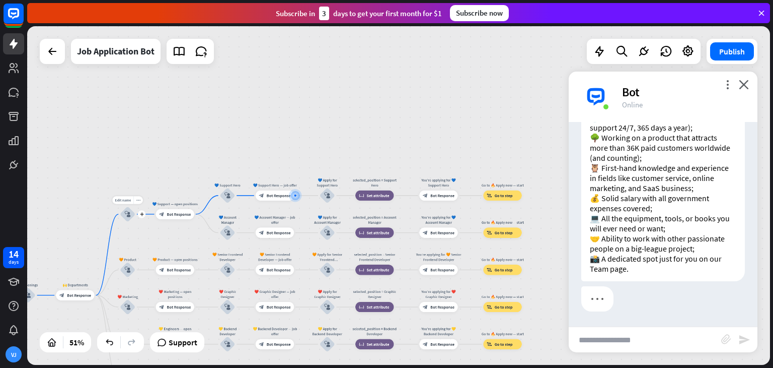
click at [124, 213] on div "block_user_input" at bounding box center [128, 214] width 16 height 16
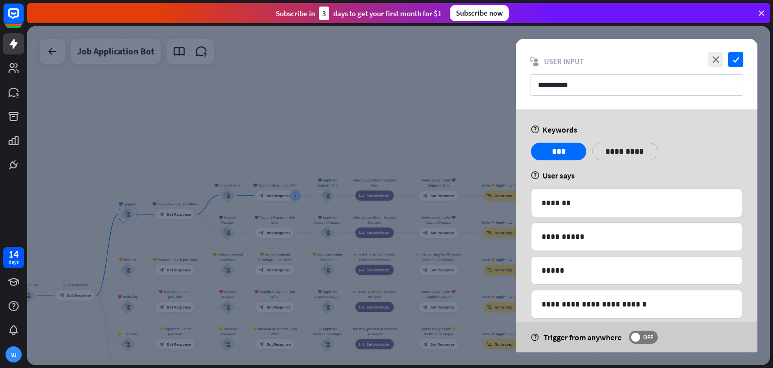
click at [73, 292] on div at bounding box center [398, 195] width 743 height 338
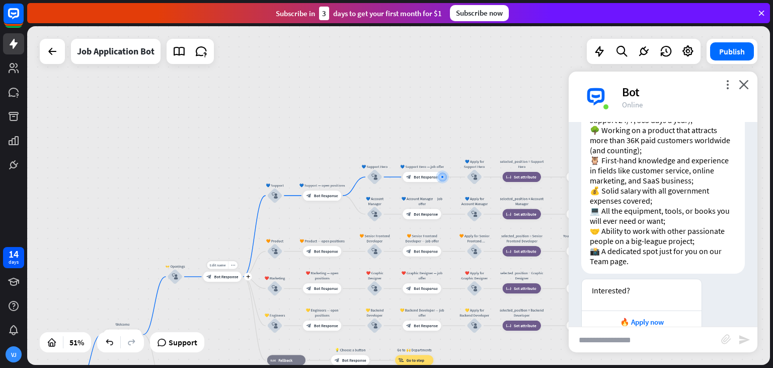
click at [229, 276] on span "Bot Response" at bounding box center [226, 276] width 24 height 5
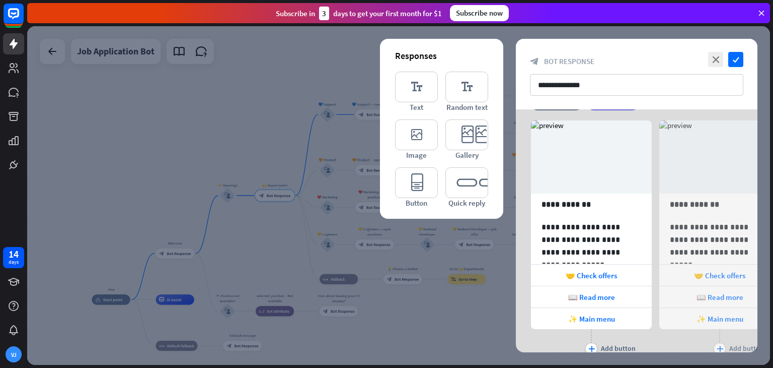
scroll to position [150, 0]
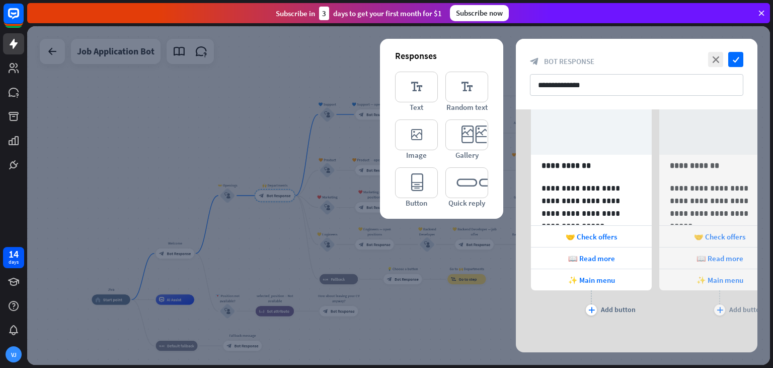
click at [325, 112] on div at bounding box center [398, 195] width 743 height 338
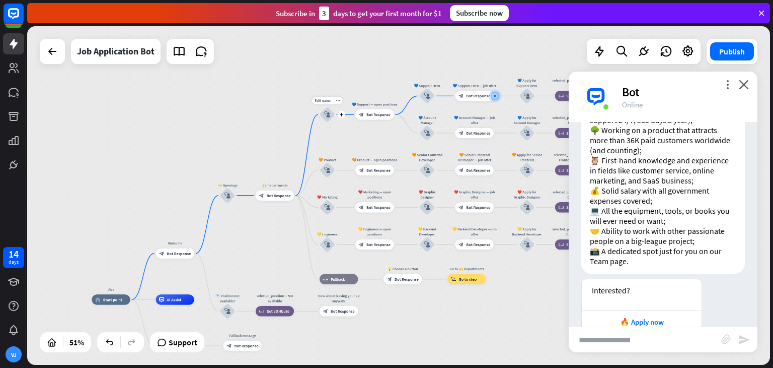
scroll to position [1214, 0]
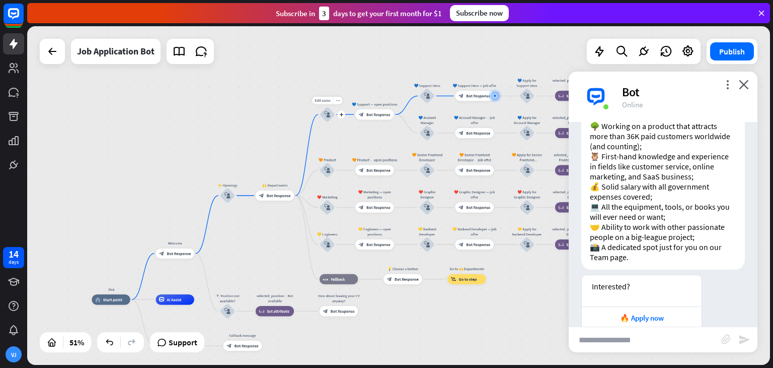
click at [325, 112] on icon "block_user_input" at bounding box center [327, 114] width 6 height 6
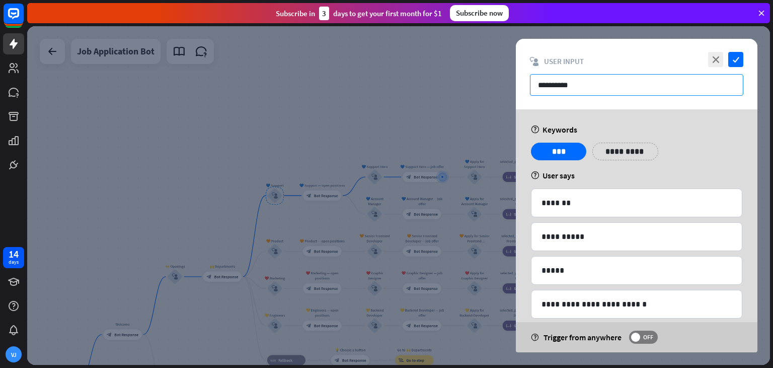
drag, startPoint x: 579, startPoint y: 85, endPoint x: 522, endPoint y: 88, distance: 57.0
click at [522, 88] on div "**********" at bounding box center [637, 74] width 242 height 70
click at [627, 151] on p "**********" at bounding box center [620, 151] width 40 height 13
click at [734, 57] on icon "check" at bounding box center [736, 59] width 15 height 15
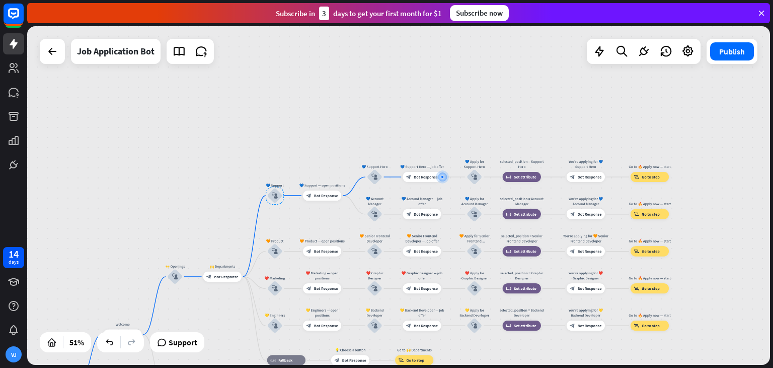
scroll to position [1218, 0]
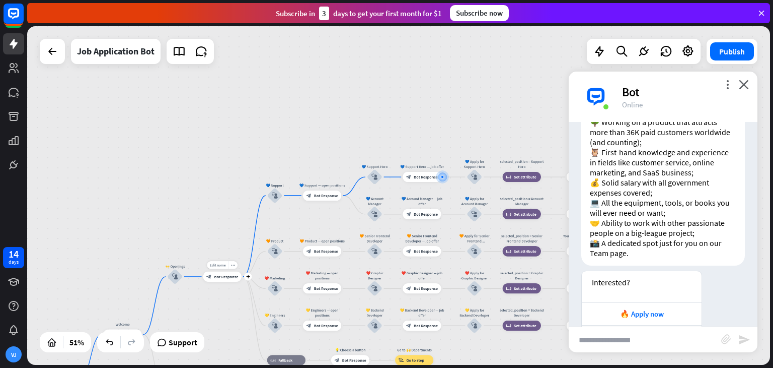
click at [221, 276] on span "Bot Response" at bounding box center [226, 276] width 24 height 5
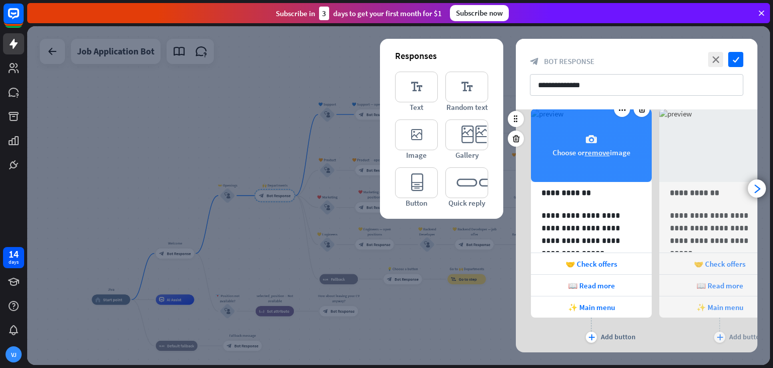
scroll to position [123, 0]
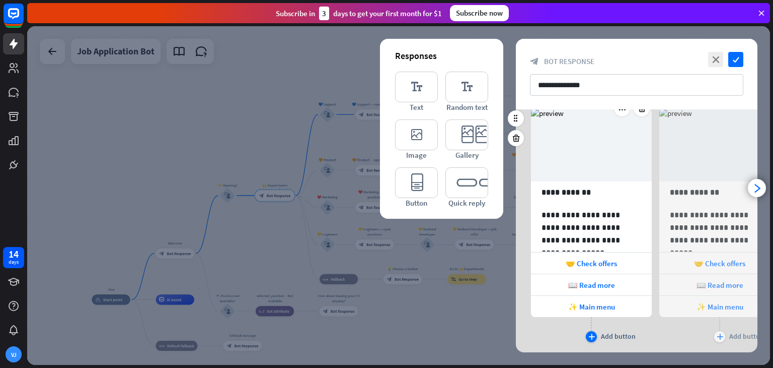
click at [589, 336] on icon "plus" at bounding box center [592, 336] width 7 height 6
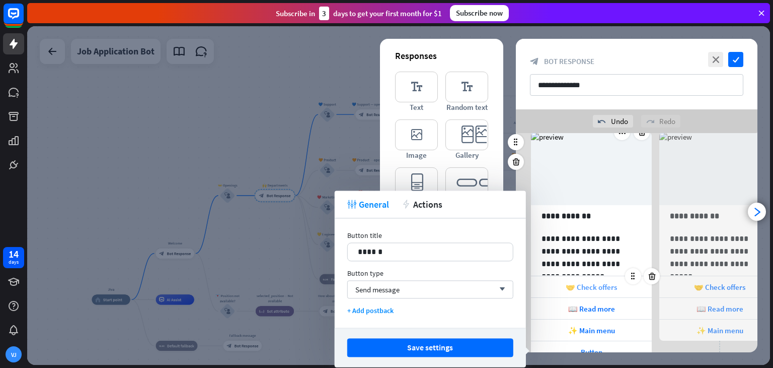
click at [585, 285] on span "🤝 Check offers" at bounding box center [591, 287] width 51 height 10
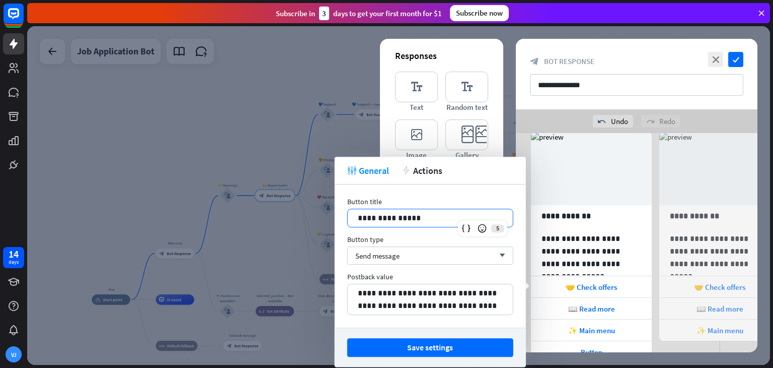
click at [408, 216] on p "**********" at bounding box center [430, 217] width 145 height 13
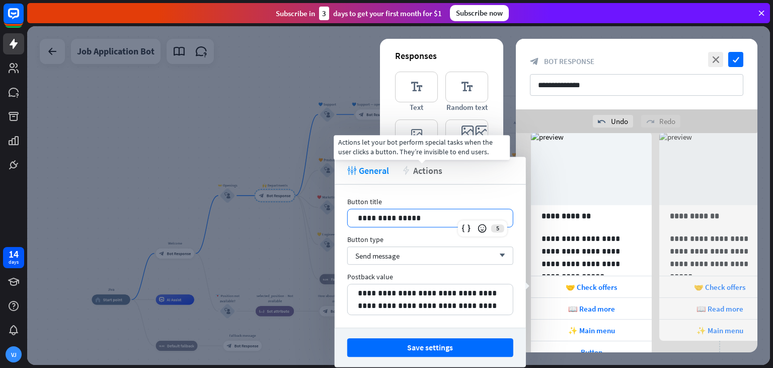
click at [419, 171] on span "Actions" at bounding box center [427, 171] width 29 height 12
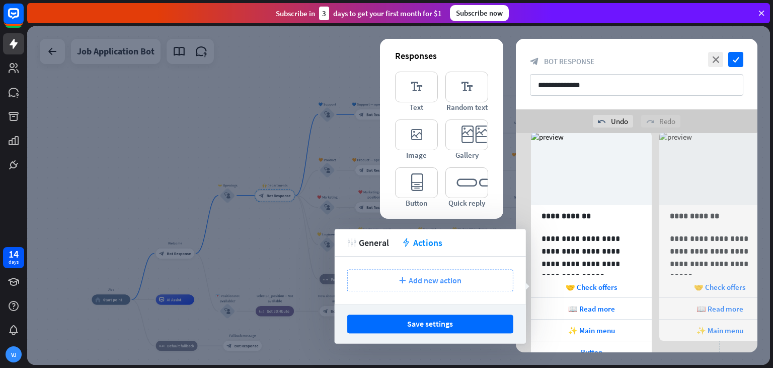
click at [431, 278] on span "Add new action" at bounding box center [435, 280] width 53 height 10
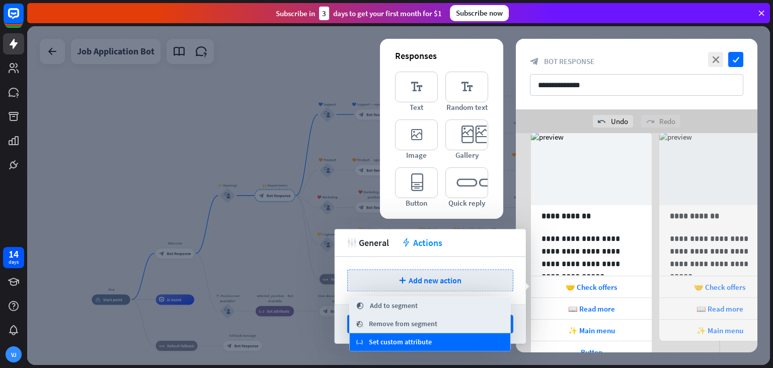
click at [386, 345] on span "Set custom attribute" at bounding box center [400, 342] width 63 height 10
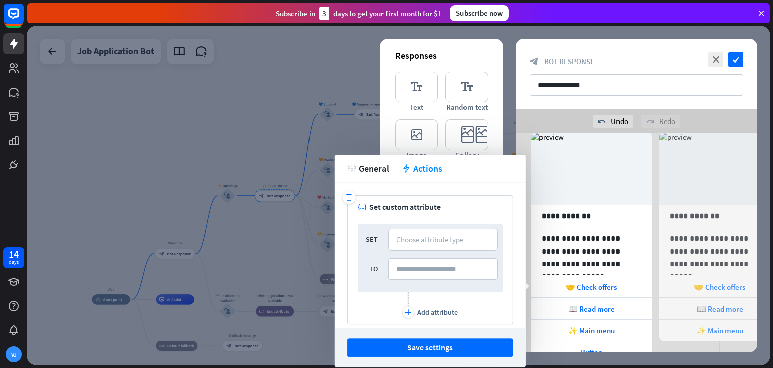
scroll to position [39, 0]
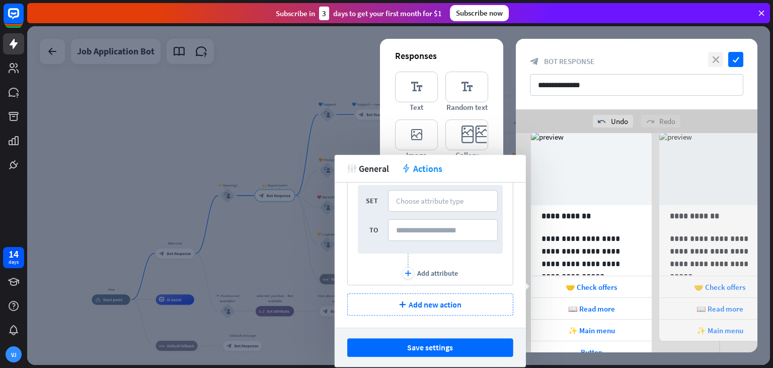
click at [709, 57] on icon "close" at bounding box center [715, 59] width 15 height 15
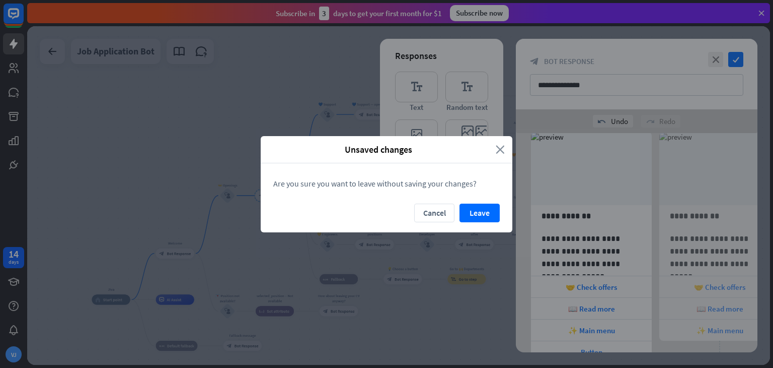
click at [496, 146] on icon "close" at bounding box center [500, 149] width 9 height 12
